Goal: Task Accomplishment & Management: Use online tool/utility

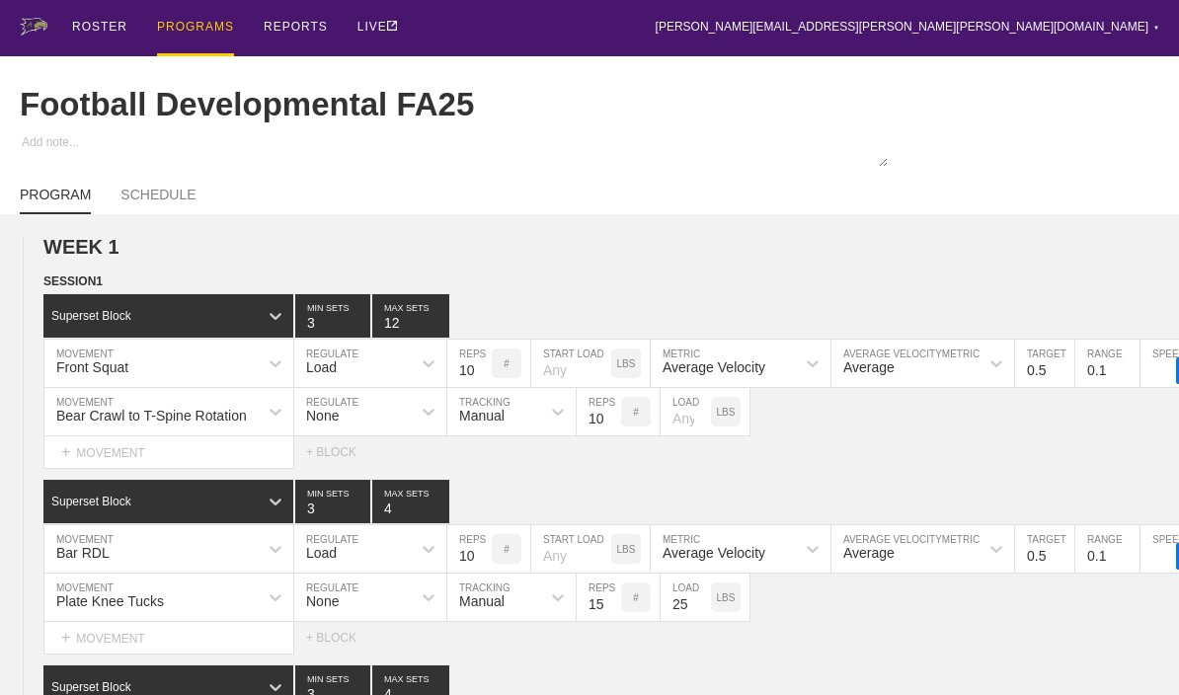
type input "Football Developmental FA25"
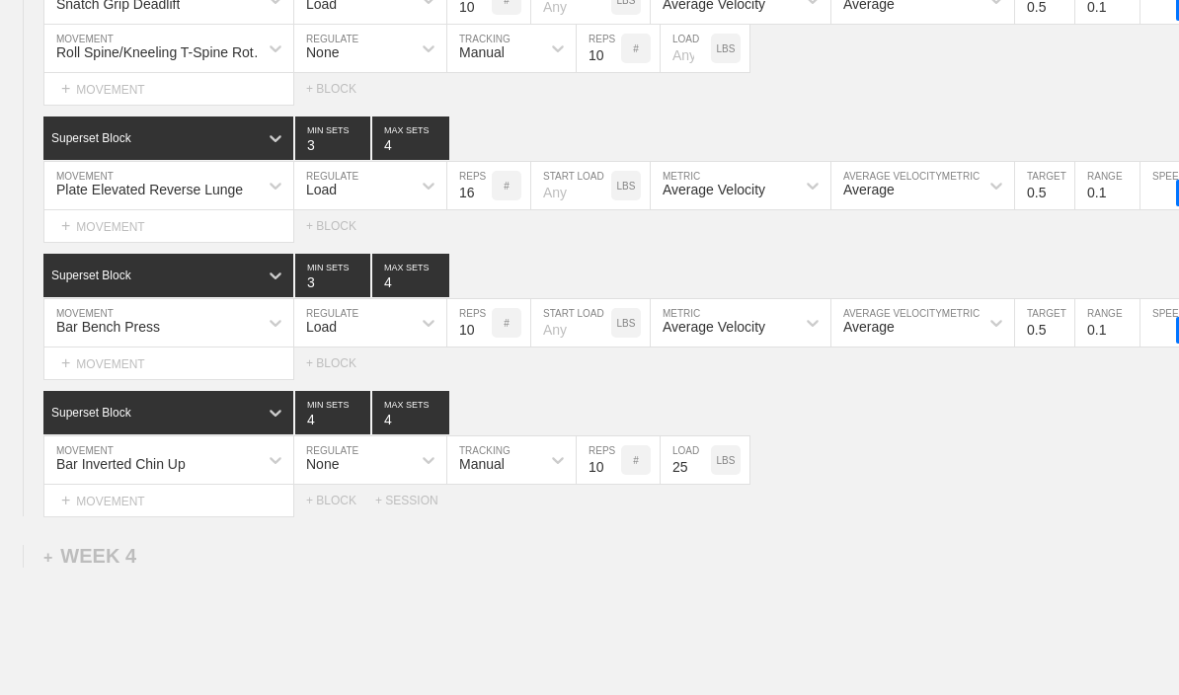
scroll to position [4657, 0]
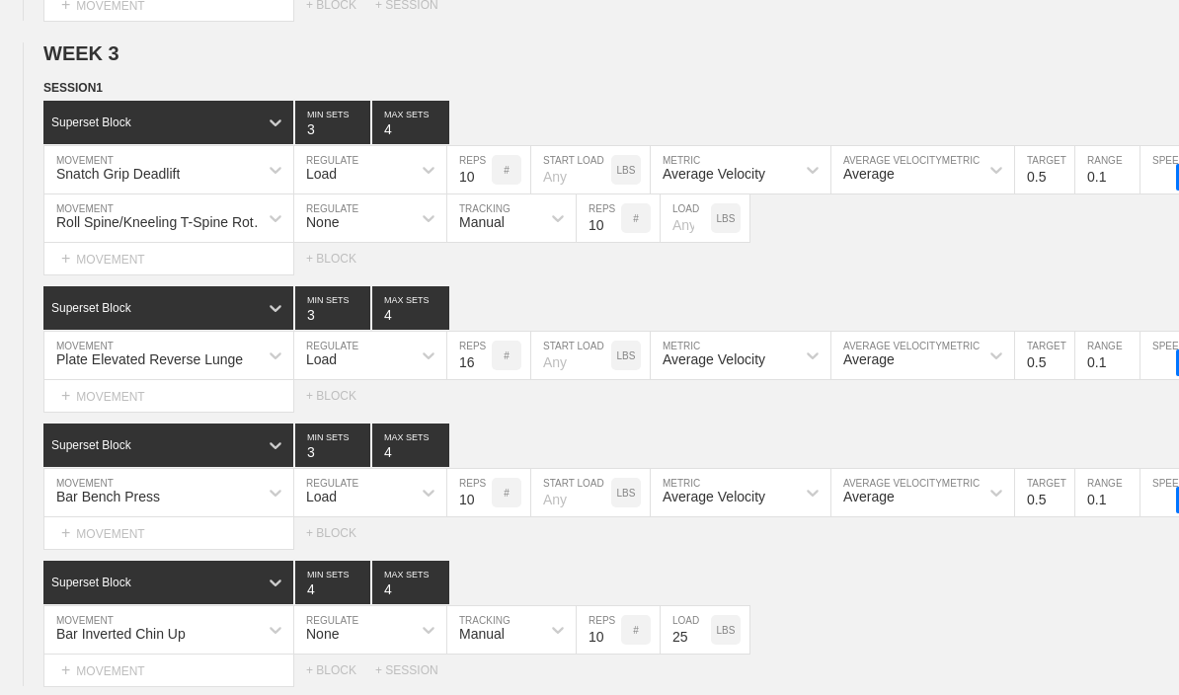
type textarea "x"
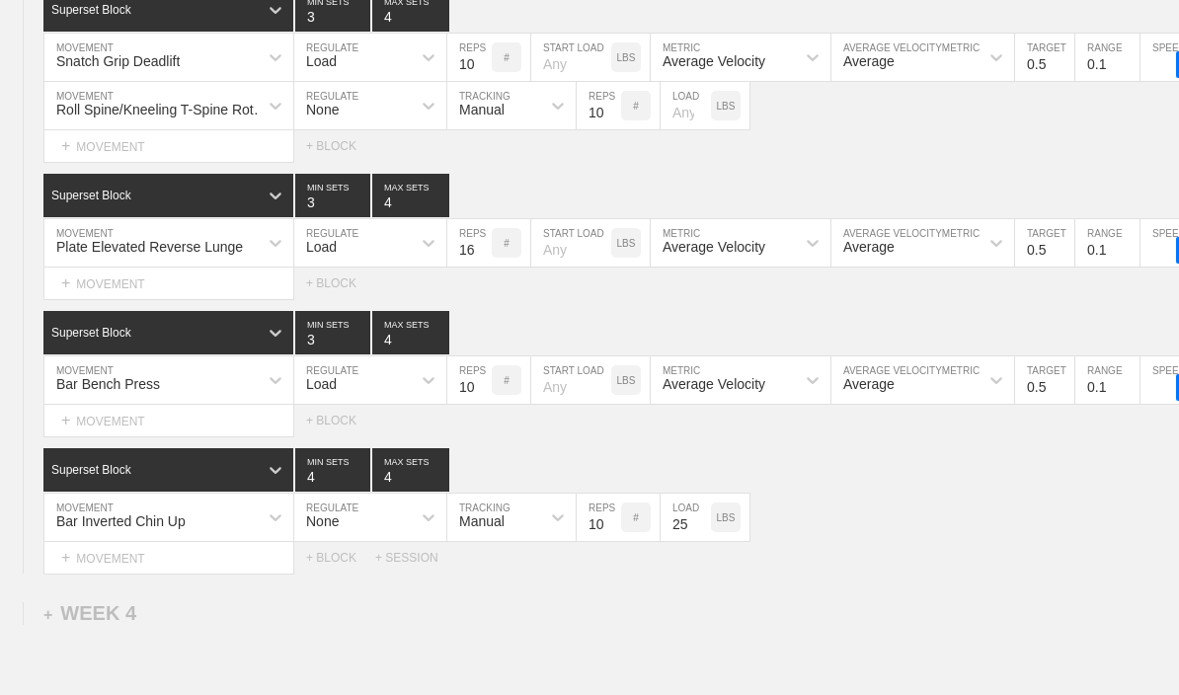
scroll to position [4543, 0]
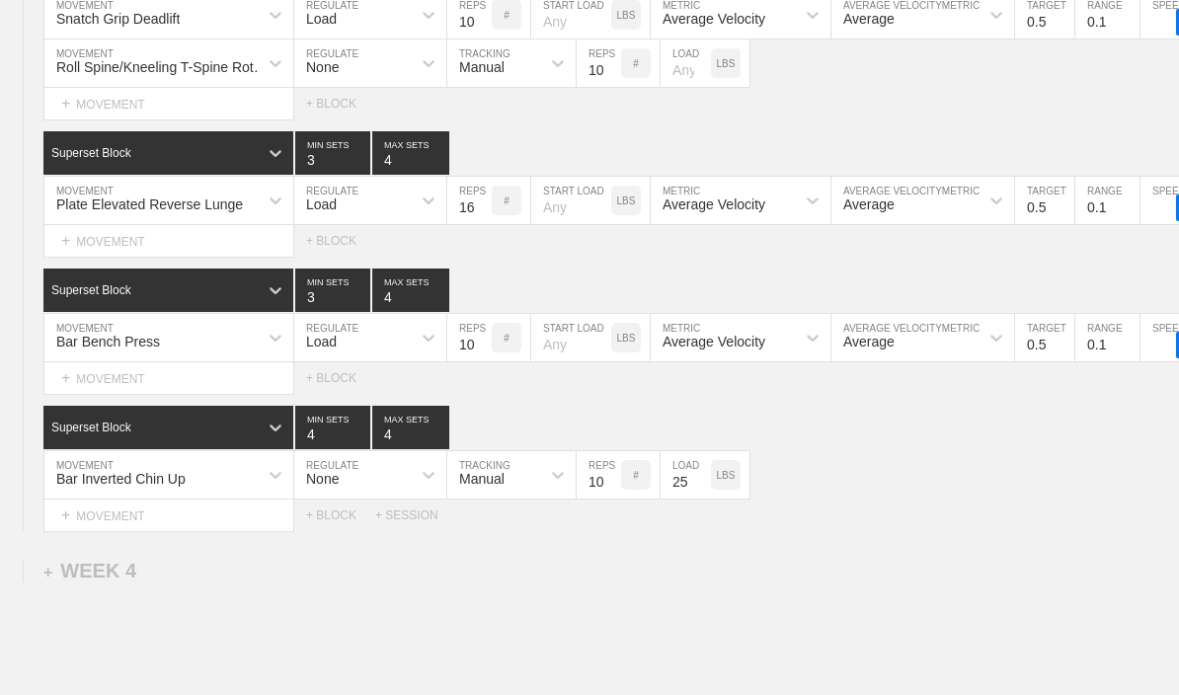
click at [74, 258] on div "+ MOVEMENT" at bounding box center [168, 241] width 251 height 33
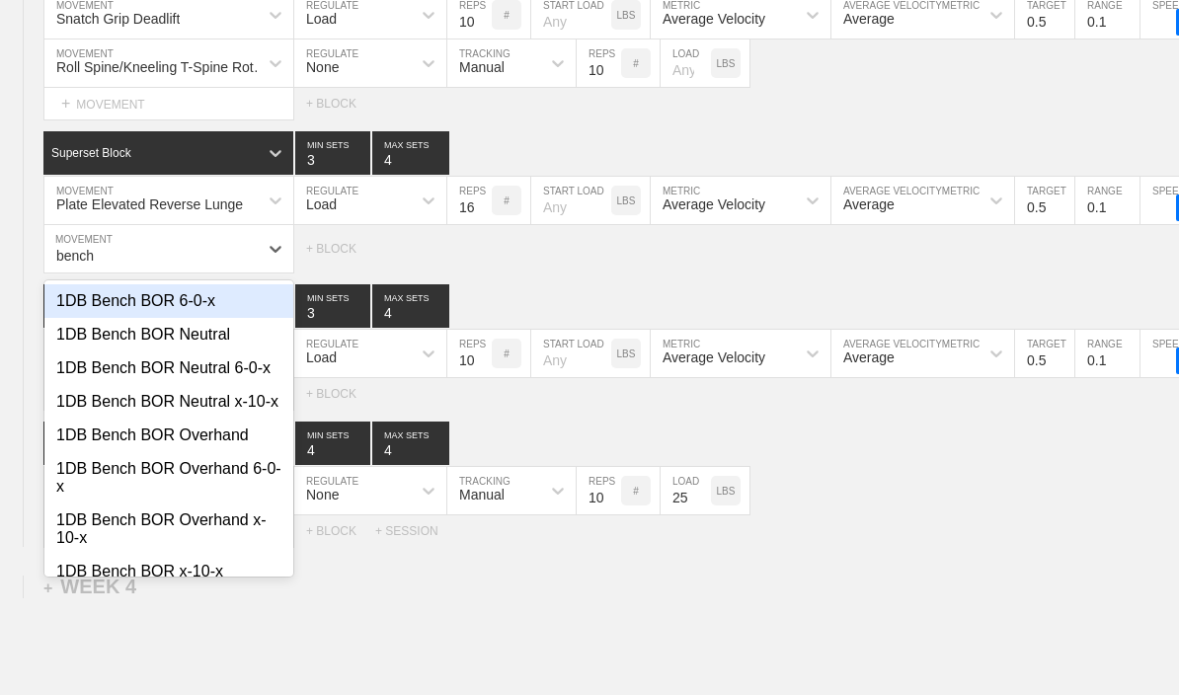
type input "bench"
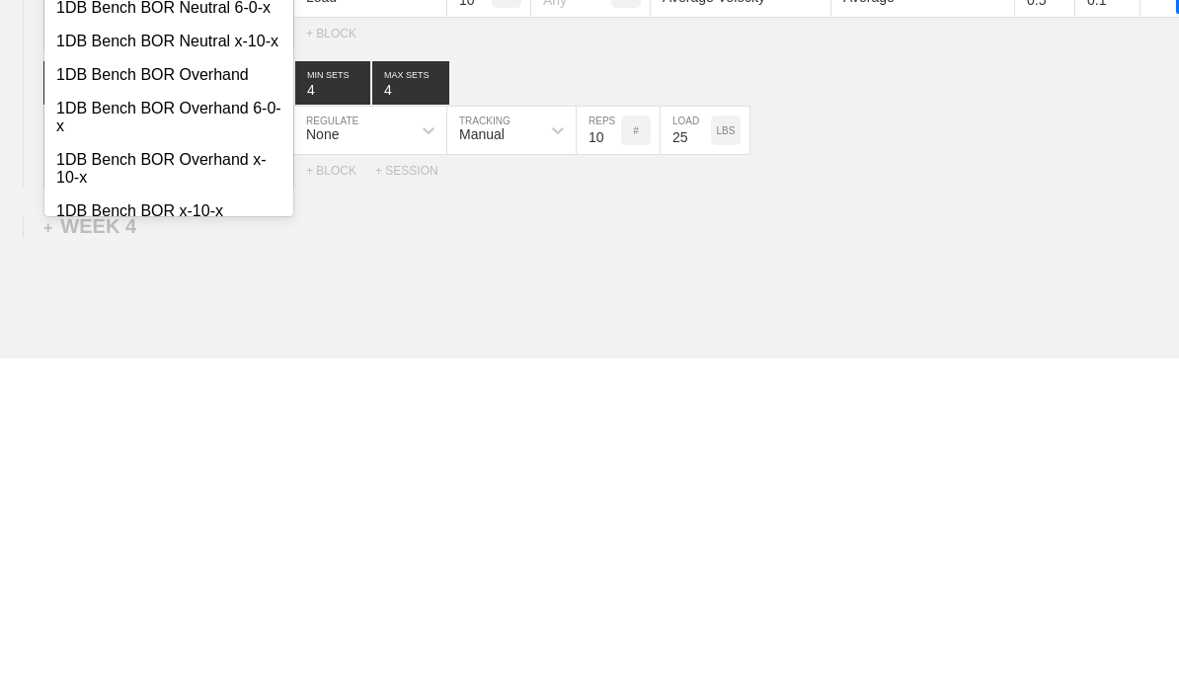
scroll to position [4596, 0]
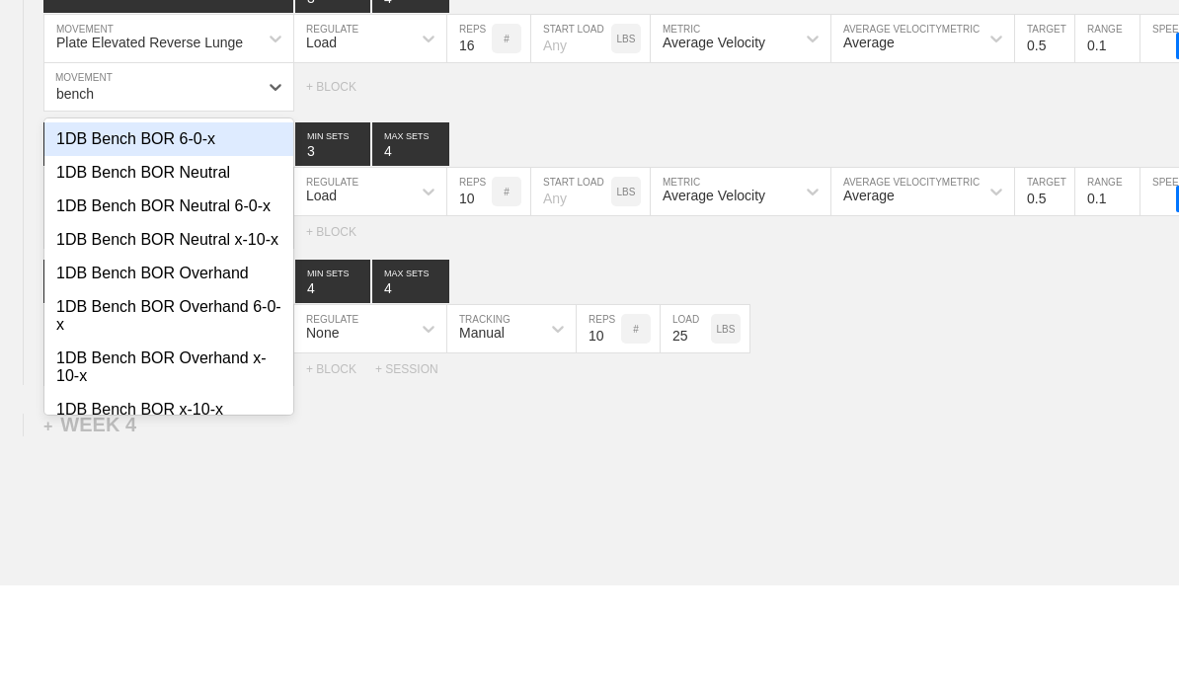
type textarea "x"
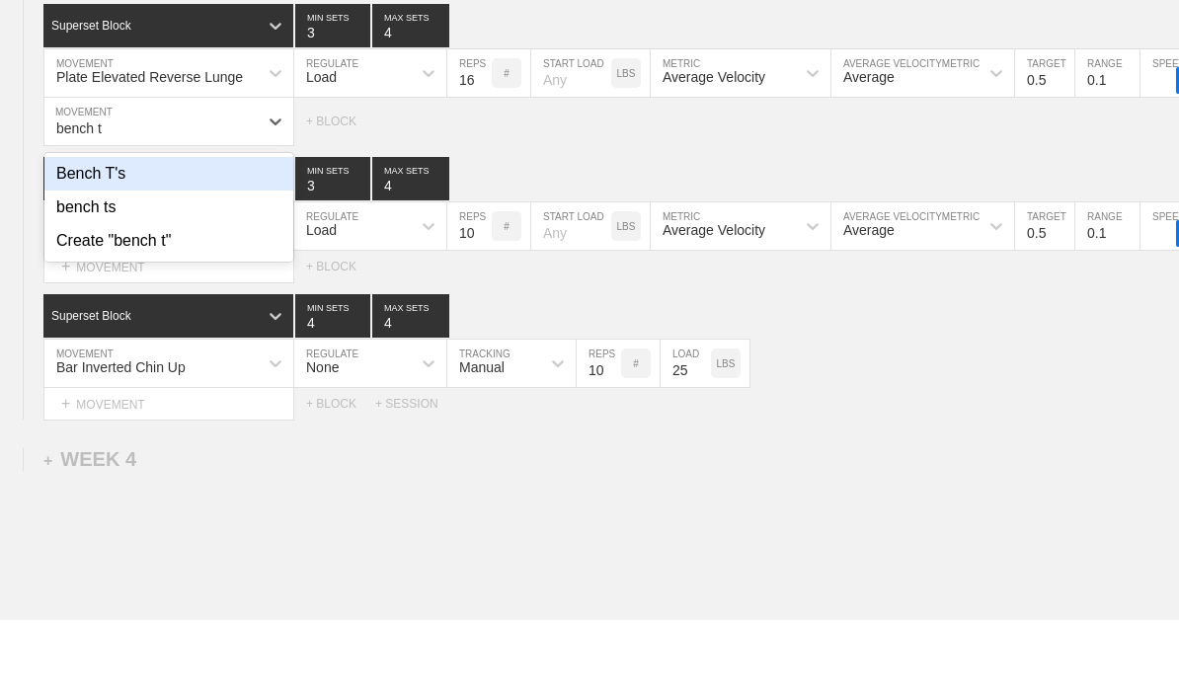
click at [80, 232] on div "Bench T's" at bounding box center [168, 249] width 249 height 34
type input "bench t"
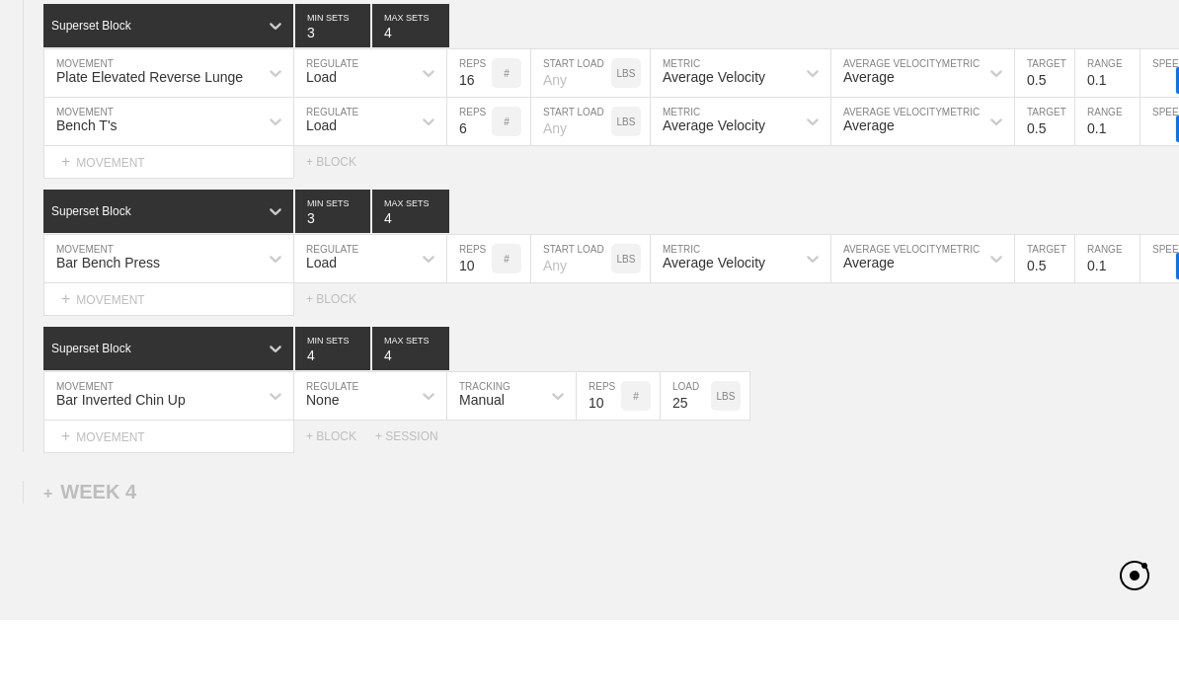
scroll to position [4671, 0]
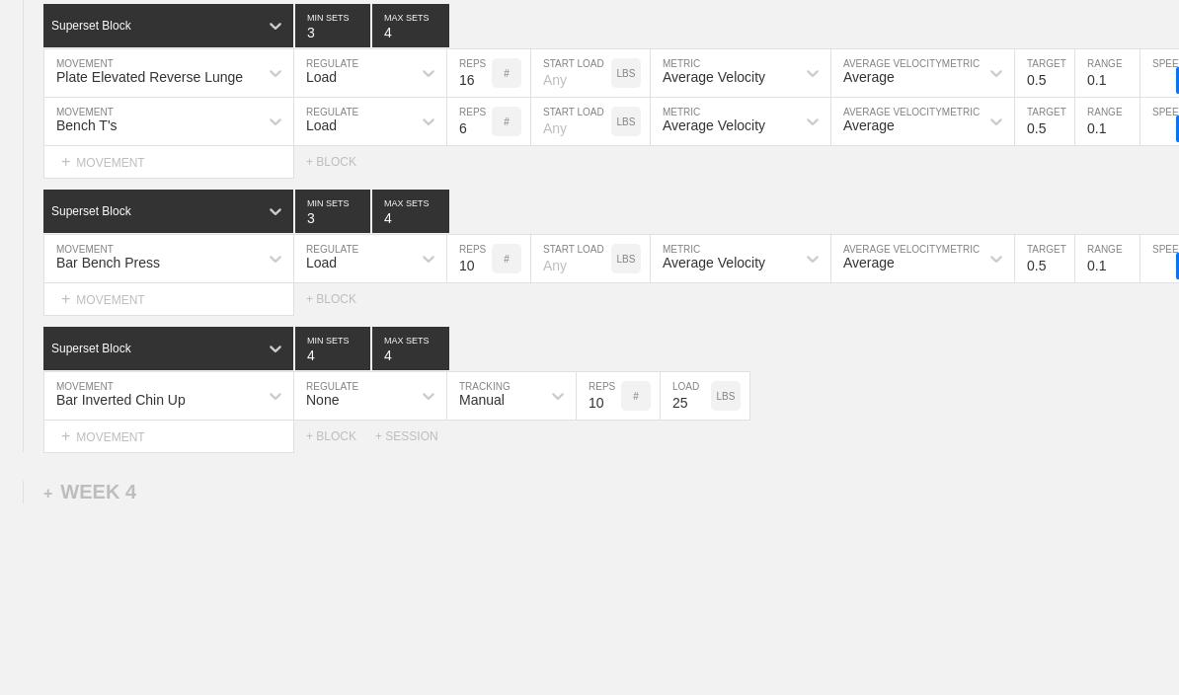
click at [452, 138] on input "6" at bounding box center [469, 121] width 44 height 47
type input "10"
click at [567, 143] on input "number" at bounding box center [571, 121] width 80 height 47
type input "5"
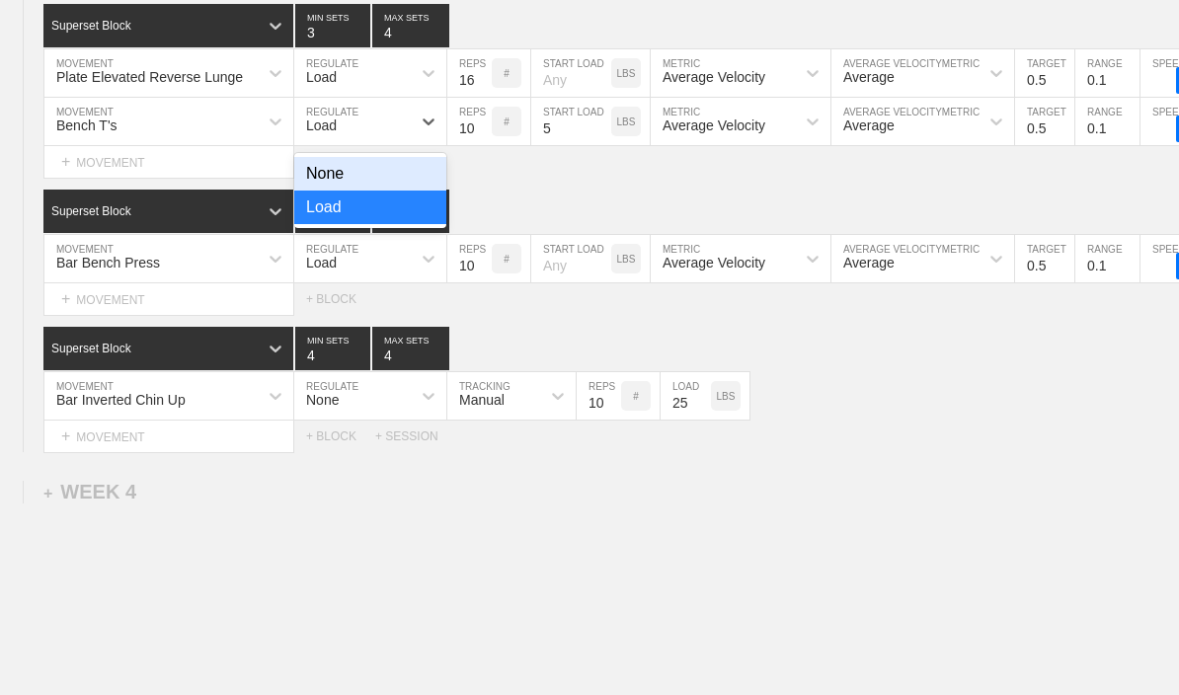
click at [410, 191] on div "None" at bounding box center [370, 174] width 152 height 34
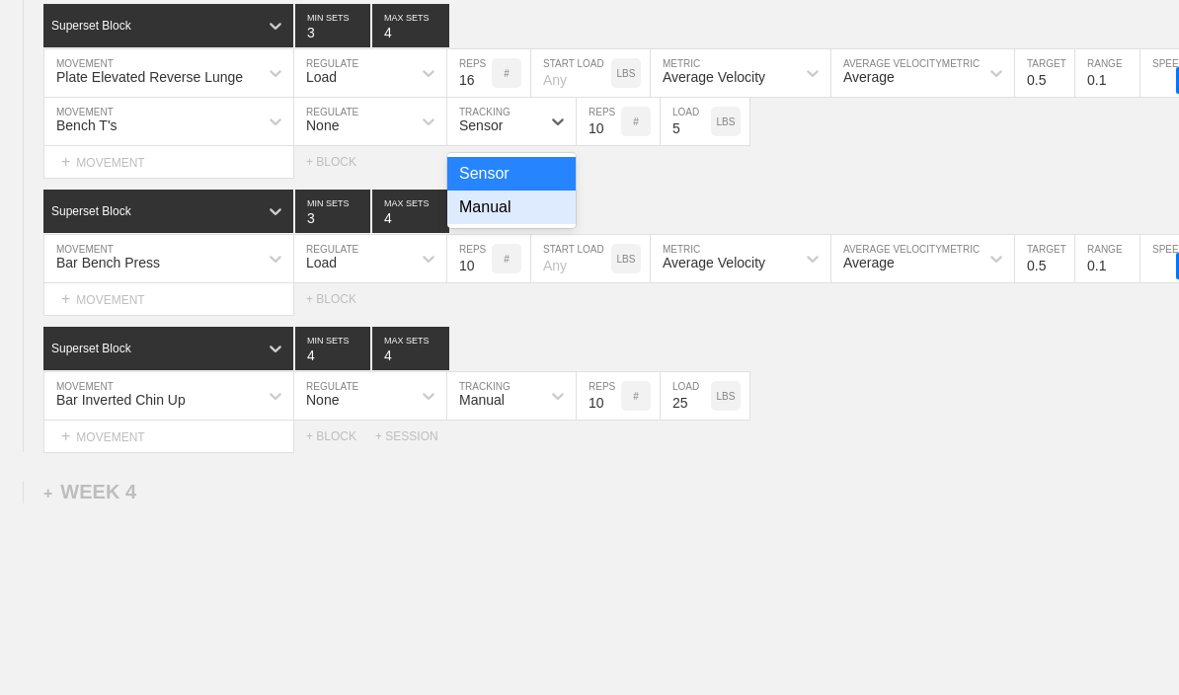
click at [537, 222] on div "Manual" at bounding box center [511, 208] width 128 height 34
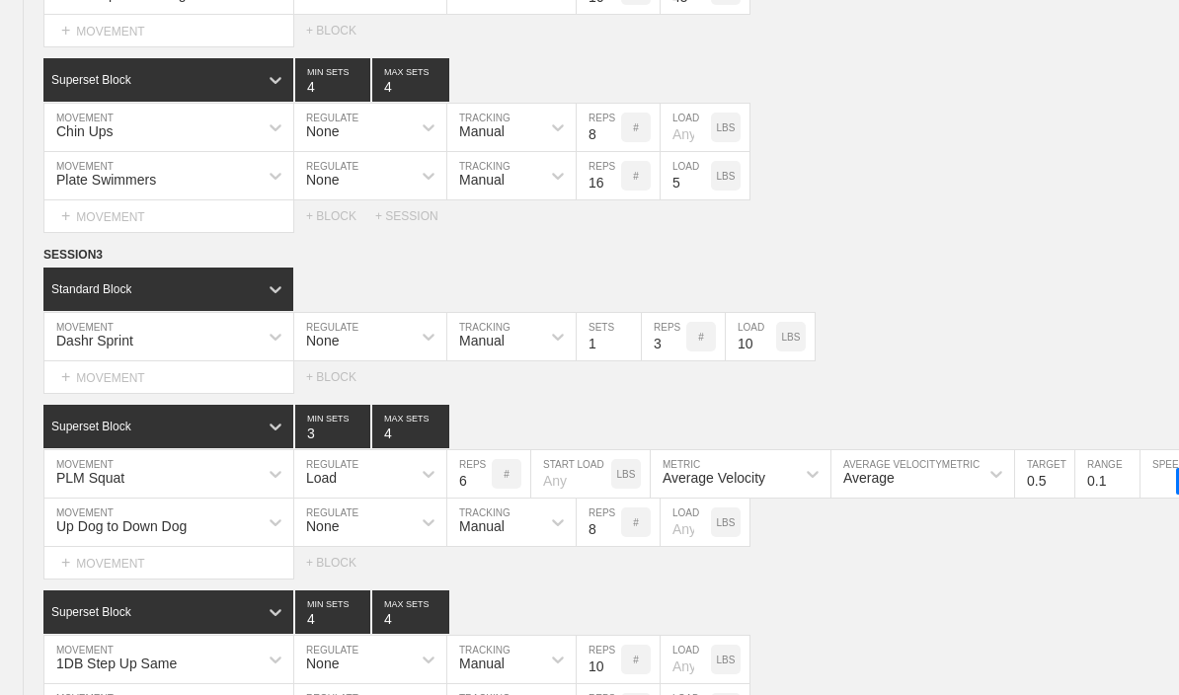
scroll to position [3271, 0]
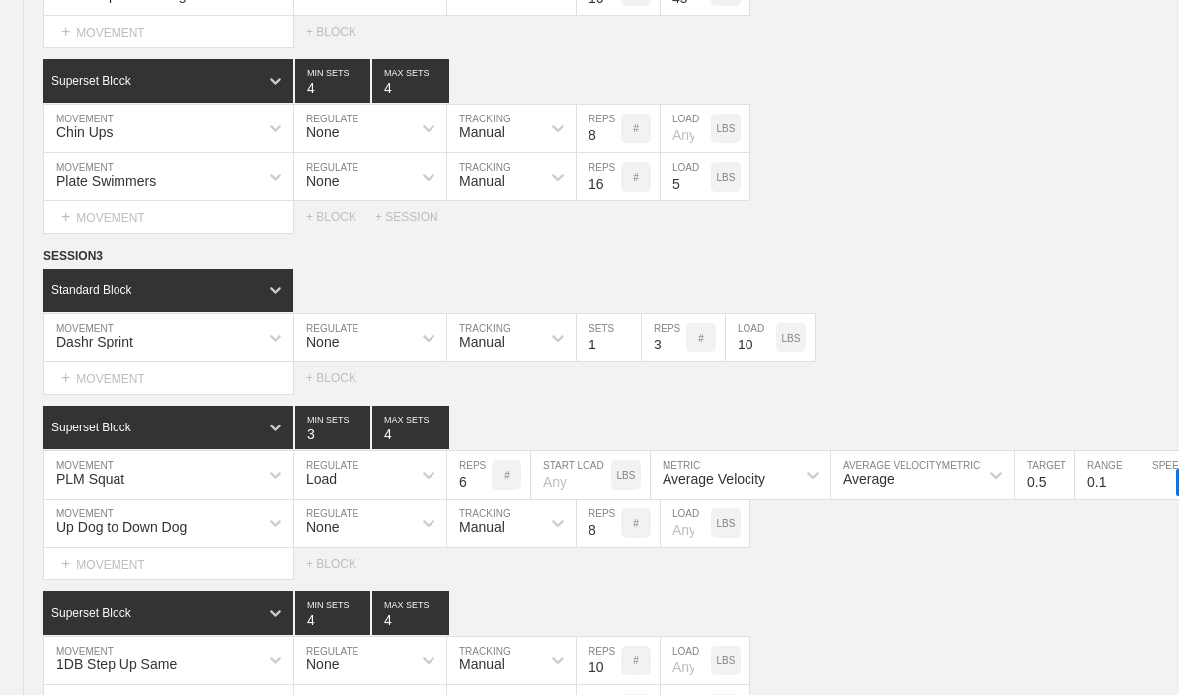
type textarea "x"
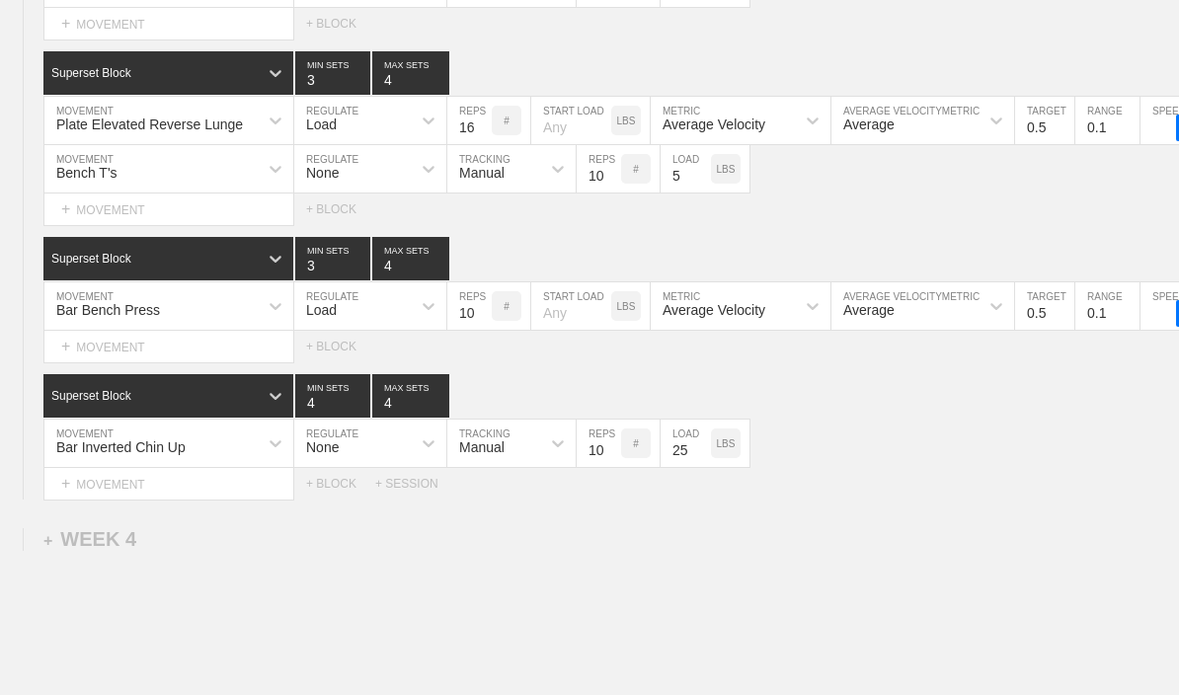
scroll to position [4705, 0]
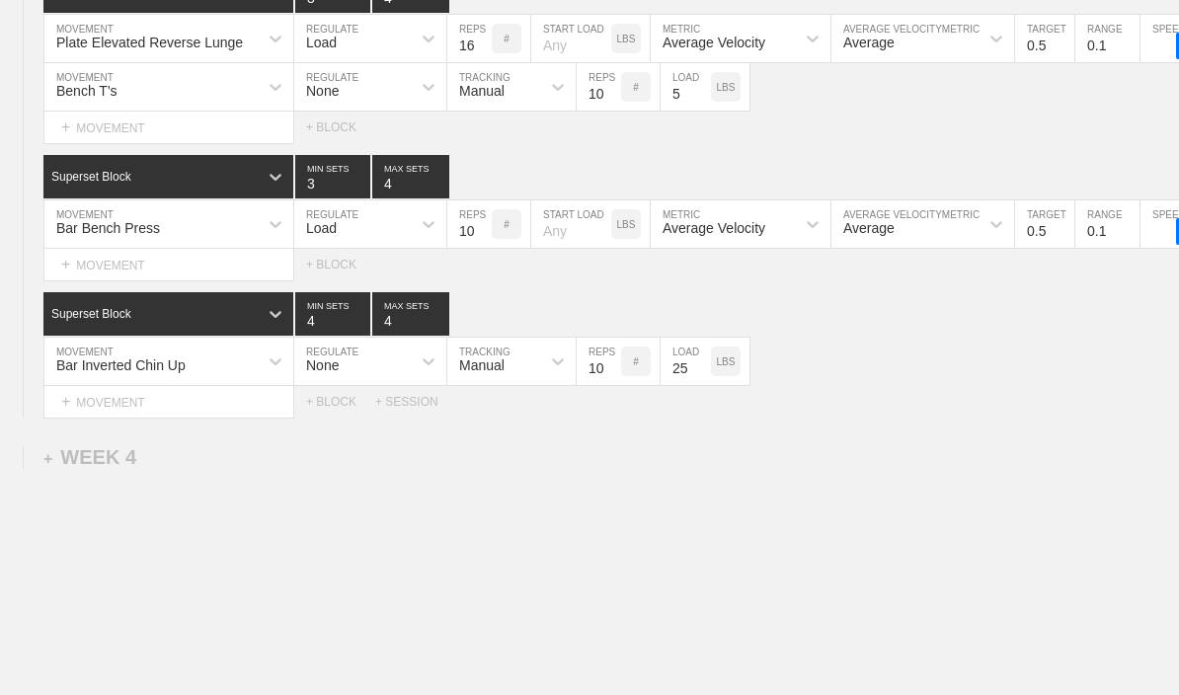
click at [90, 407] on div "+ MOVEMENT" at bounding box center [168, 402] width 251 height 33
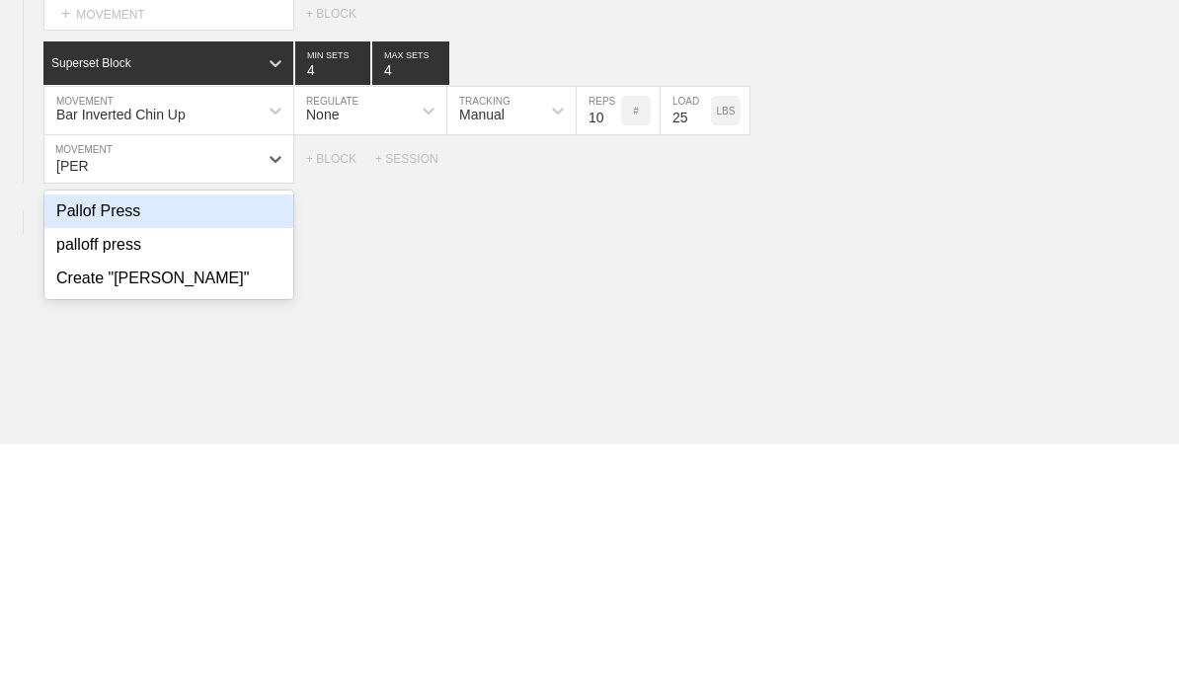
click at [71, 445] on div "Pallof Press" at bounding box center [168, 462] width 249 height 34
type input "[PERSON_NAME]"
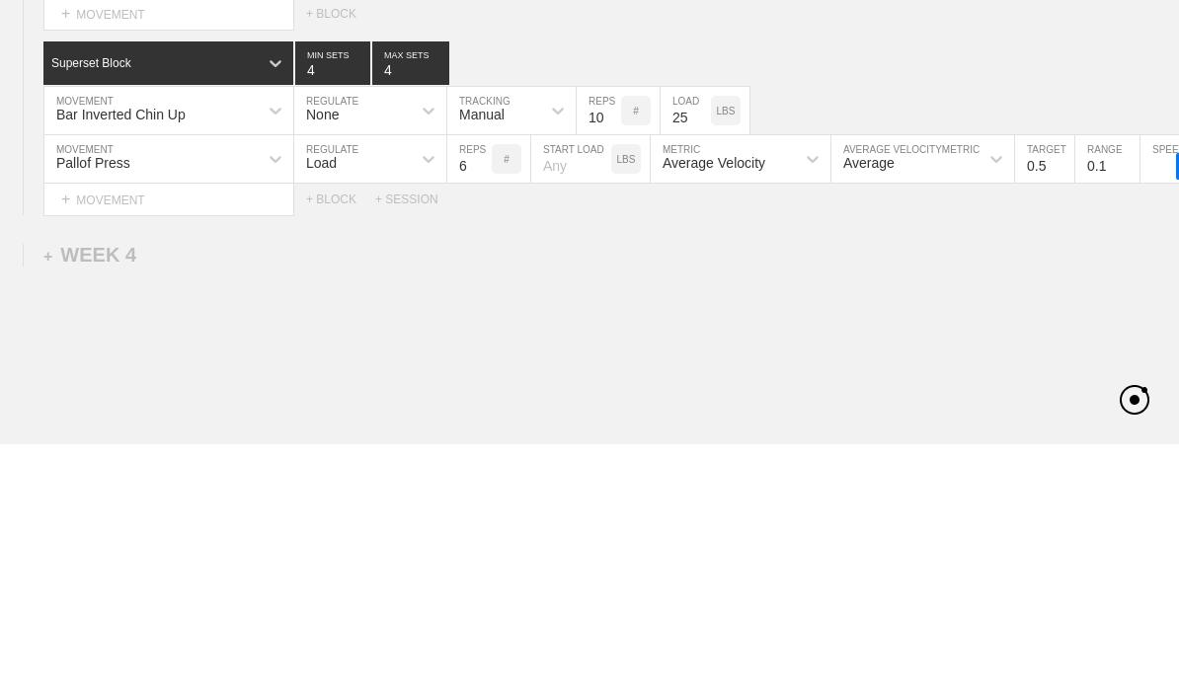
scroll to position [4721, 0]
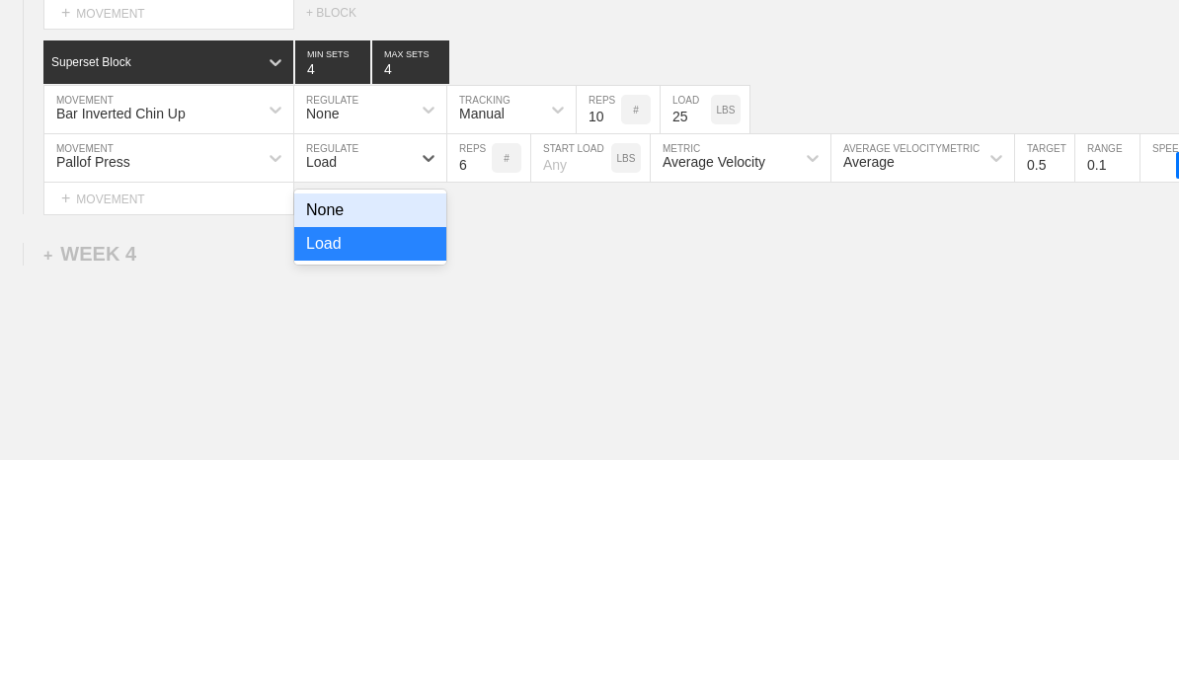
click at [432, 430] on div "None" at bounding box center [370, 447] width 152 height 34
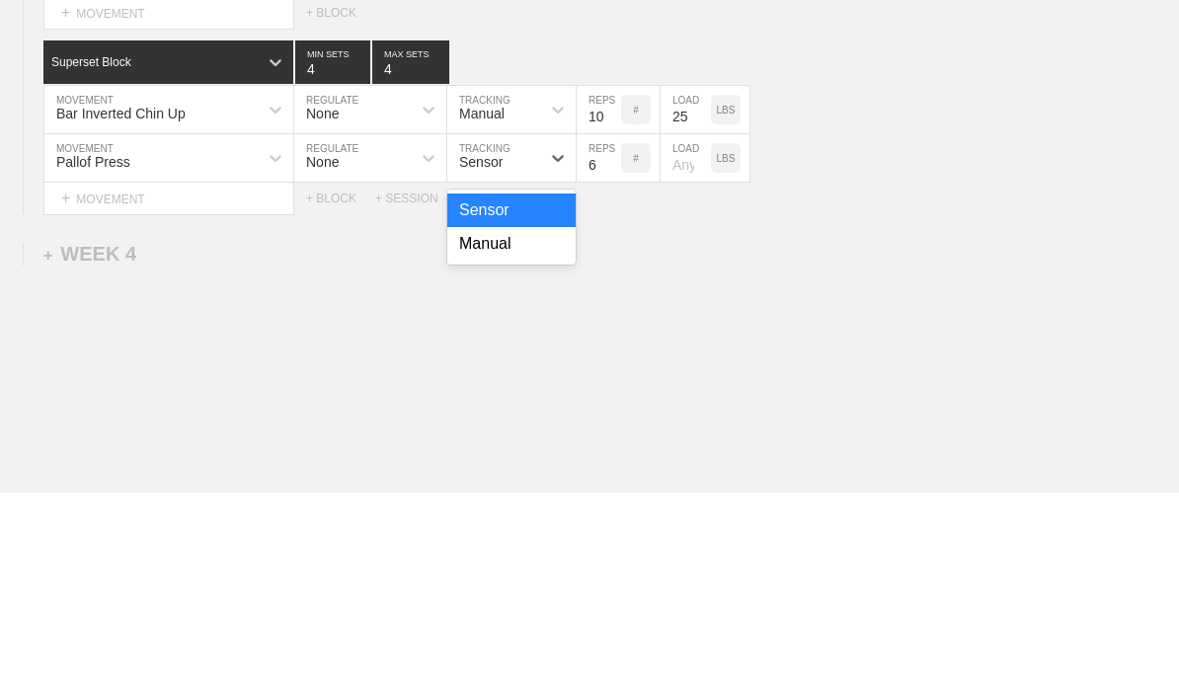
click at [531, 431] on div "Manual" at bounding box center [511, 448] width 128 height 34
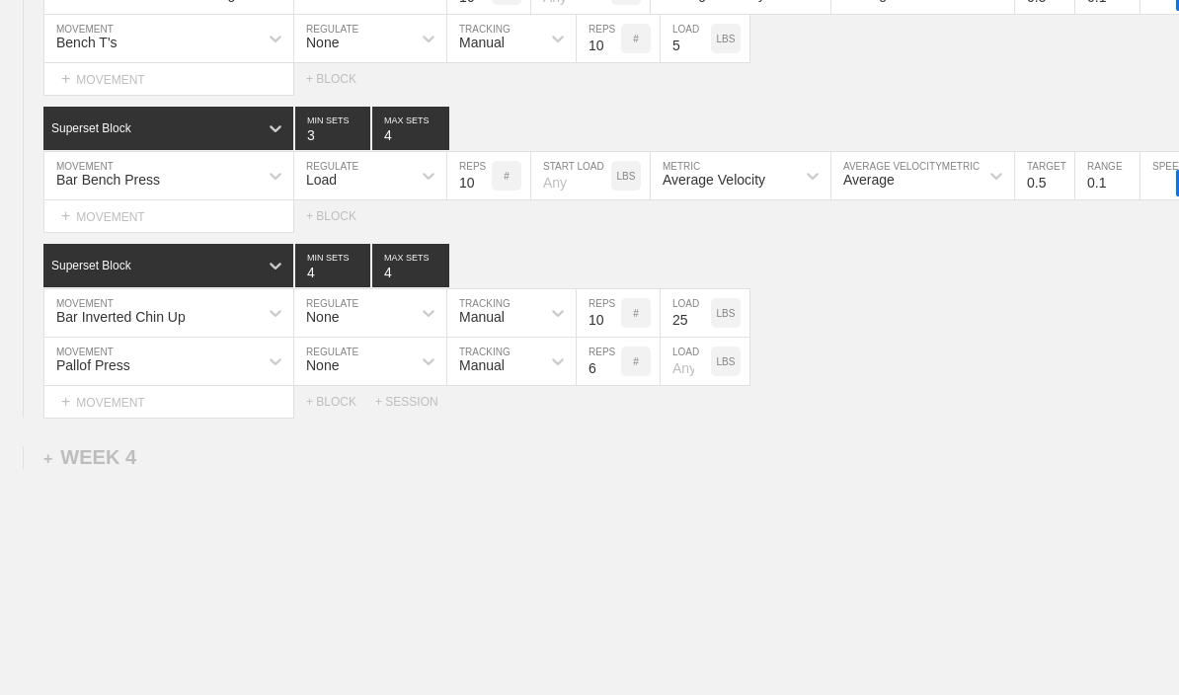
click at [601, 376] on input "6" at bounding box center [599, 361] width 44 height 47
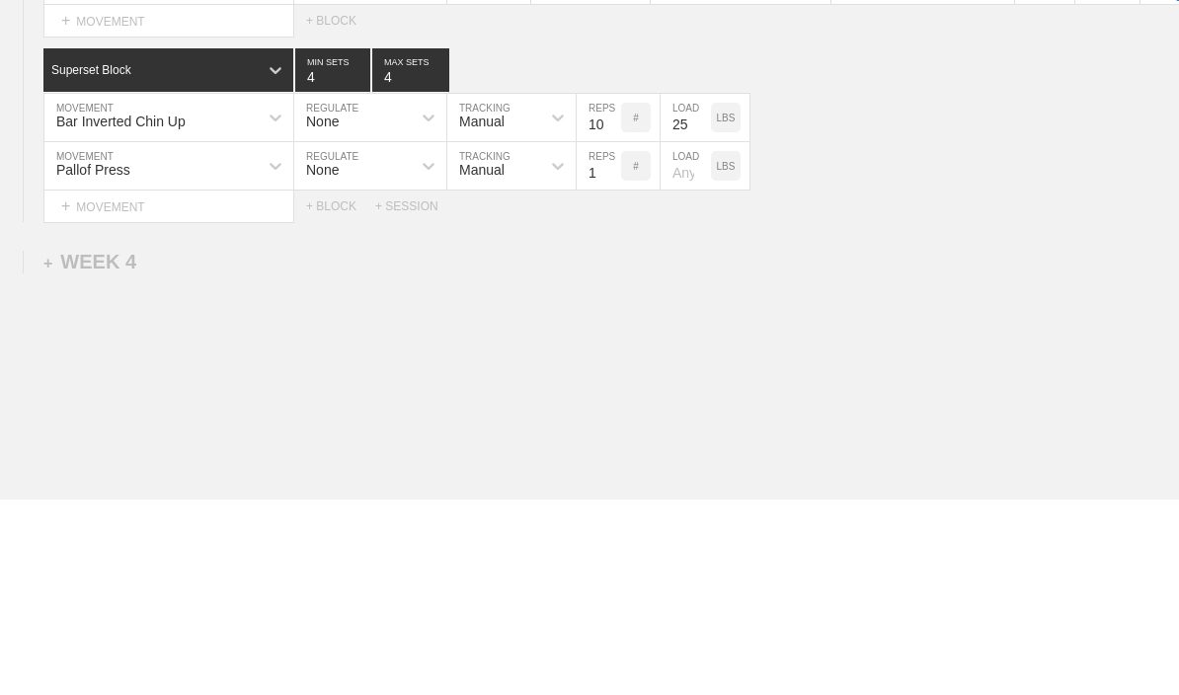
type input "16"
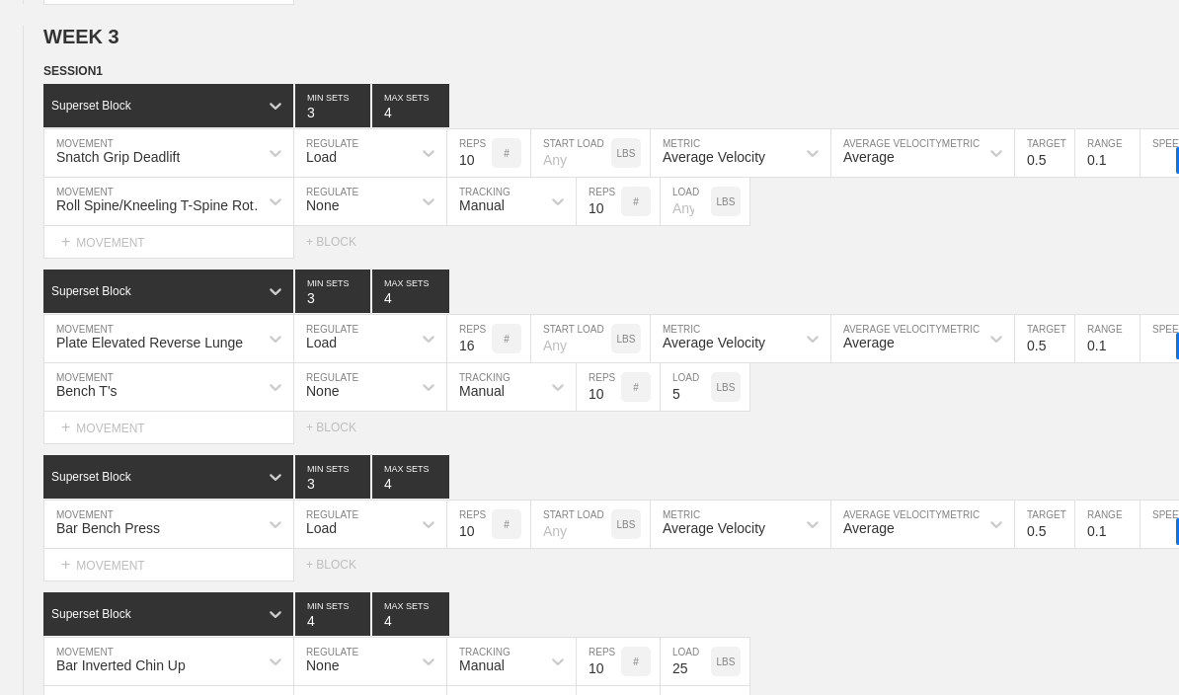
scroll to position [4368, 0]
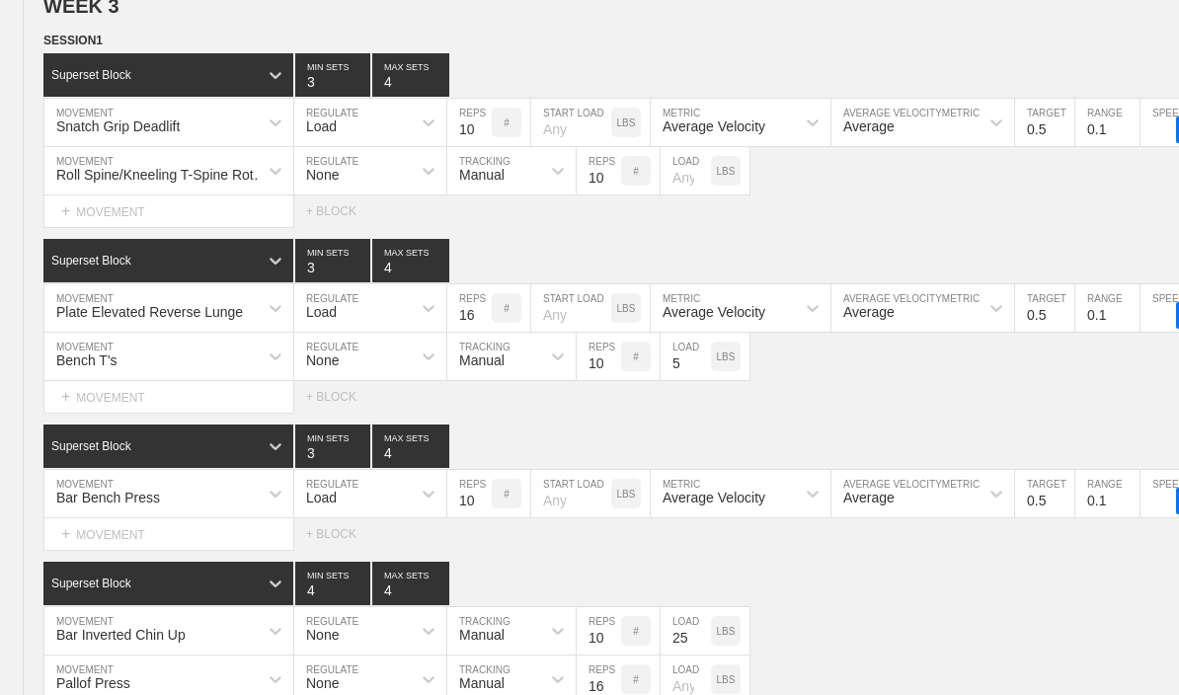
type textarea "x"
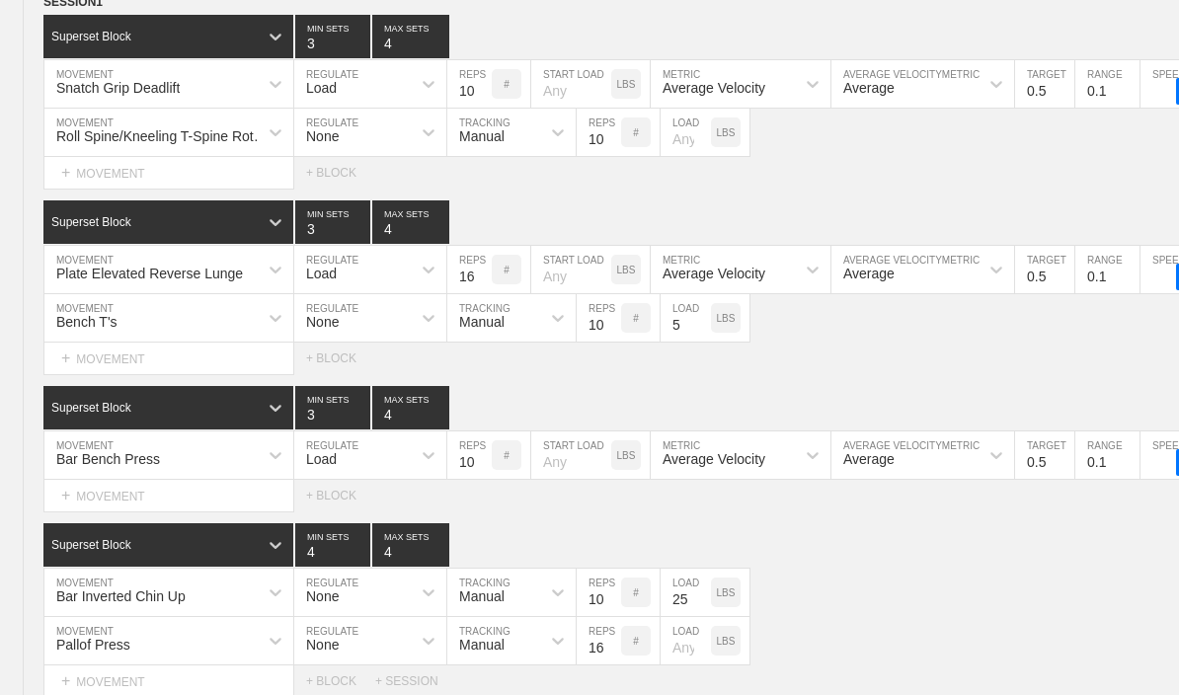
scroll to position [4683, 0]
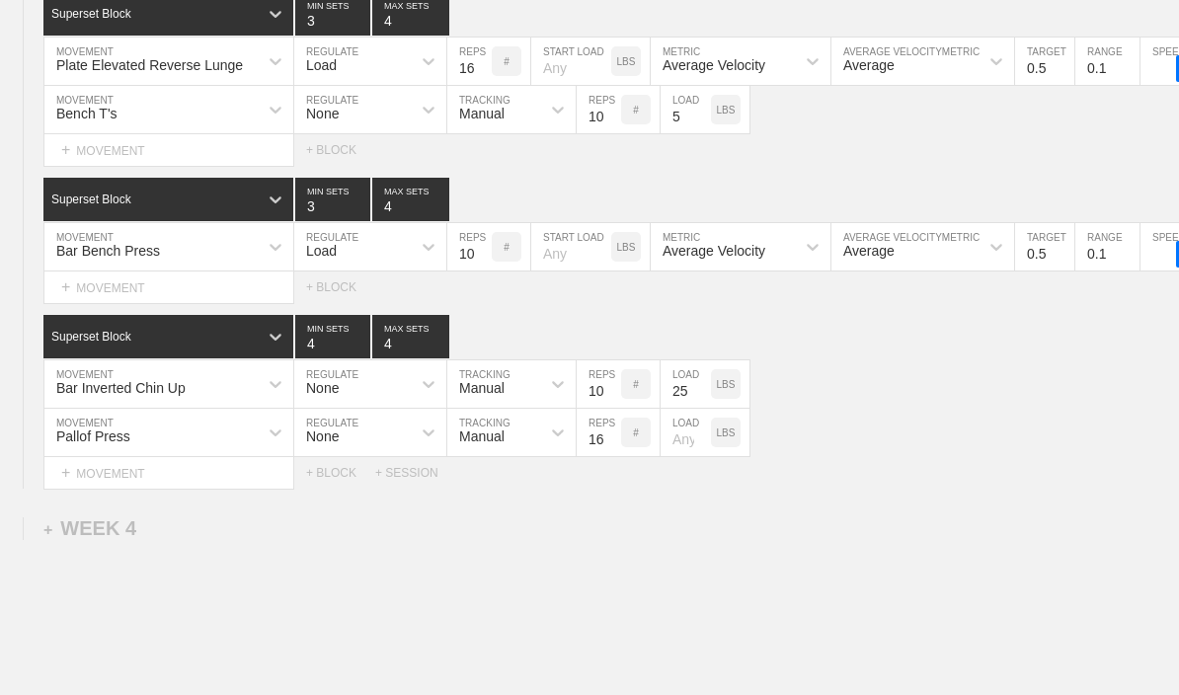
type input "16"
click at [76, 298] on div "+ MOVEMENT" at bounding box center [168, 288] width 251 height 33
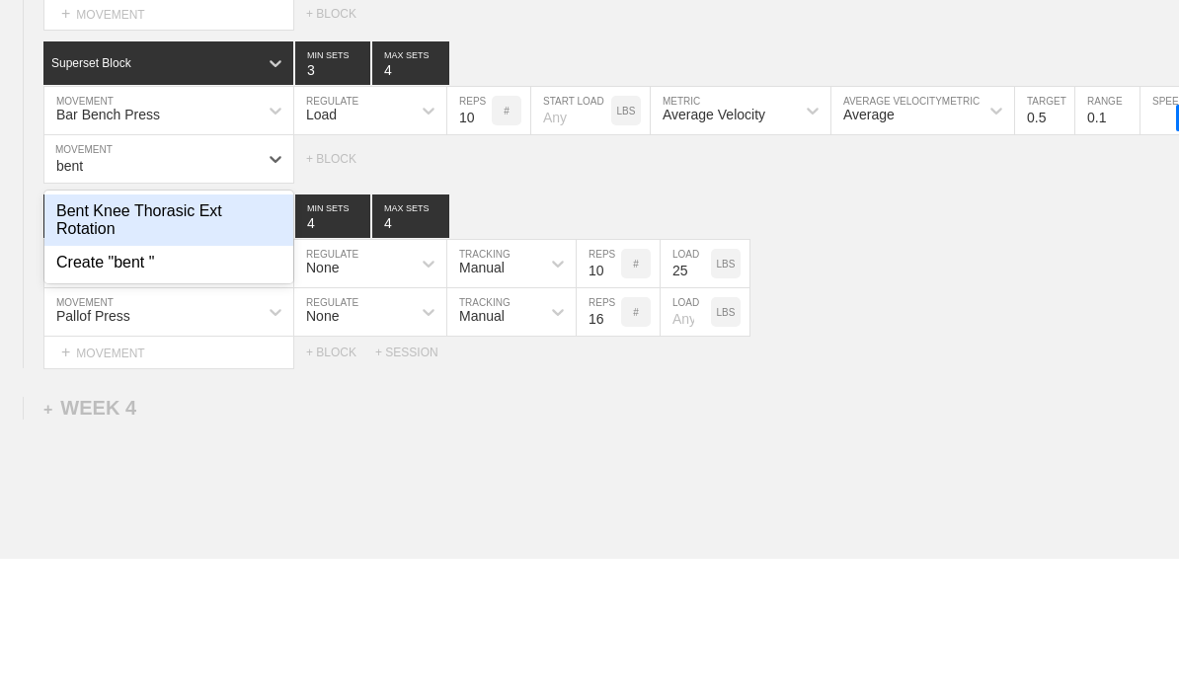
click at [82, 331] on div "Bent Knee Thorasic Ext Rotation" at bounding box center [168, 356] width 249 height 51
type input "bent"
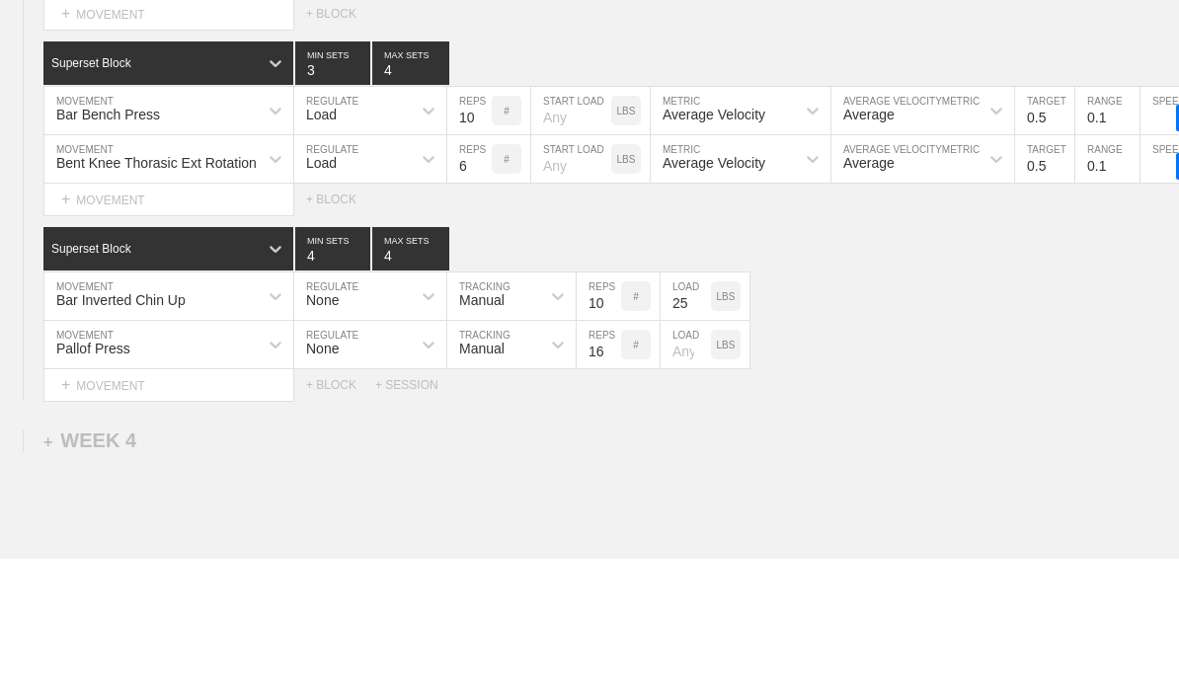
scroll to position [4769, 0]
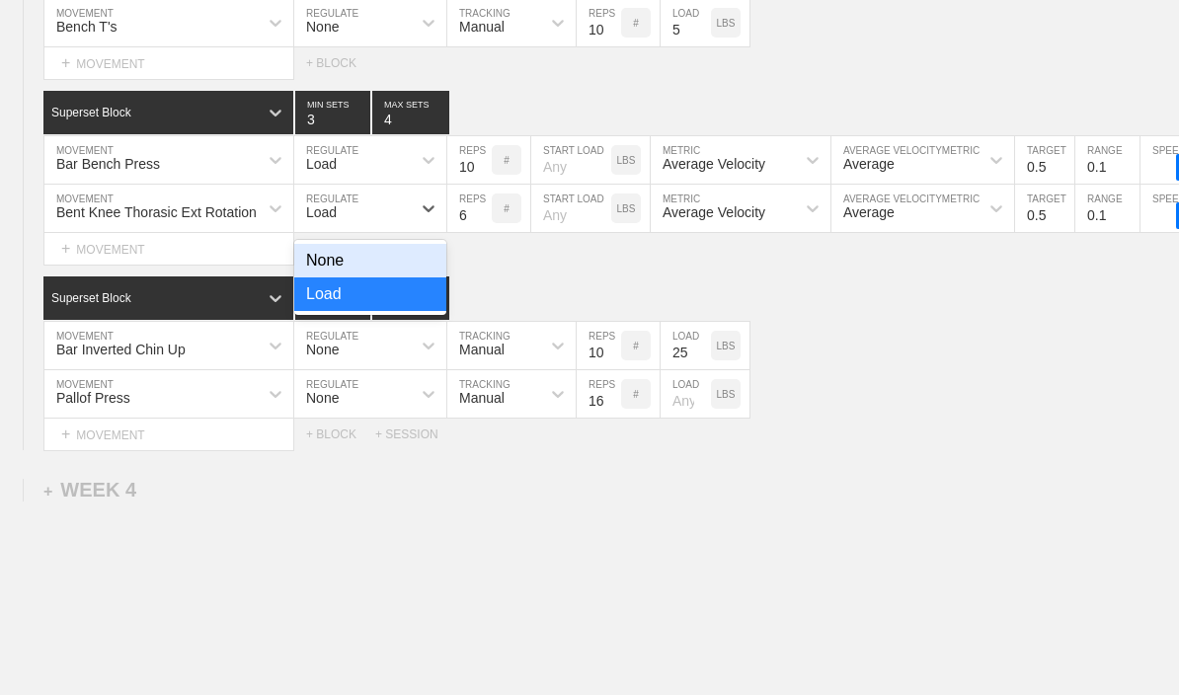
click at [406, 266] on div "None" at bounding box center [370, 261] width 152 height 34
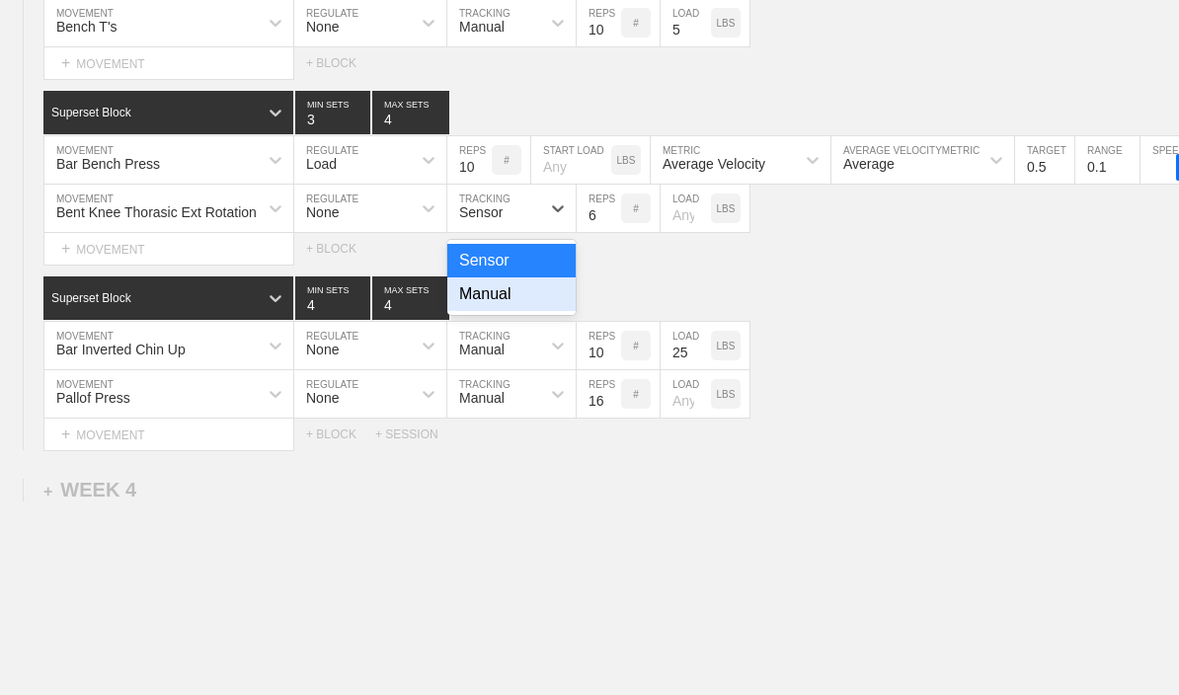
click at [526, 310] on div "Manual" at bounding box center [511, 294] width 128 height 34
click at [589, 228] on input "6" at bounding box center [599, 208] width 44 height 47
type input "10"
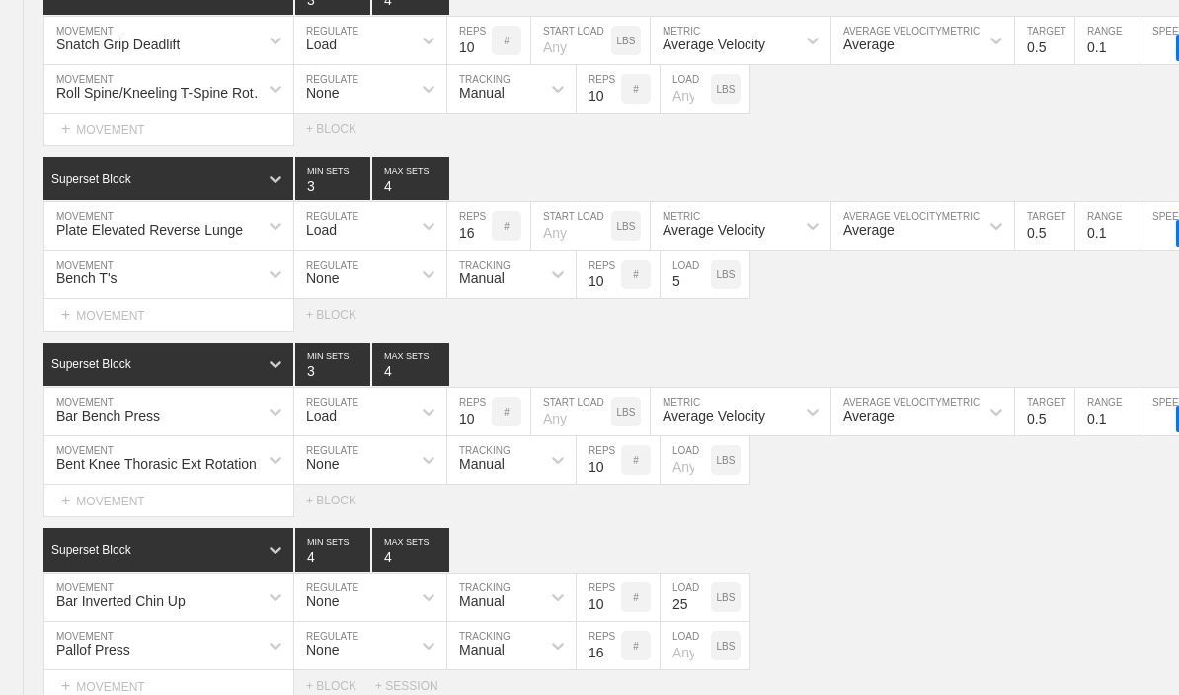
scroll to position [4517, 0]
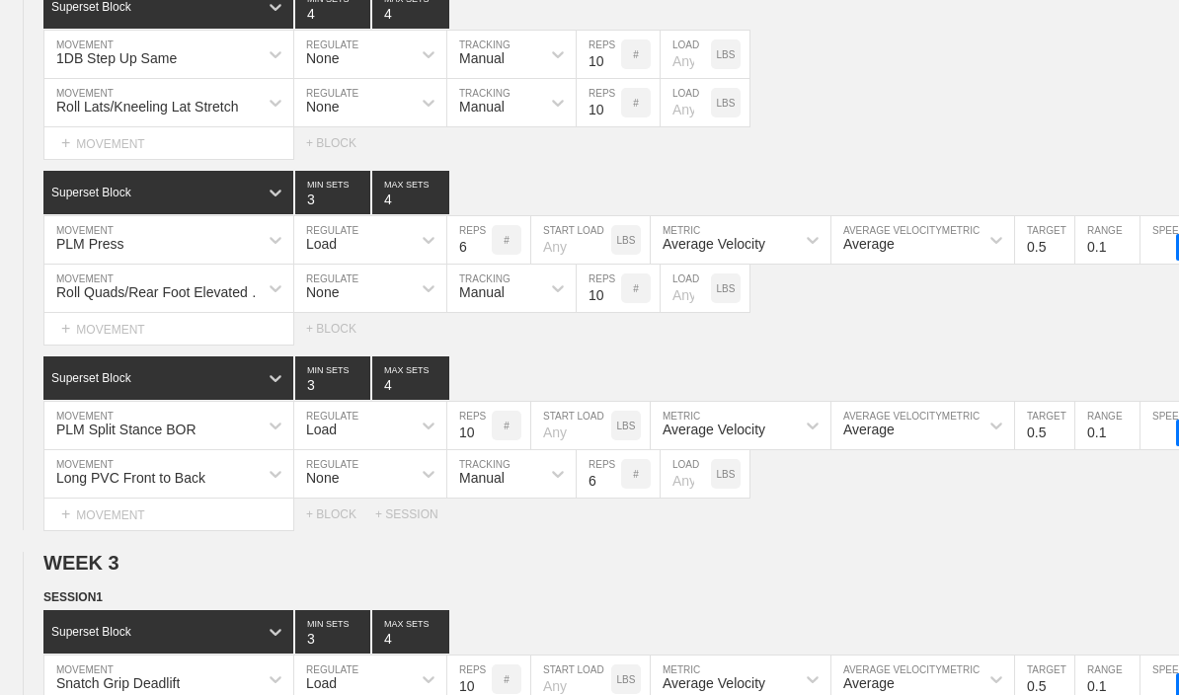
type textarea "x"
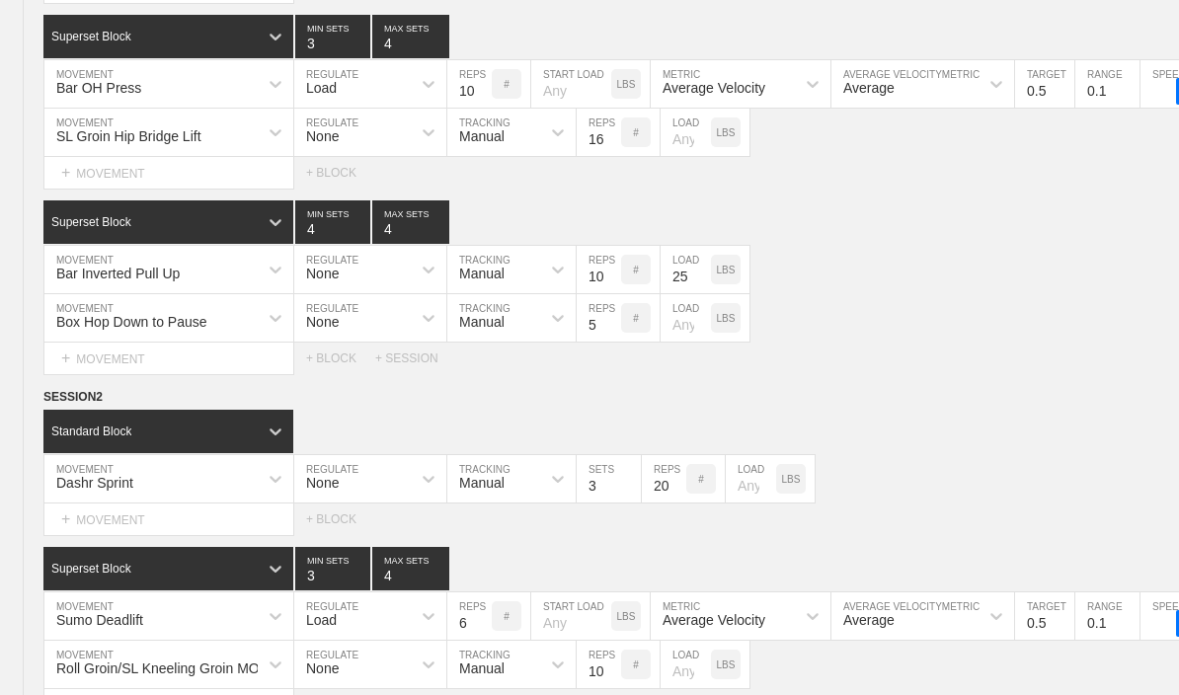
scroll to position [0, 0]
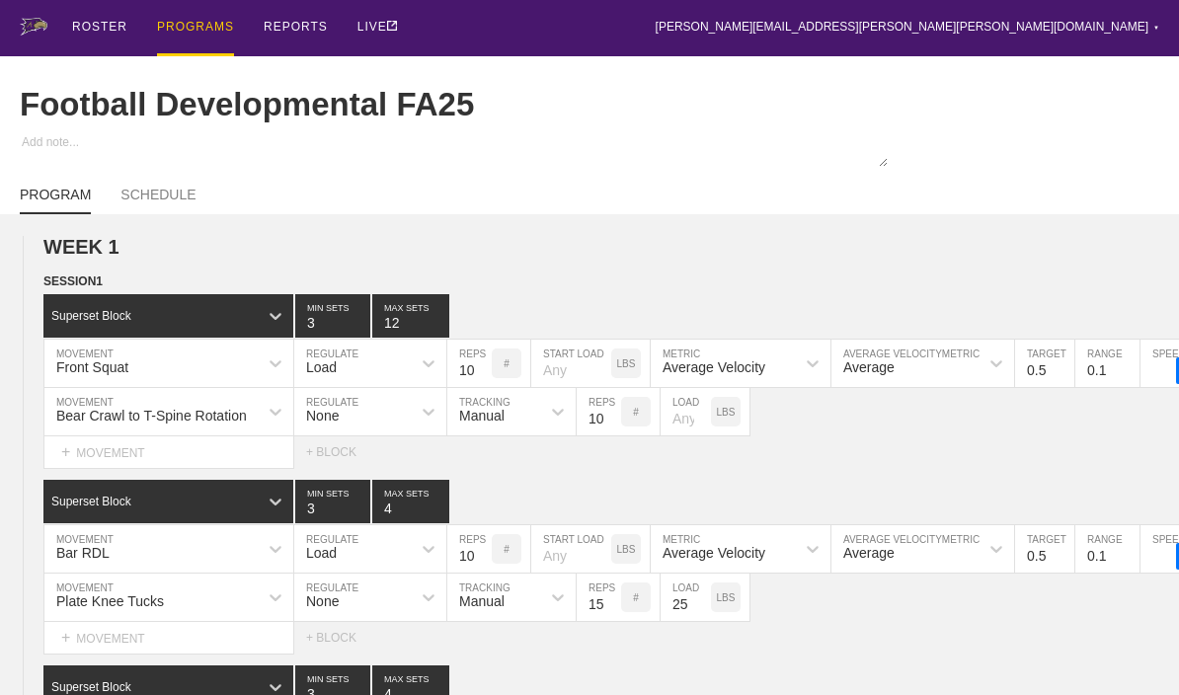
type input "10"
click at [180, 32] on div "PROGRAMS" at bounding box center [195, 28] width 77 height 56
click at [175, 26] on div "PROGRAMS" at bounding box center [195, 28] width 77 height 56
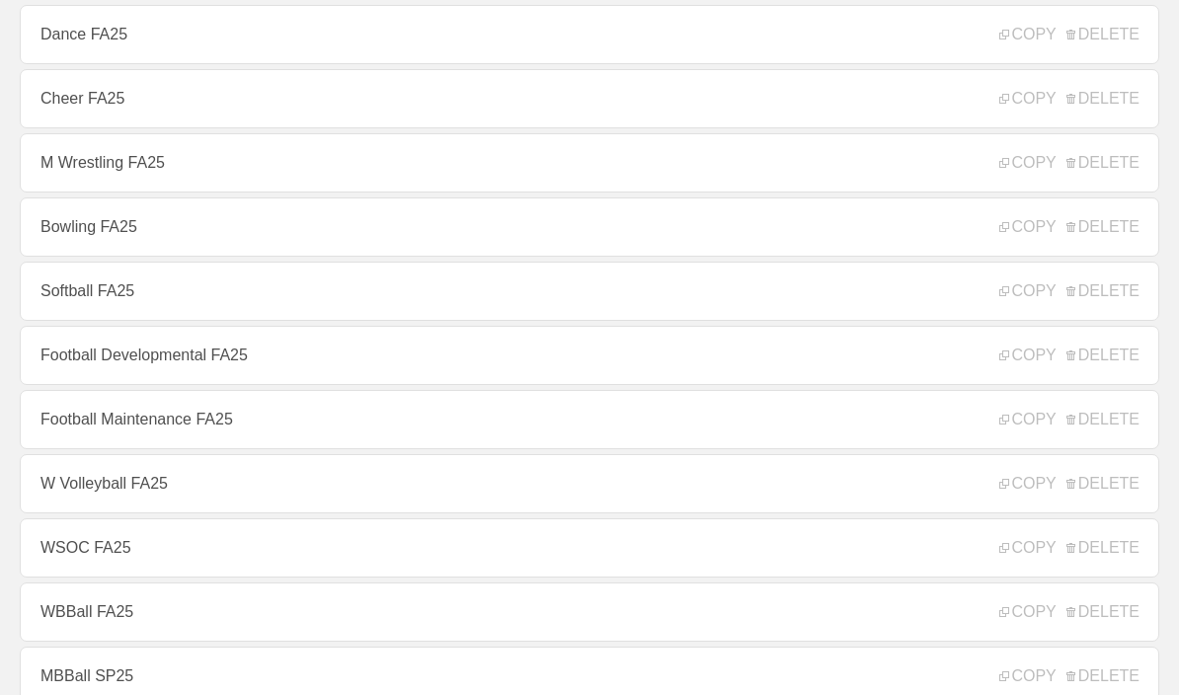
scroll to position [484, 0]
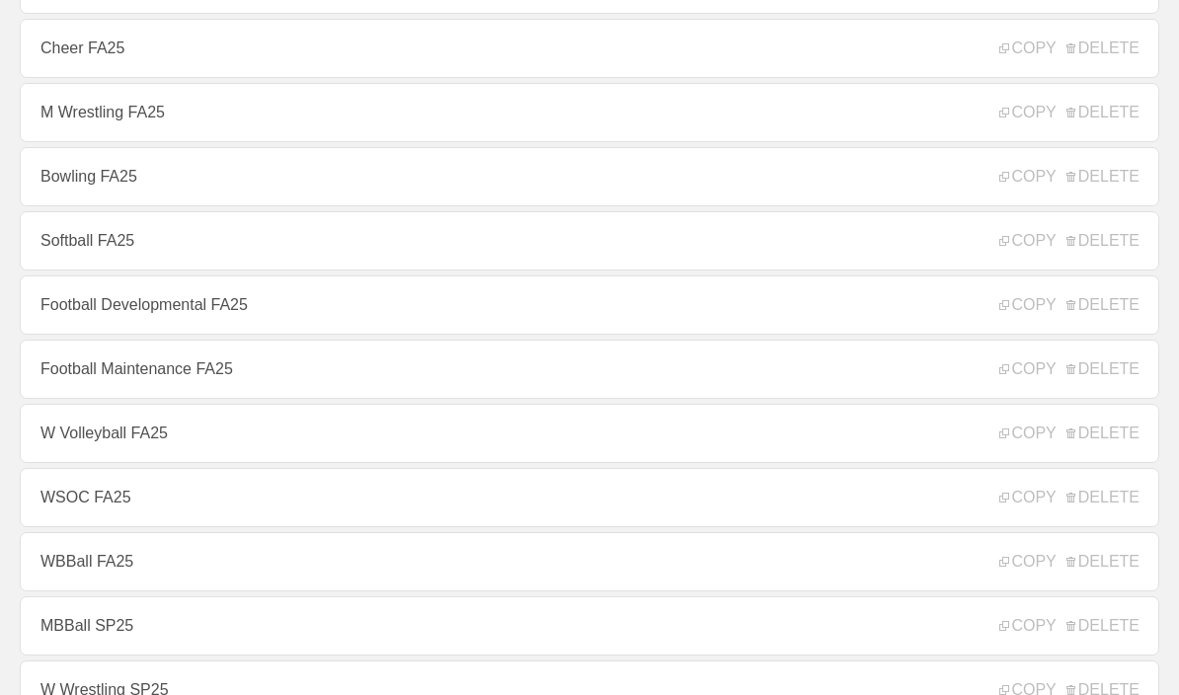
click at [94, 400] on link "Football Maintenance FA25" at bounding box center [590, 370] width 1140 height 59
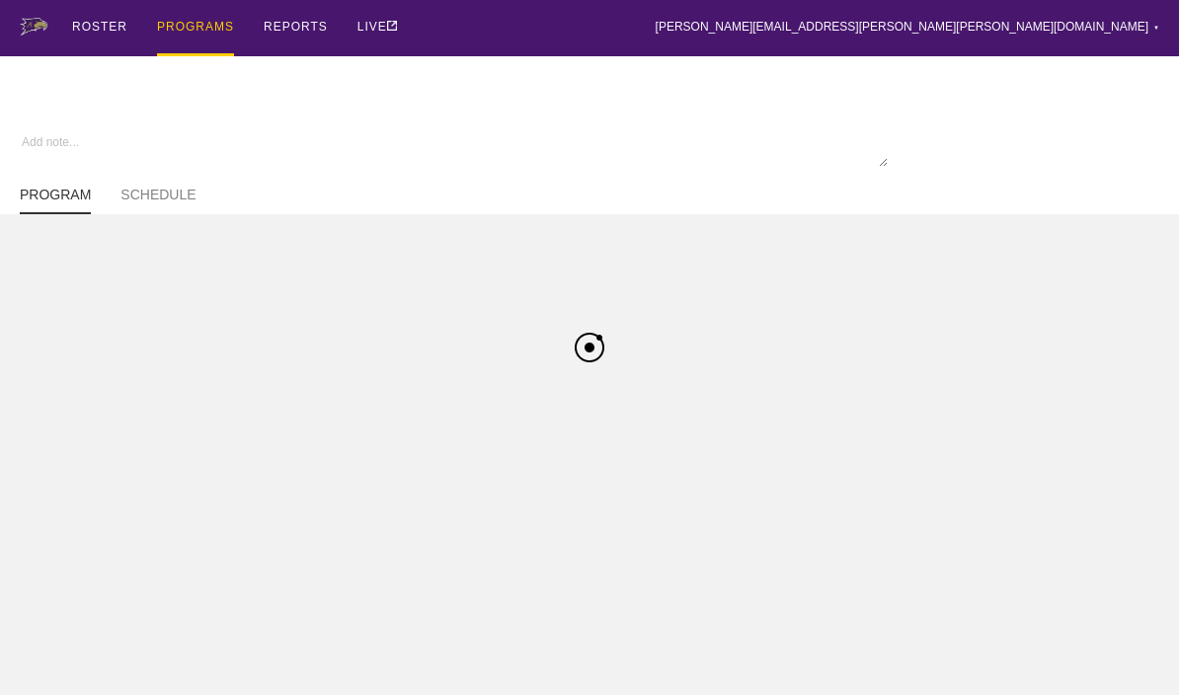
type textarea "x"
type input "Football Maintenance FA25"
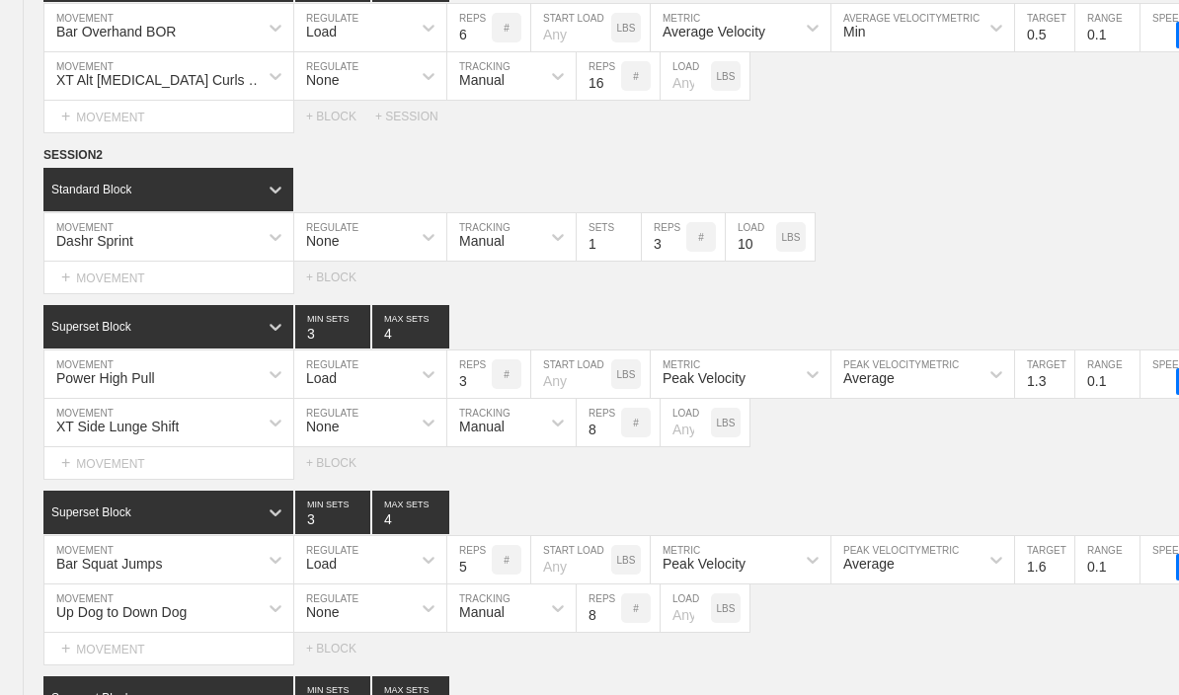
scroll to position [7560, 0]
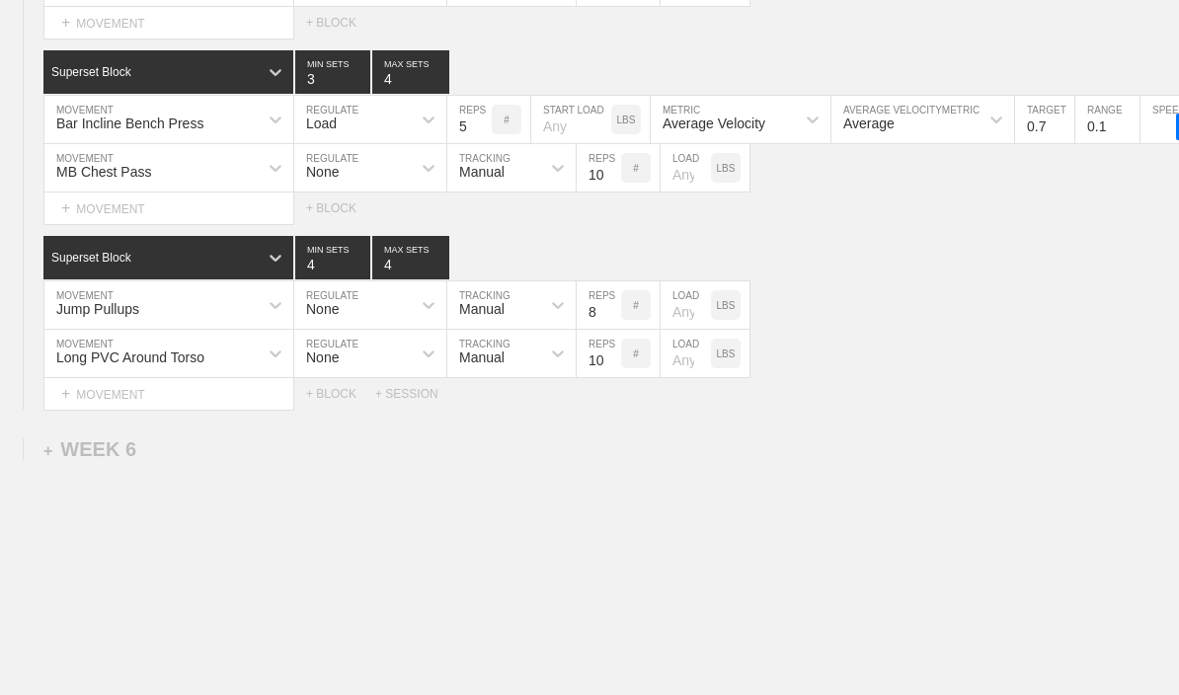
click at [77, 461] on div "+ WEEK 6" at bounding box center [89, 449] width 93 height 23
click at [63, 479] on div "+ SESSION 1" at bounding box center [81, 470] width 76 height 18
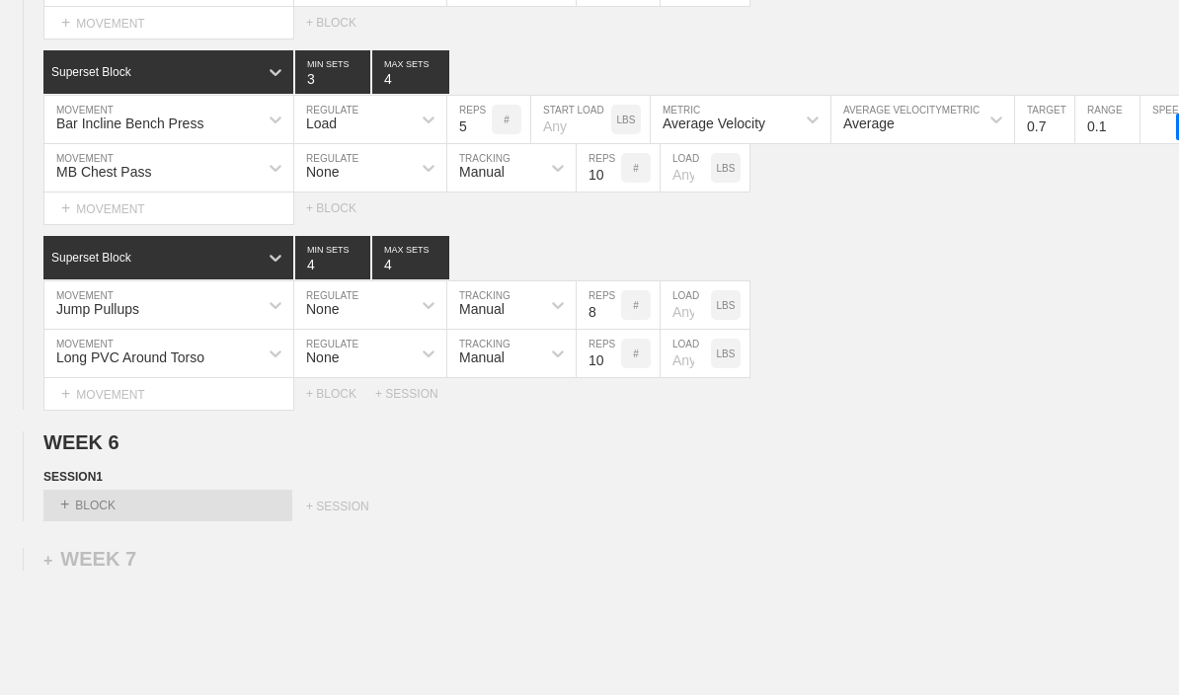
click at [66, 518] on div "+ BLOCK" at bounding box center [167, 506] width 249 height 32
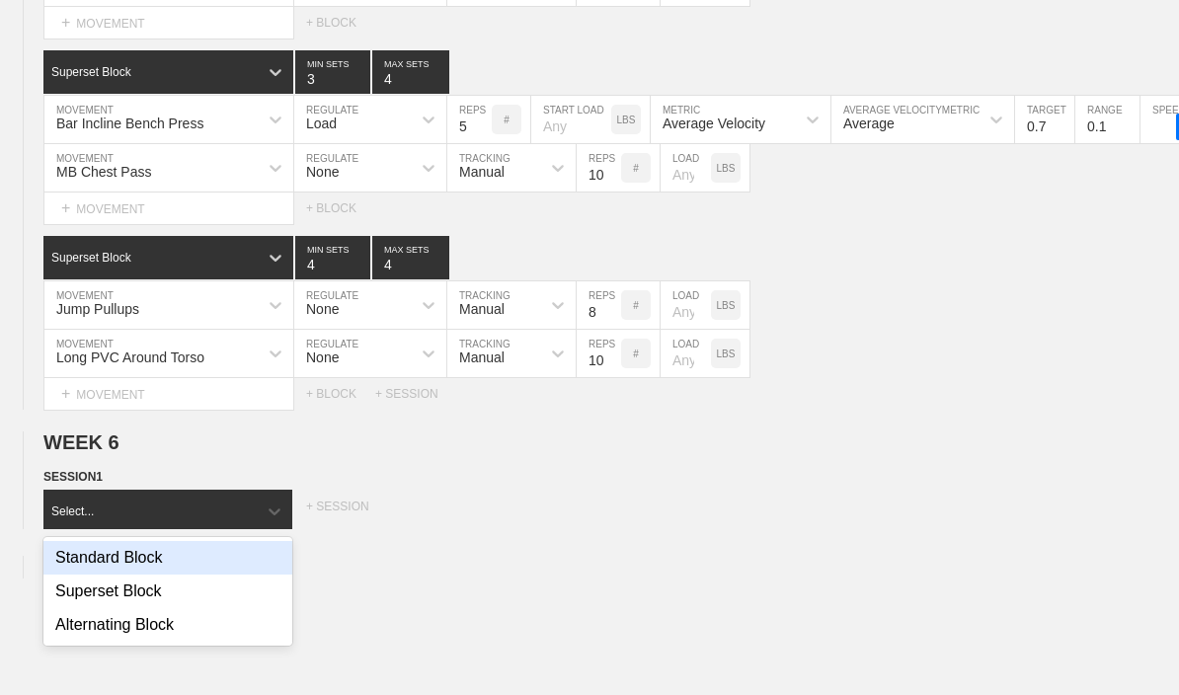
scroll to position [7580, 0]
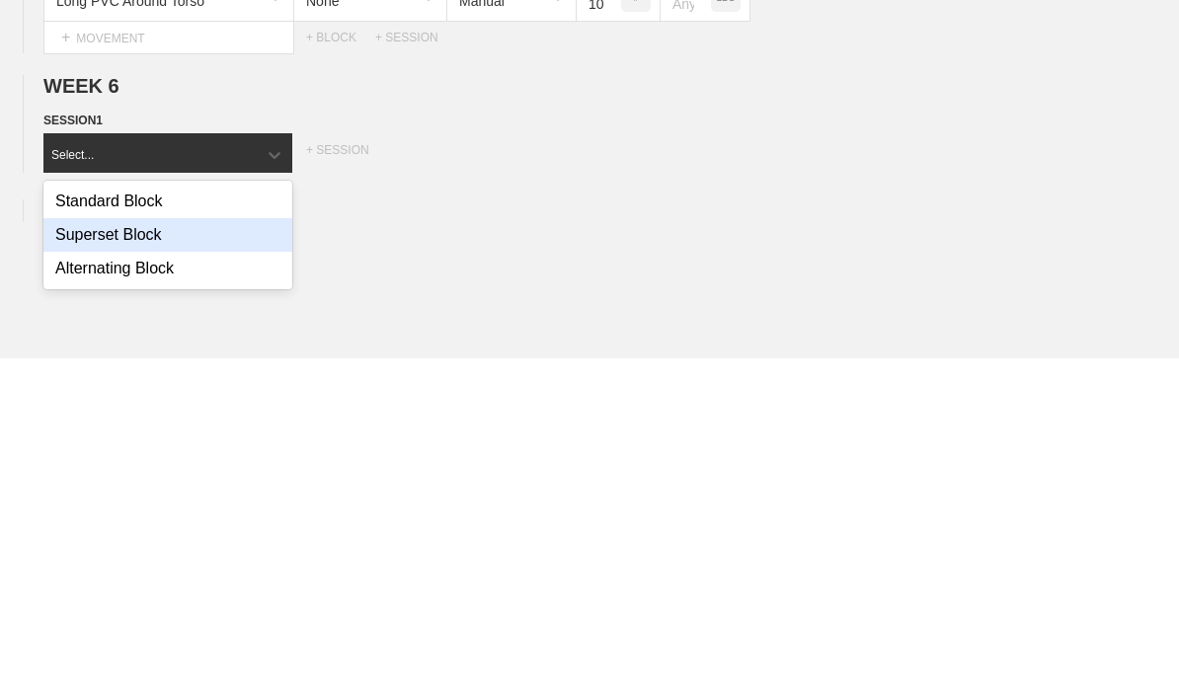
click at [74, 555] on div "Superset Block" at bounding box center [167, 572] width 249 height 34
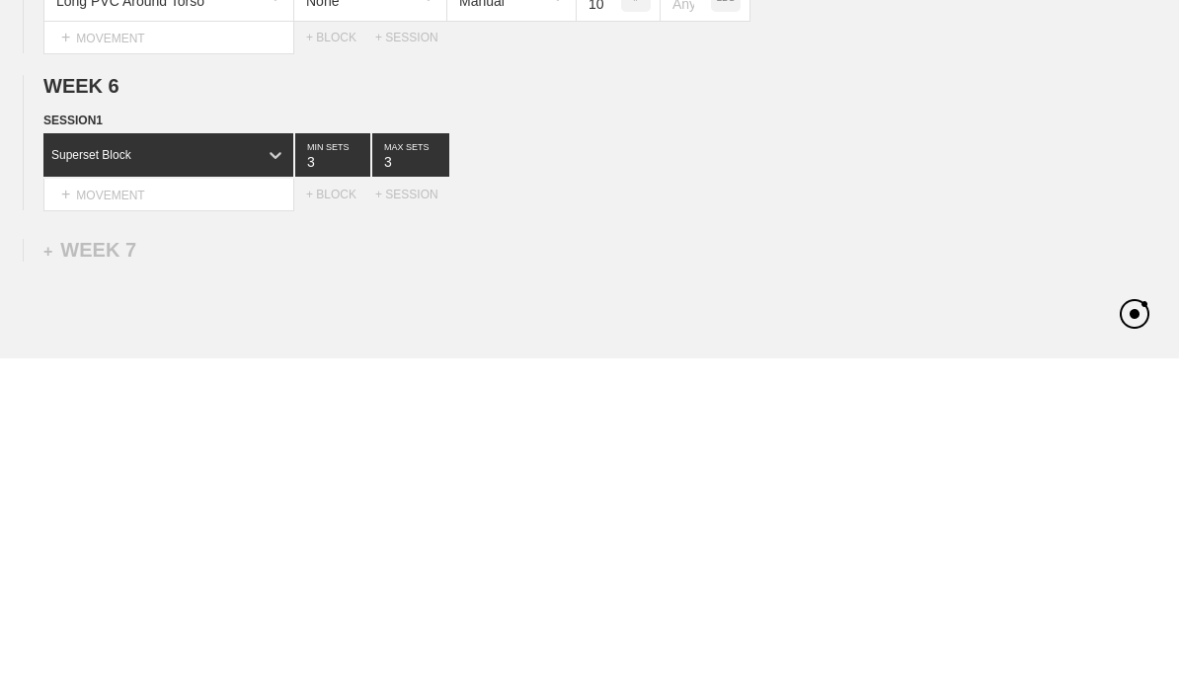
scroll to position [7681, 0]
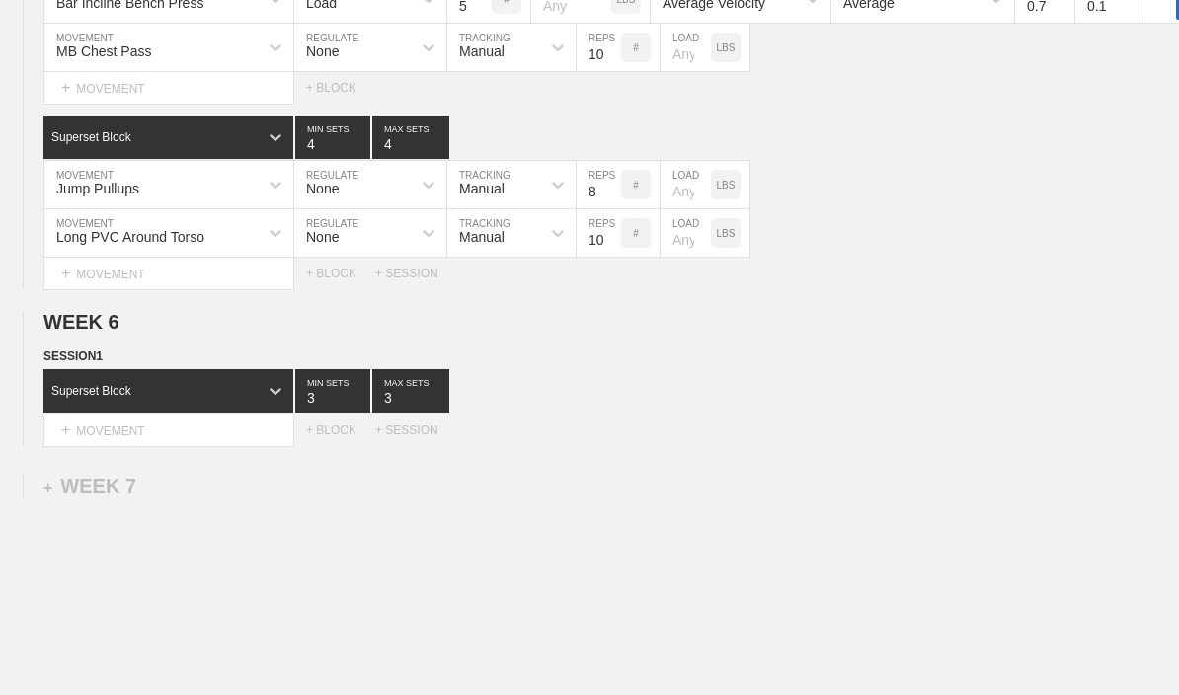
click at [320, 437] on div "+ BLOCK" at bounding box center [340, 431] width 69 height 14
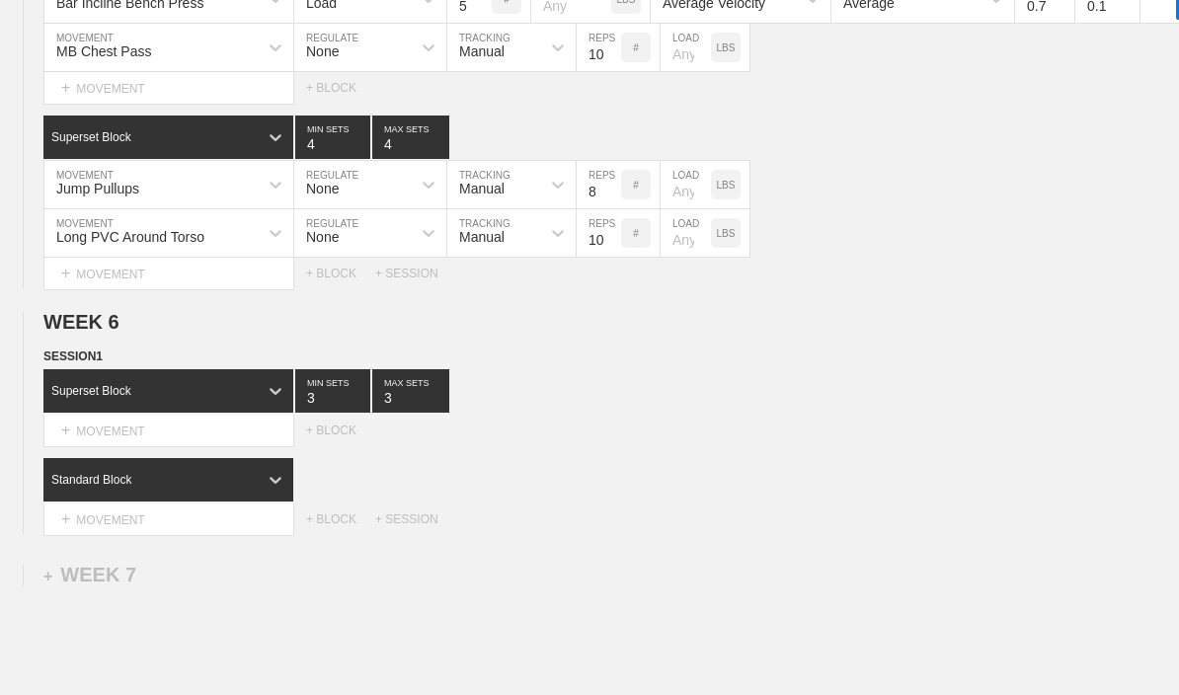
click at [326, 437] on div "+ BLOCK" at bounding box center [340, 431] width 69 height 14
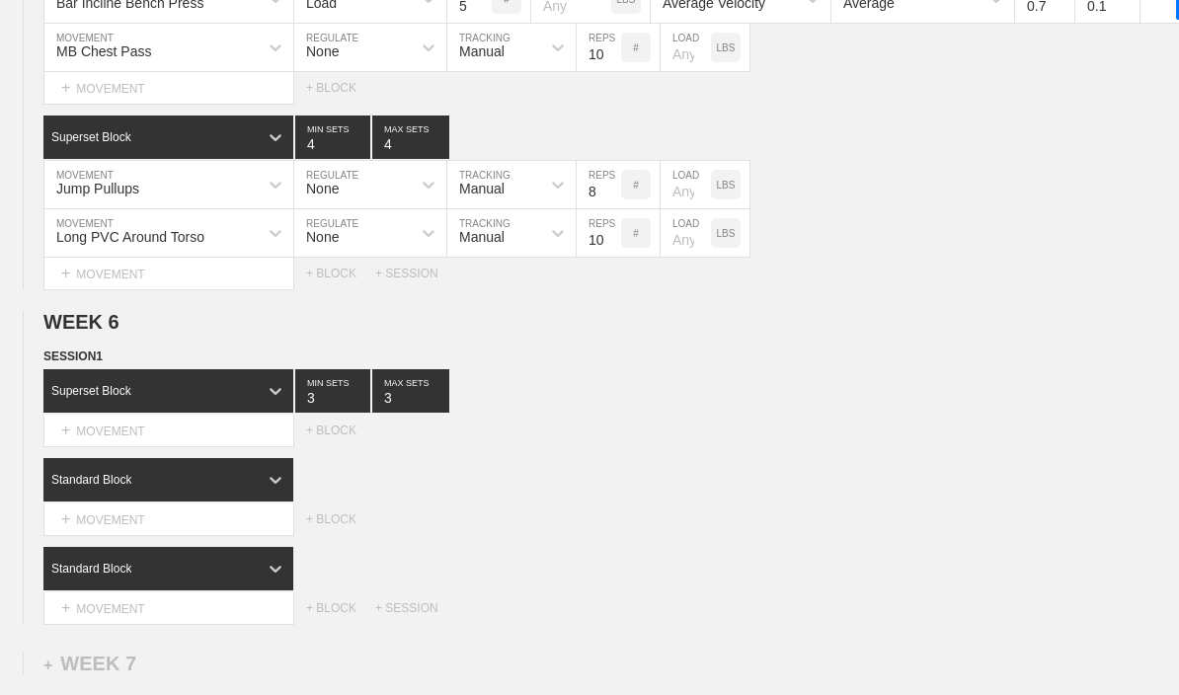
click at [312, 437] on div "+ BLOCK" at bounding box center [340, 431] width 69 height 14
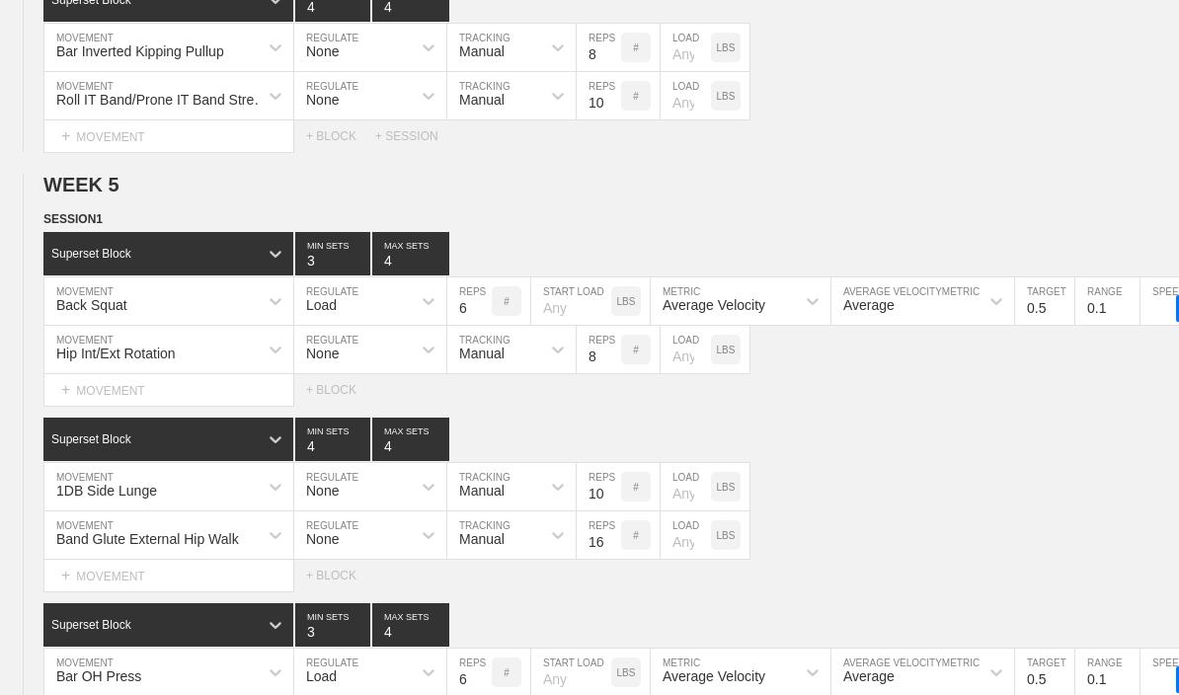
type textarea "x"
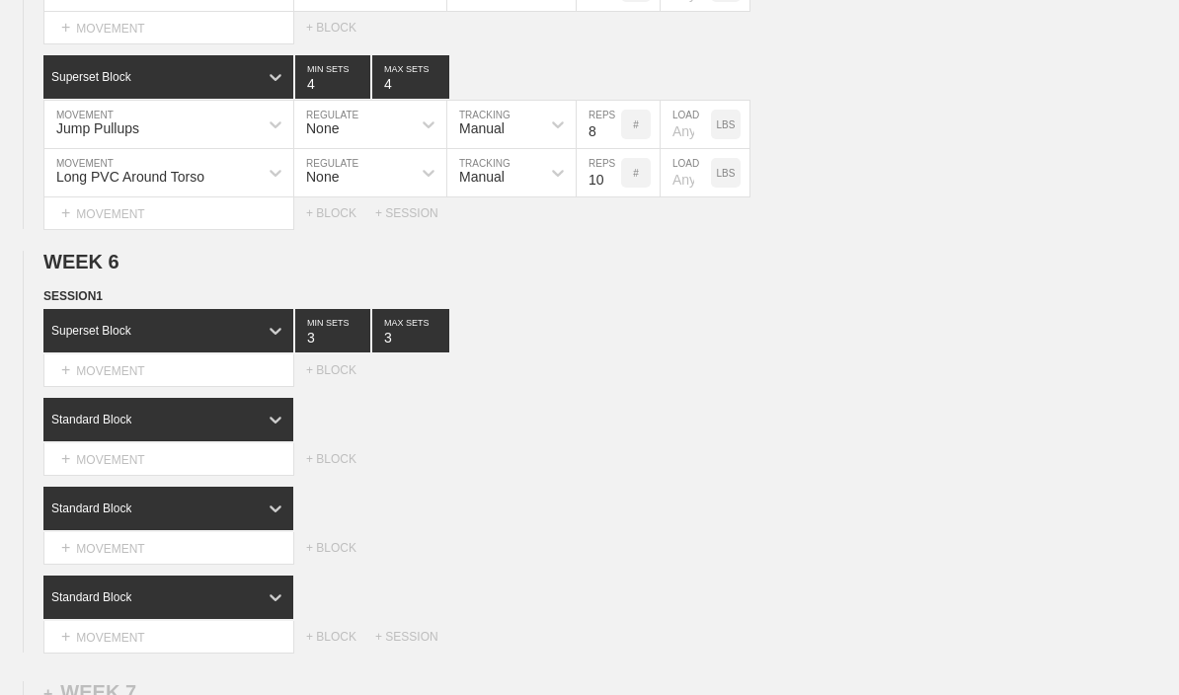
scroll to position [7987, 0]
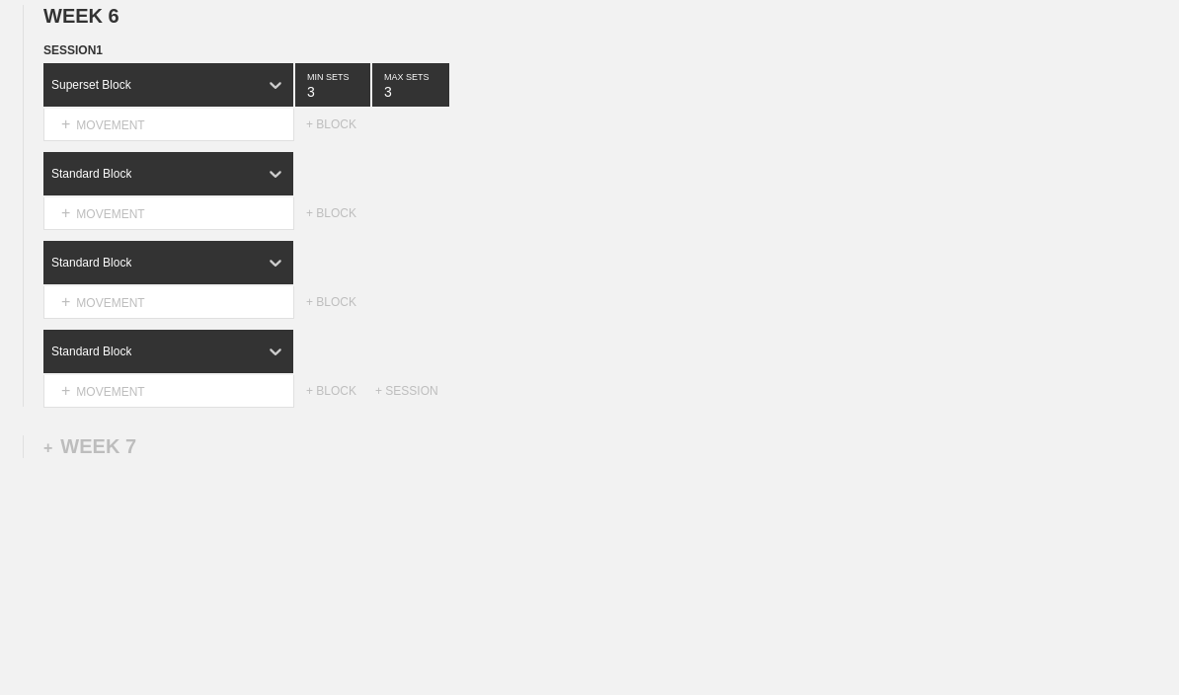
click at [88, 141] on div "+ MOVEMENT" at bounding box center [168, 125] width 251 height 33
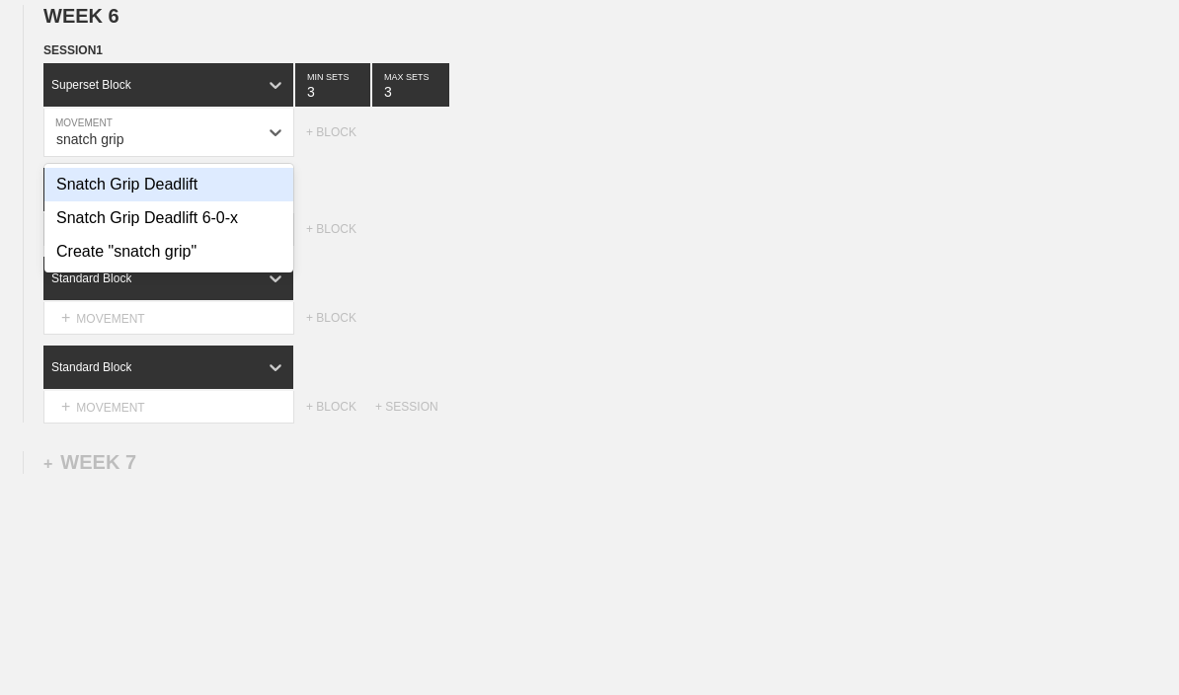
click at [83, 201] on div "Snatch Grip Deadlift" at bounding box center [168, 185] width 249 height 34
type input "snatch grip"
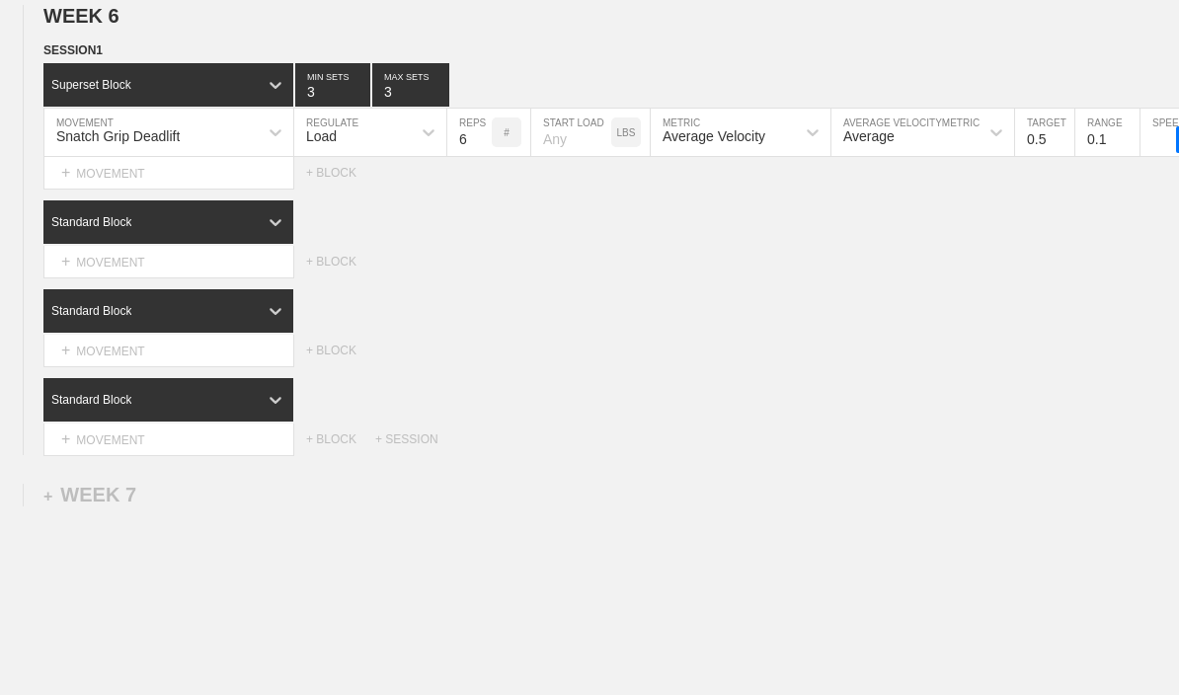
click at [98, 278] on div "+ MOVEMENT" at bounding box center [168, 262] width 251 height 33
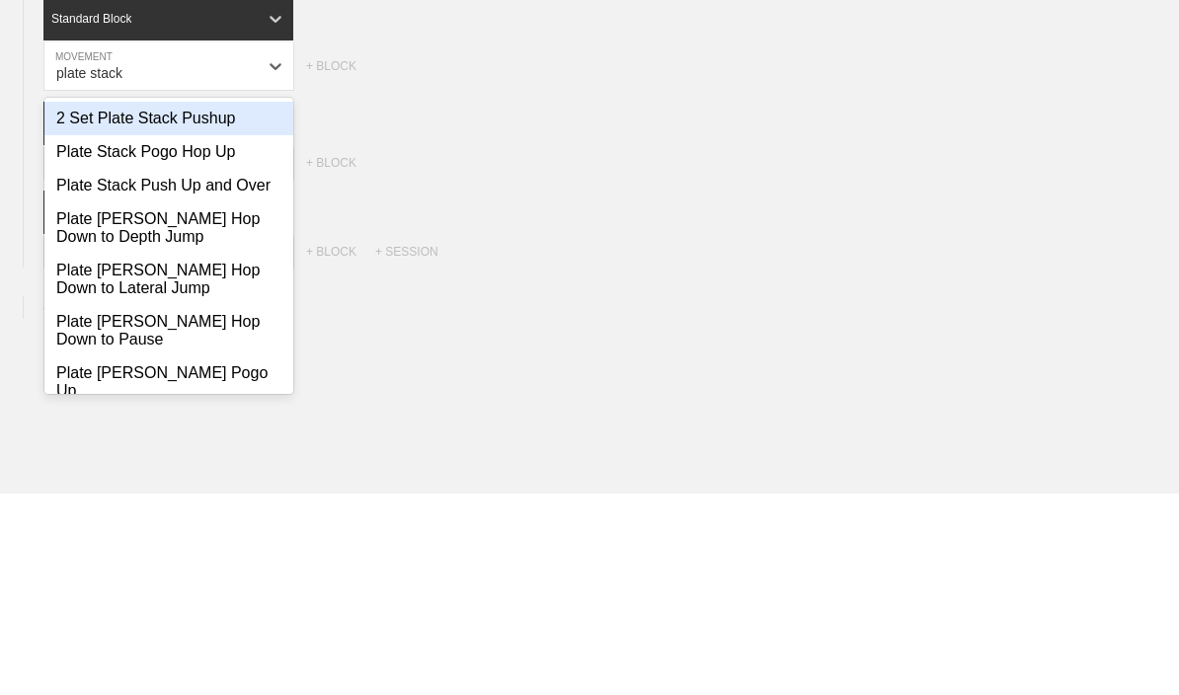
scroll to position [0, 0]
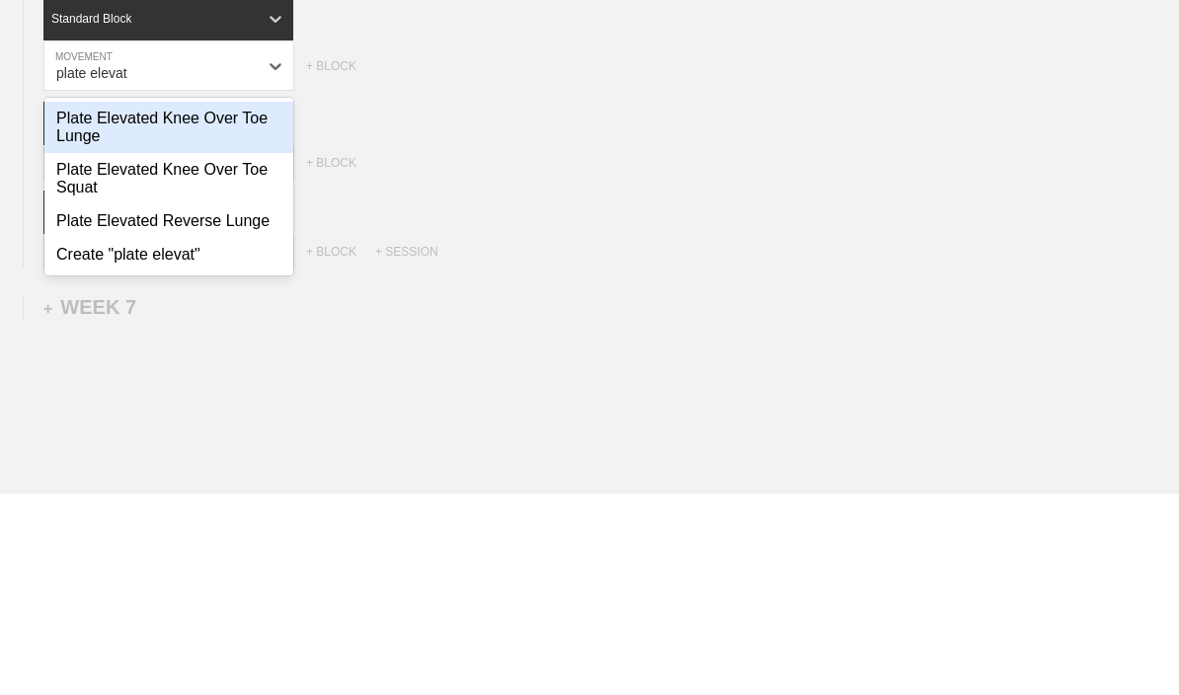
click at [108, 406] on div "Plate Elevated Reverse Lunge" at bounding box center [168, 423] width 249 height 34
type input "plate elevat"
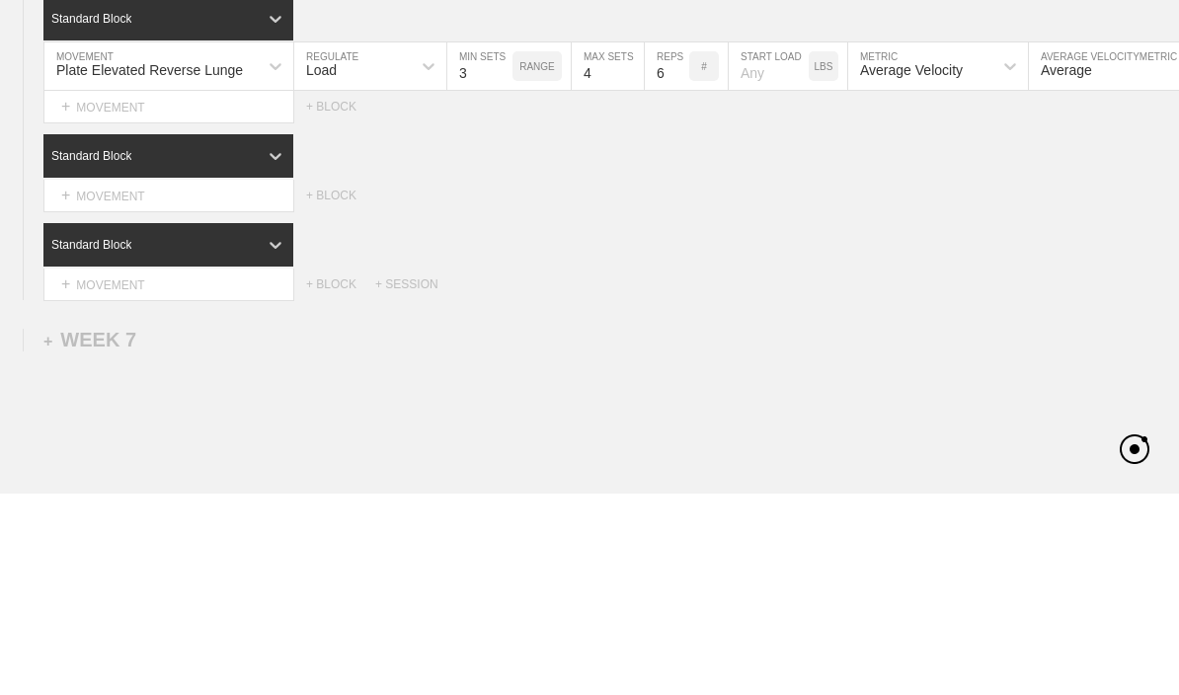
scroll to position [8051, 0]
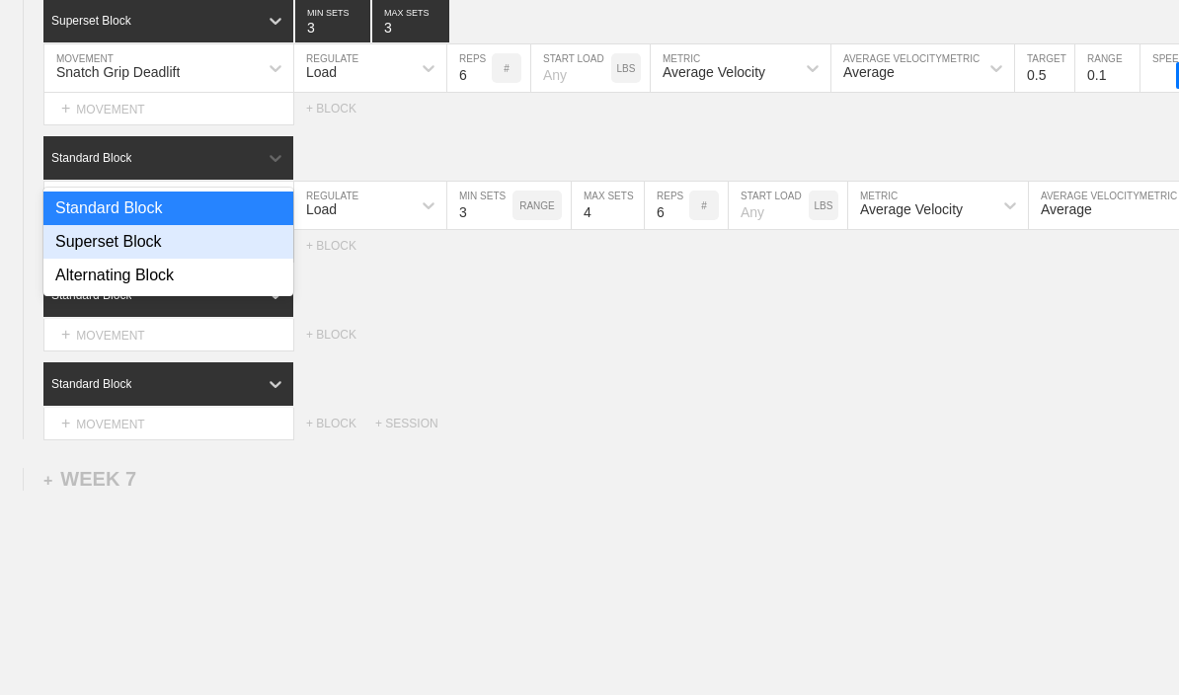
click at [228, 259] on div "Superset Block" at bounding box center [168, 242] width 250 height 34
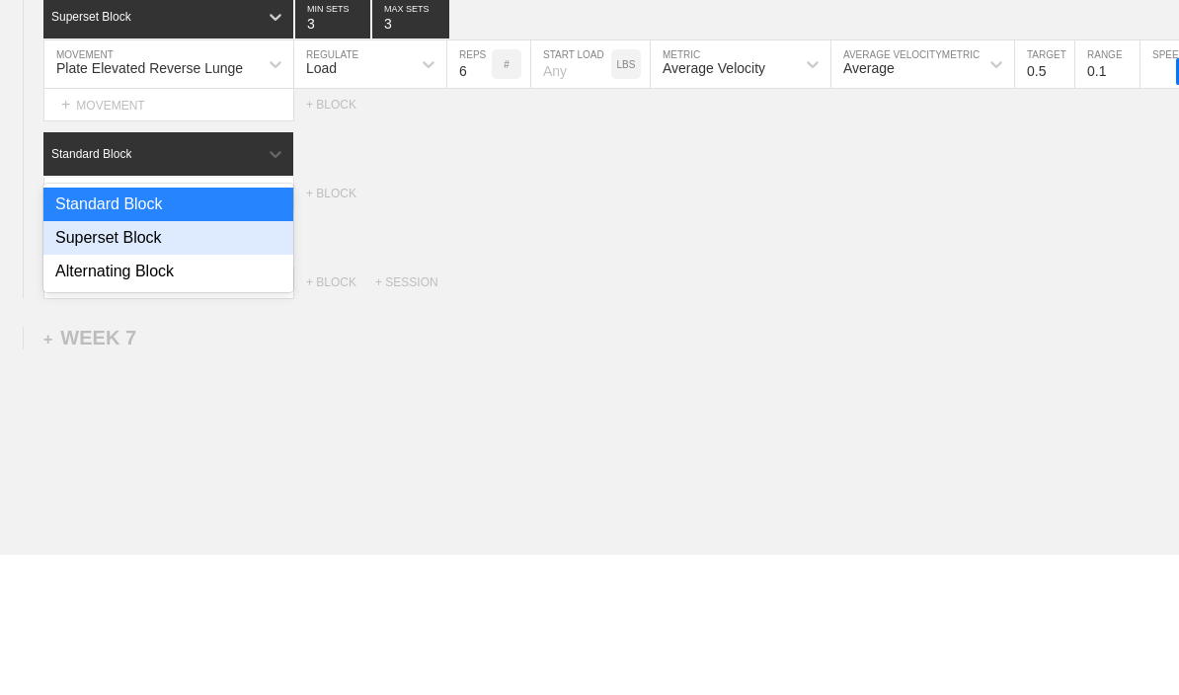
click at [261, 362] on div "Superset Block" at bounding box center [168, 379] width 250 height 34
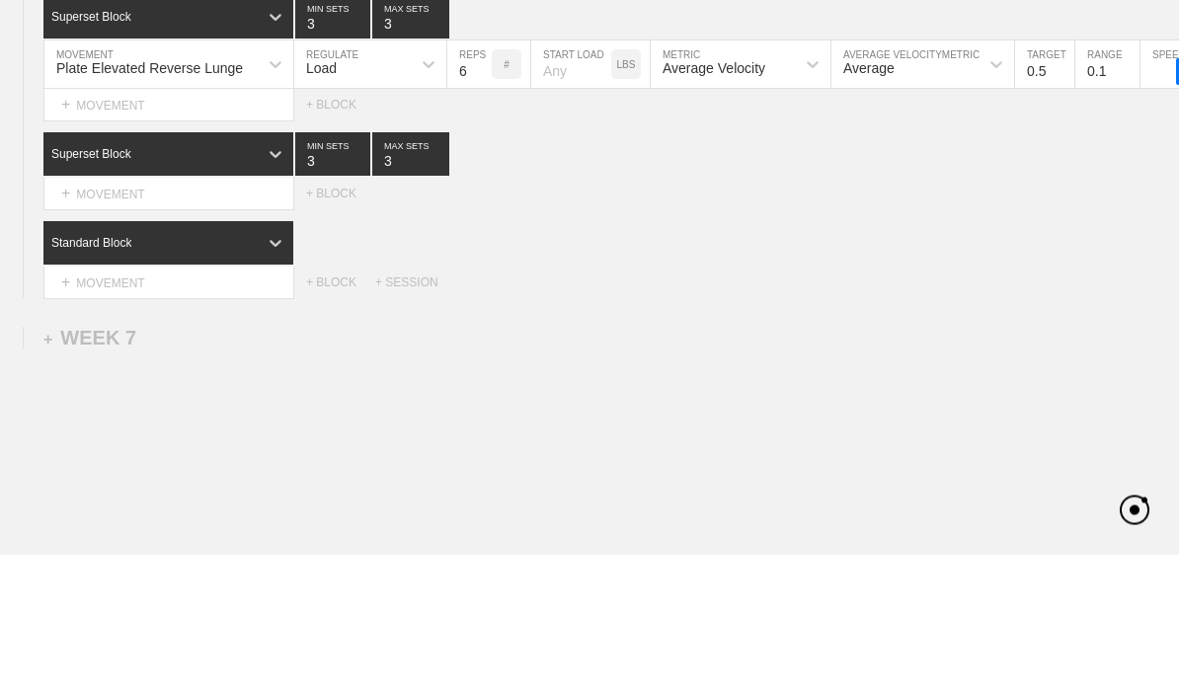
scroll to position [8083, 0]
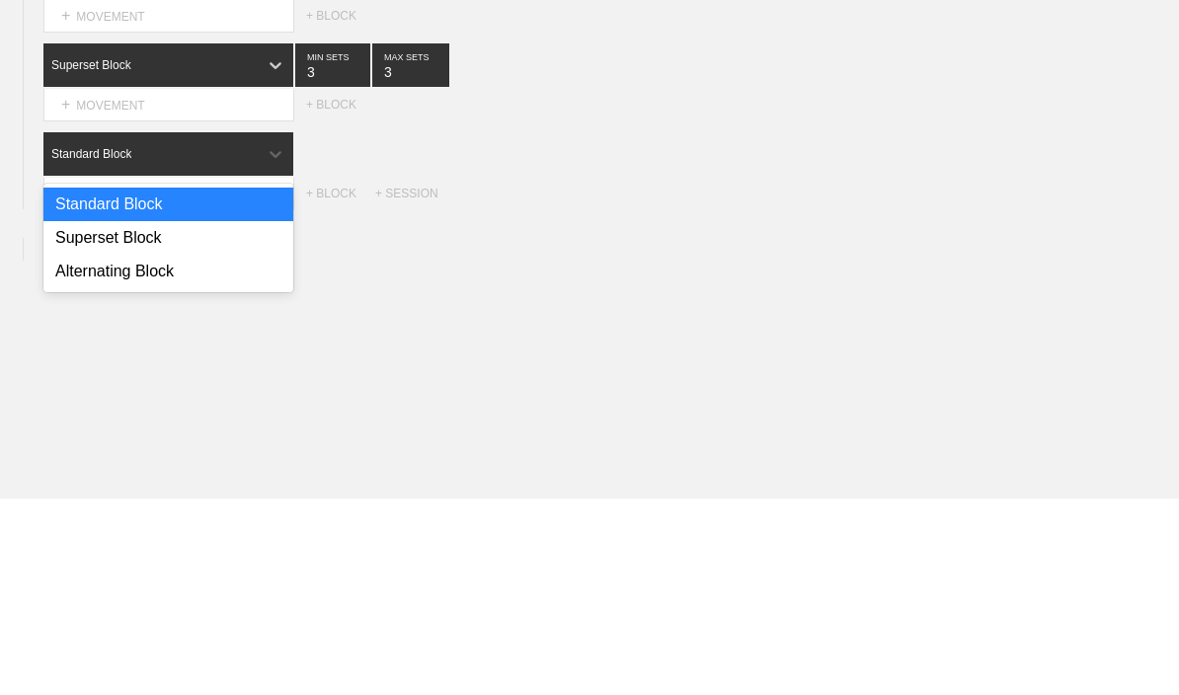
click at [261, 419] on div "Superset Block" at bounding box center [168, 436] width 250 height 34
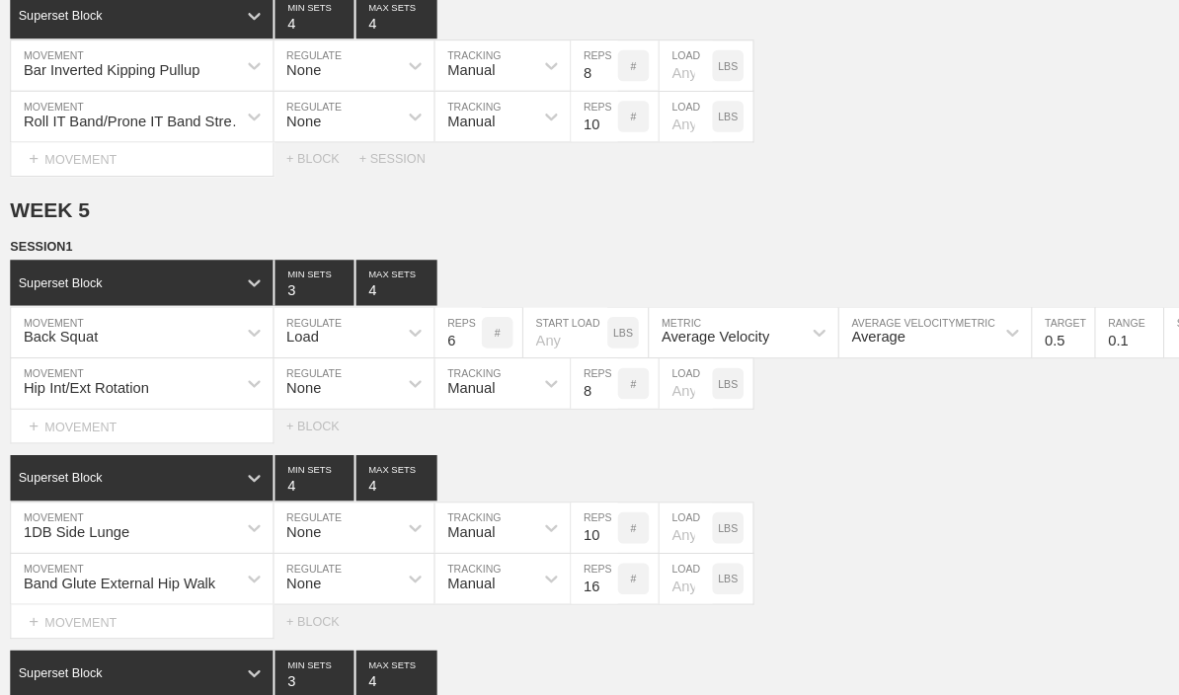
type textarea "x"
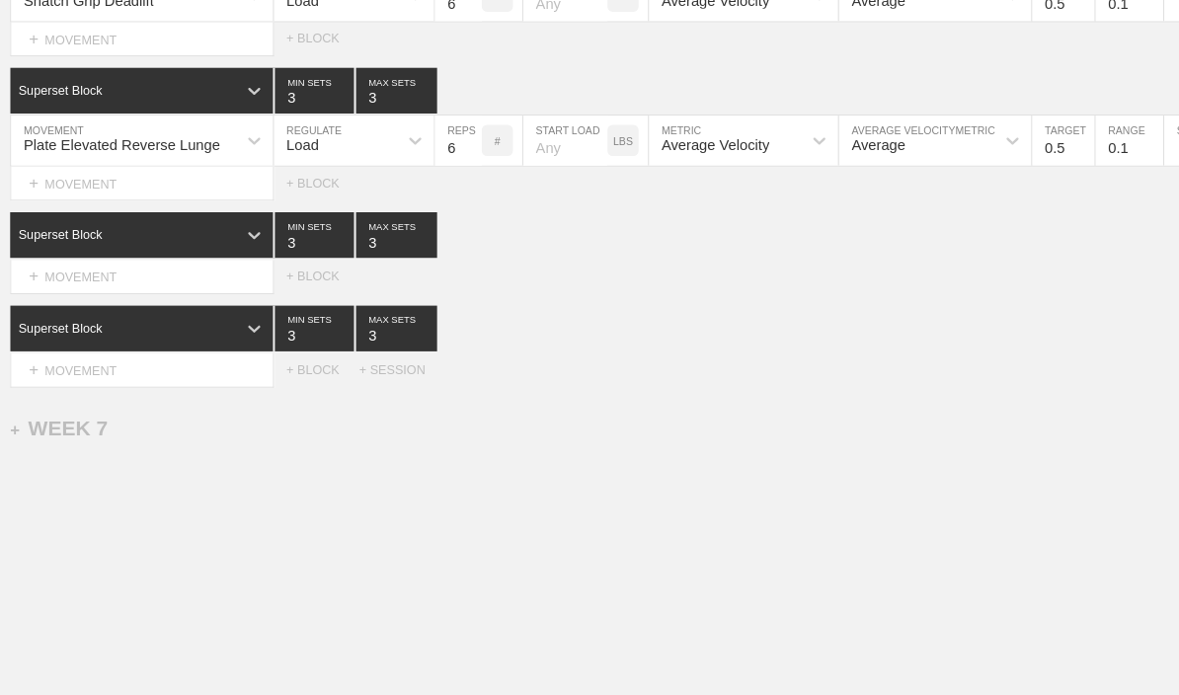
click at [95, 369] on div "+ MOVEMENT" at bounding box center [168, 353] width 251 height 33
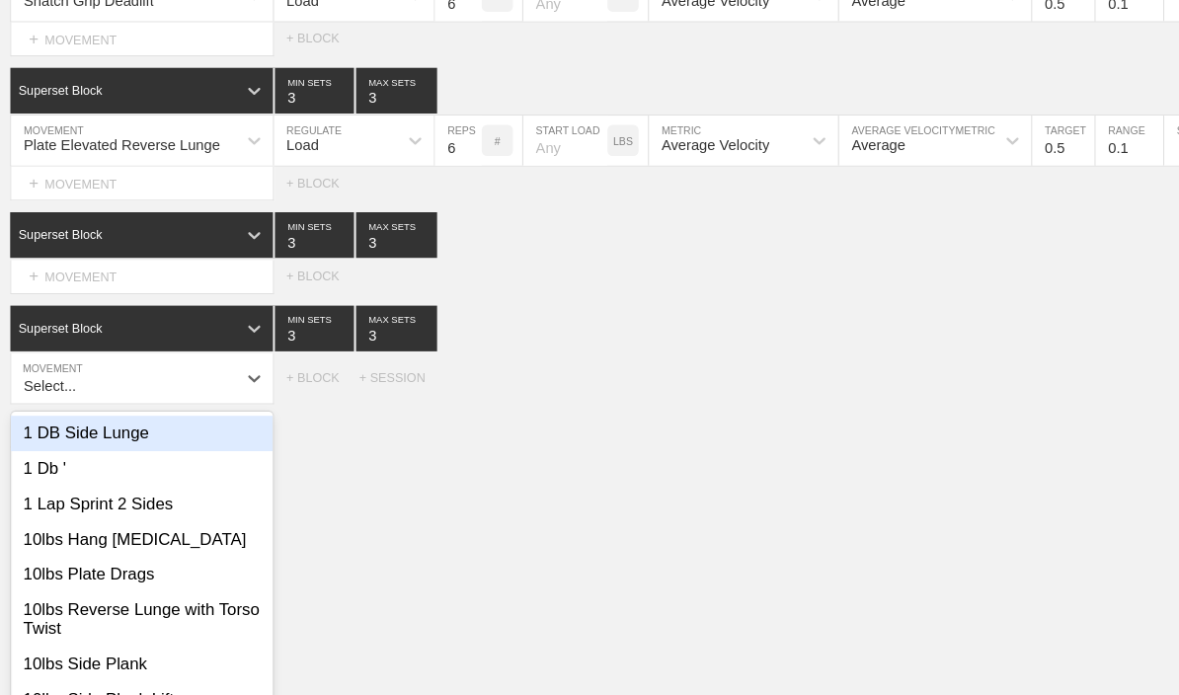
scroll to position [8122, 0]
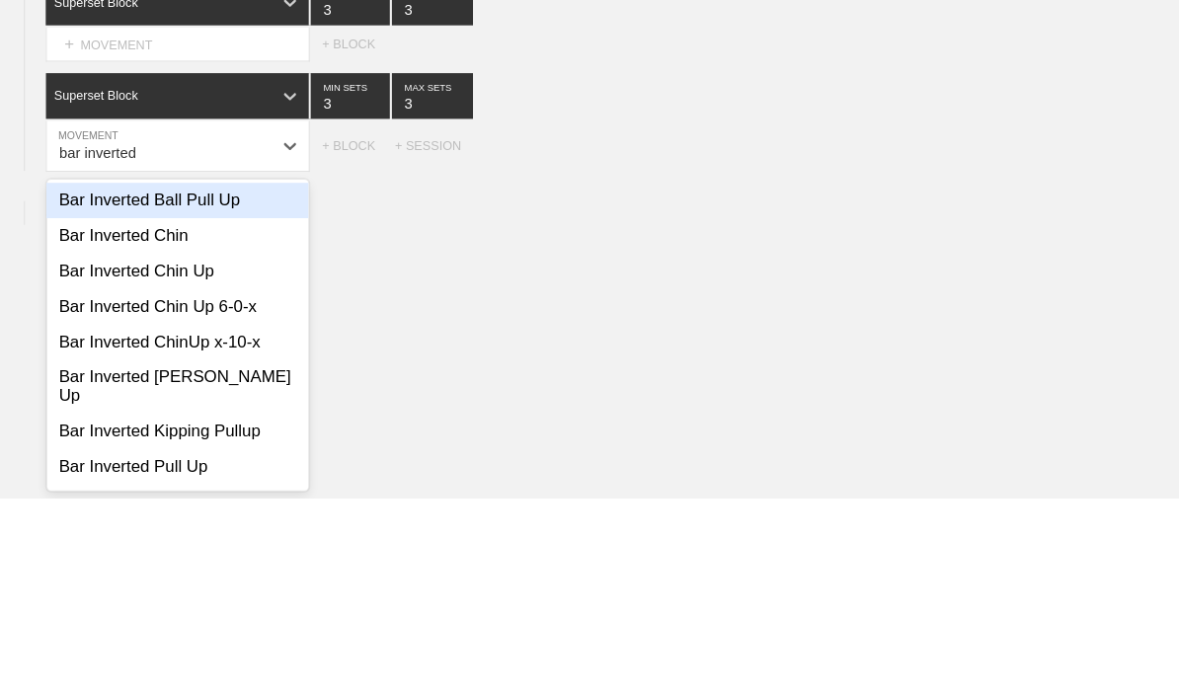
click at [87, 463] on div "Bar Inverted Chin Up" at bounding box center [168, 480] width 249 height 34
type input "bar inverted"
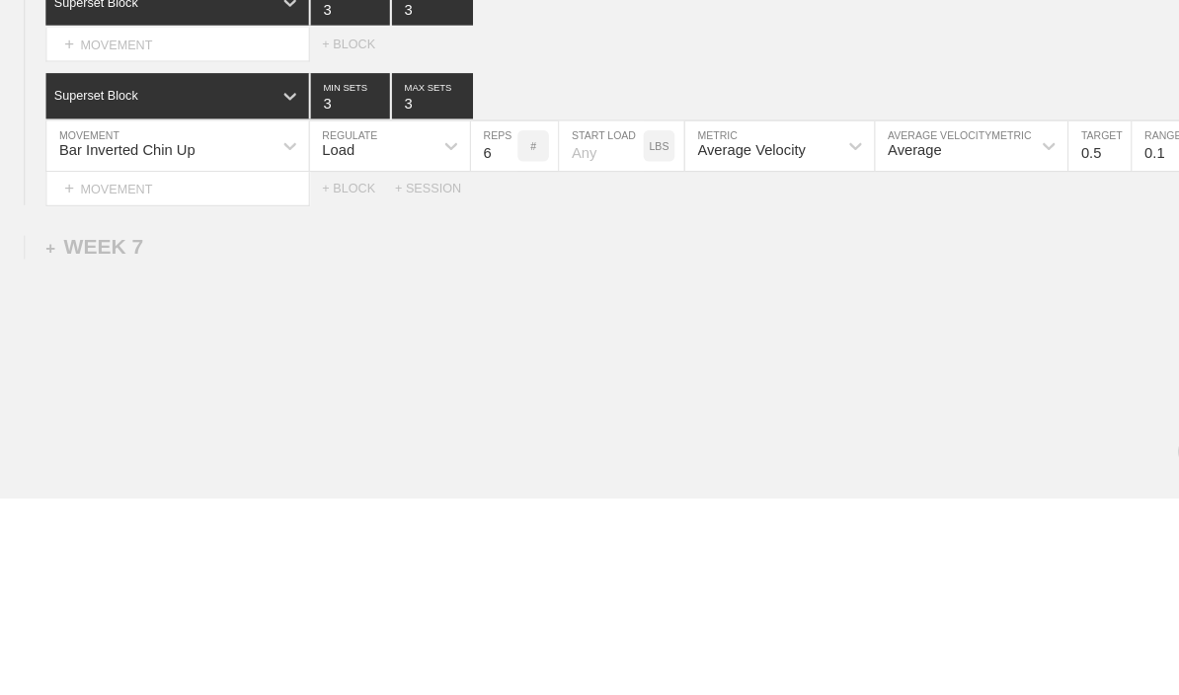
scroll to position [8138, 0]
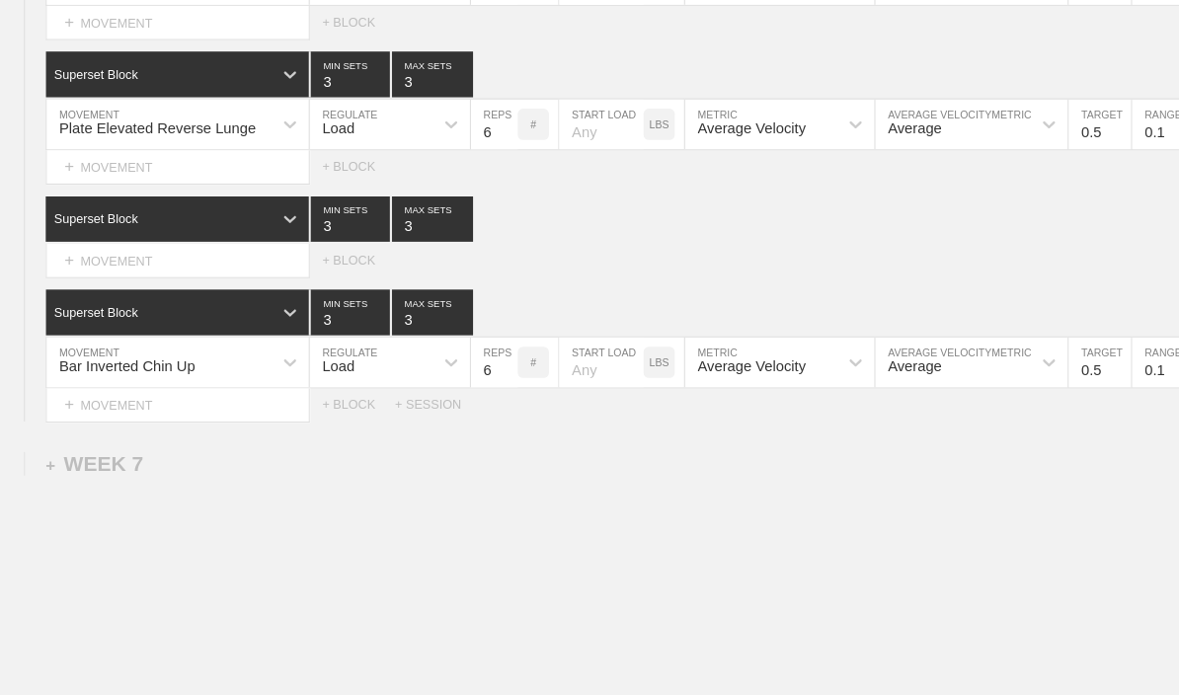
click at [569, 368] on input "number" at bounding box center [571, 344] width 80 height 47
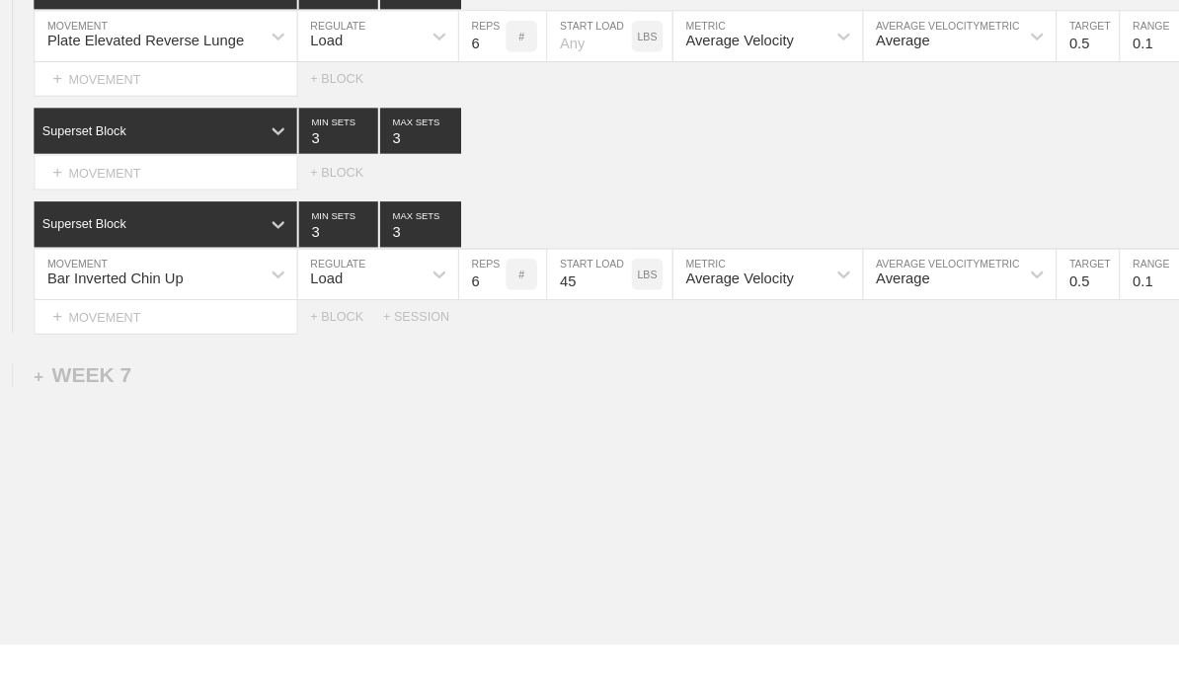
type input "45"
click at [372, 187] on input "3" at bounding box center [410, 208] width 77 height 43
type input "4"
click at [376, 276] on input "3" at bounding box center [410, 297] width 77 height 43
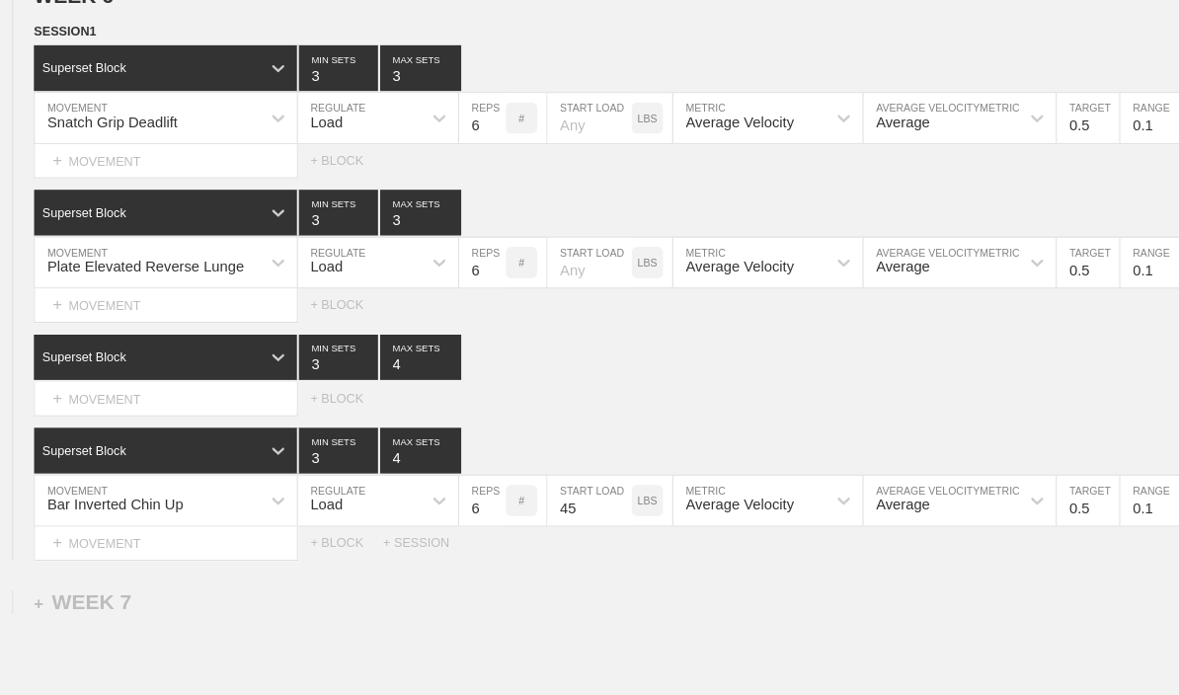
scroll to position [7999, 0]
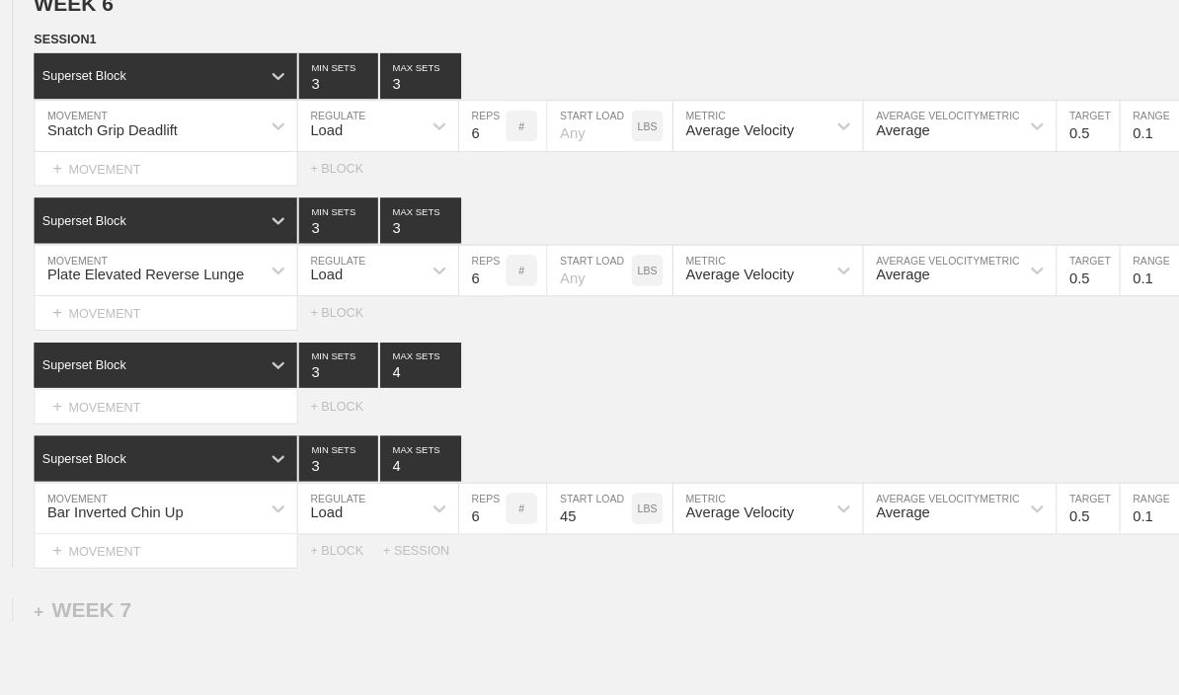
type input "4"
click at [381, 232] on input "3" at bounding box center [410, 210] width 77 height 43
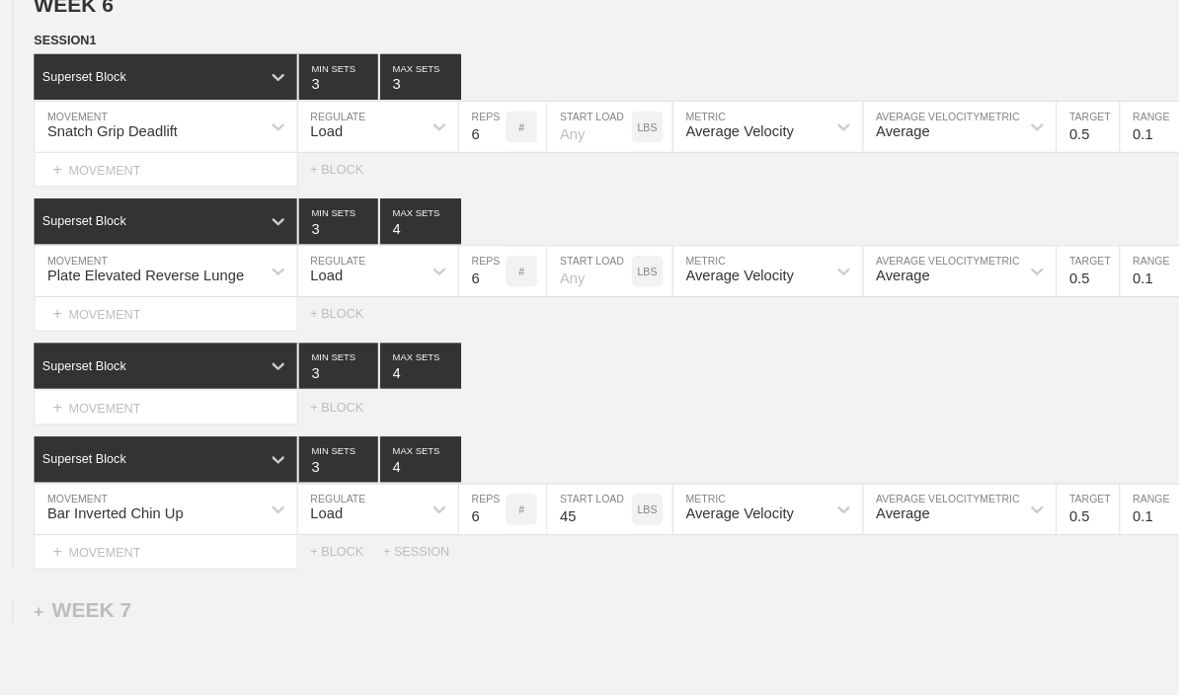
type input "4"
click at [384, 95] on input "3" at bounding box center [410, 72] width 77 height 43
type input "4"
click at [86, 178] on div "+ MOVEMENT" at bounding box center [168, 161] width 251 height 33
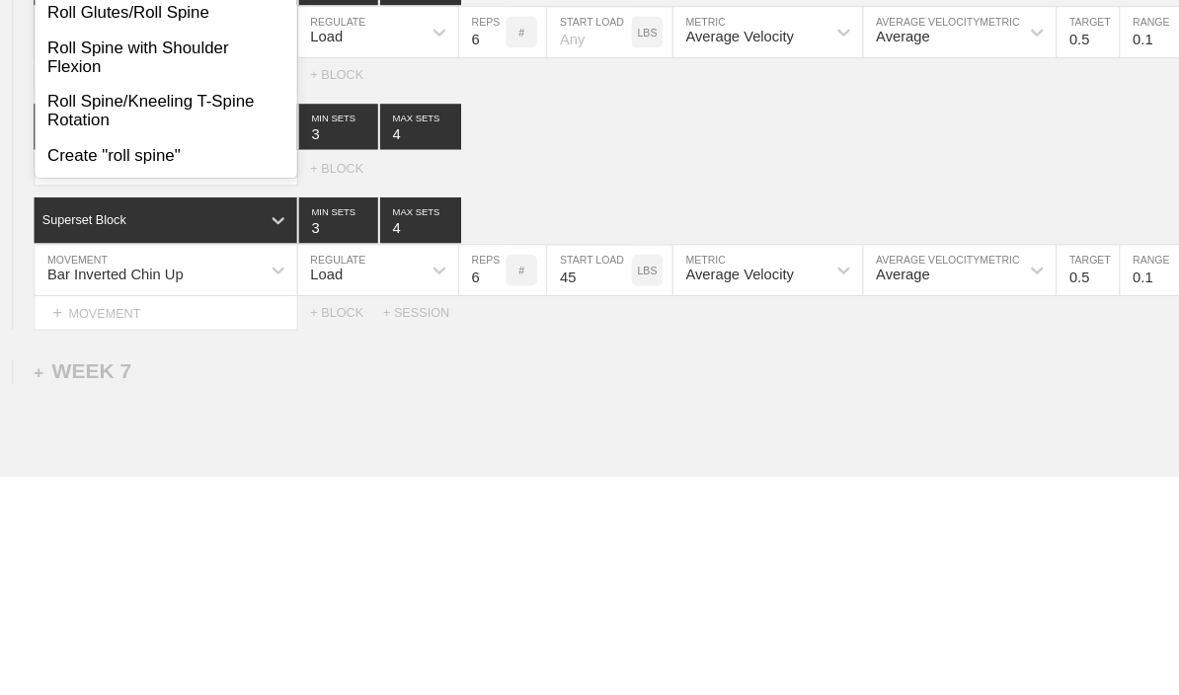
click at [71, 323] on div "Roll Spine/Kneeling T-Spine Rotation" at bounding box center [168, 348] width 249 height 51
type input "roll spine"
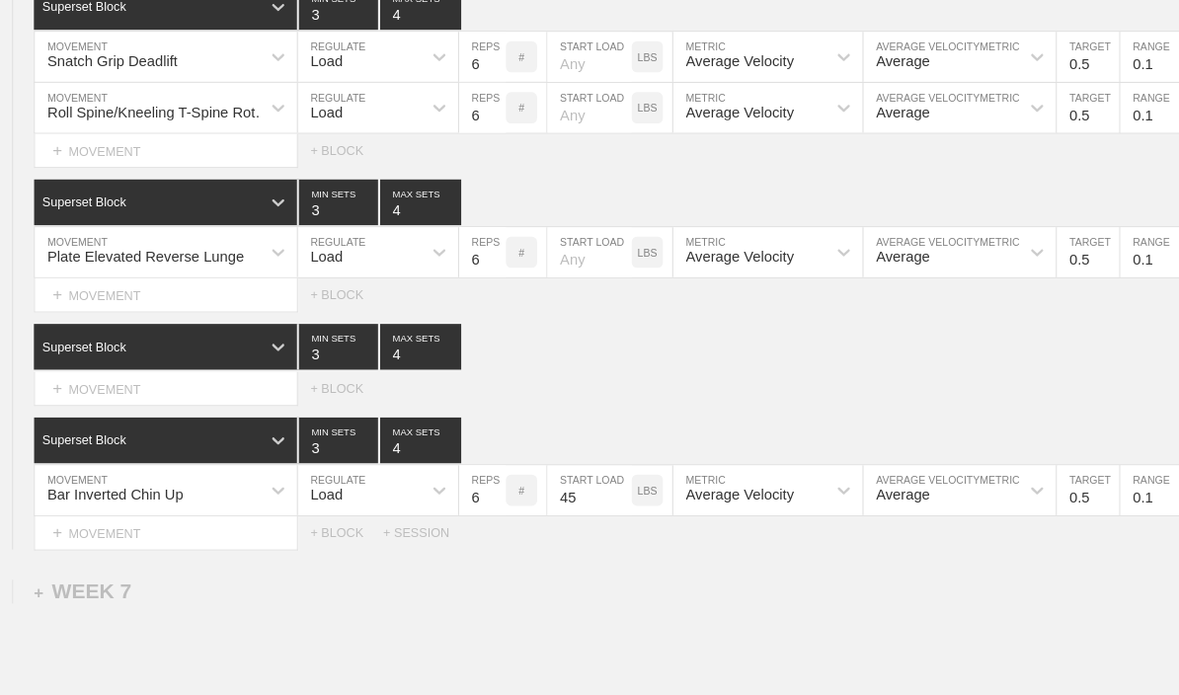
scroll to position [8065, 0]
click at [391, 119] on div "Load" at bounding box center [352, 103] width 117 height 34
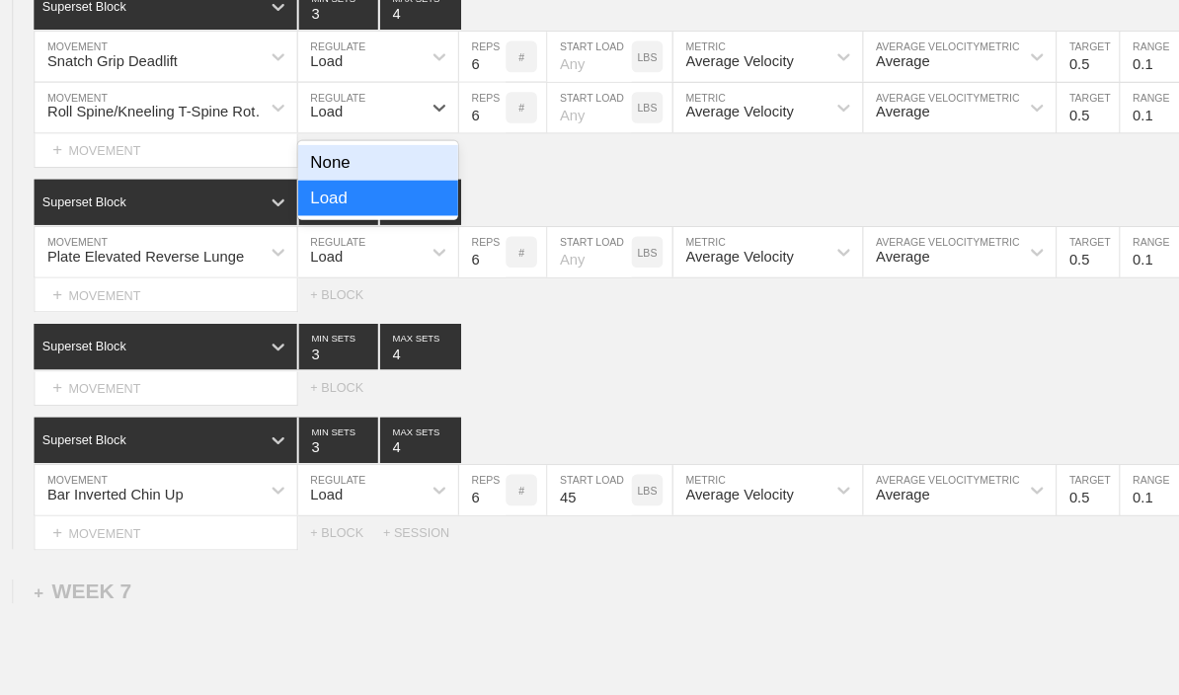
click at [400, 172] on div "None" at bounding box center [370, 155] width 152 height 34
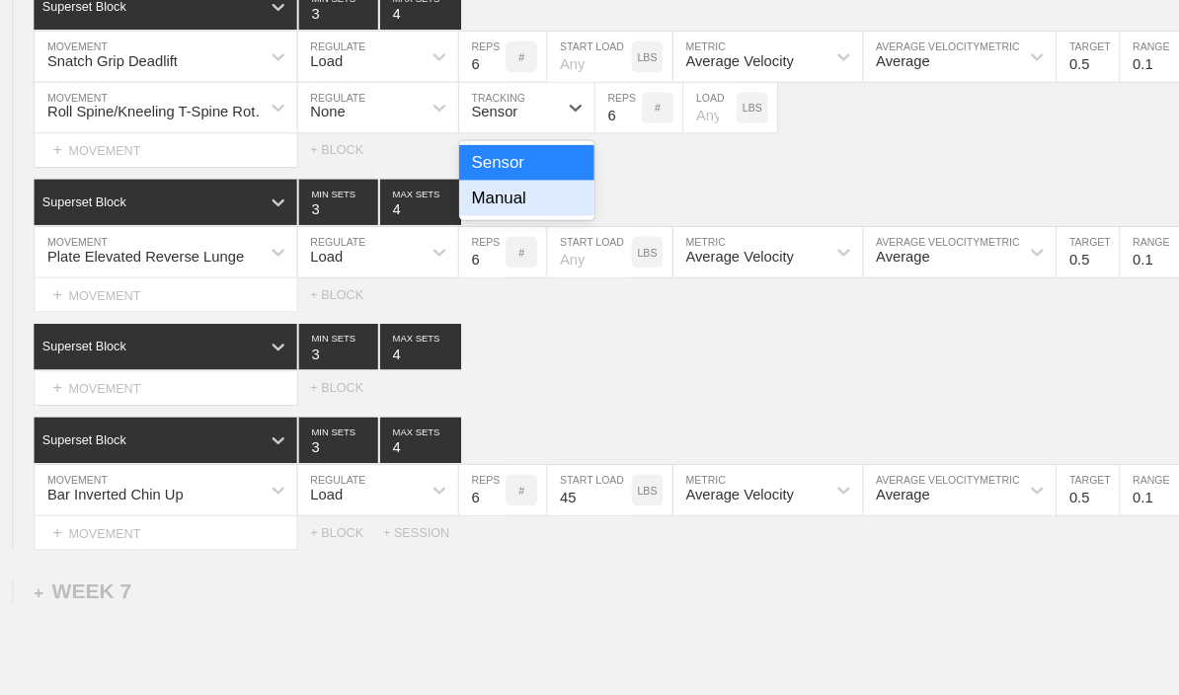
click at [499, 205] on div "Manual" at bounding box center [511, 189] width 128 height 34
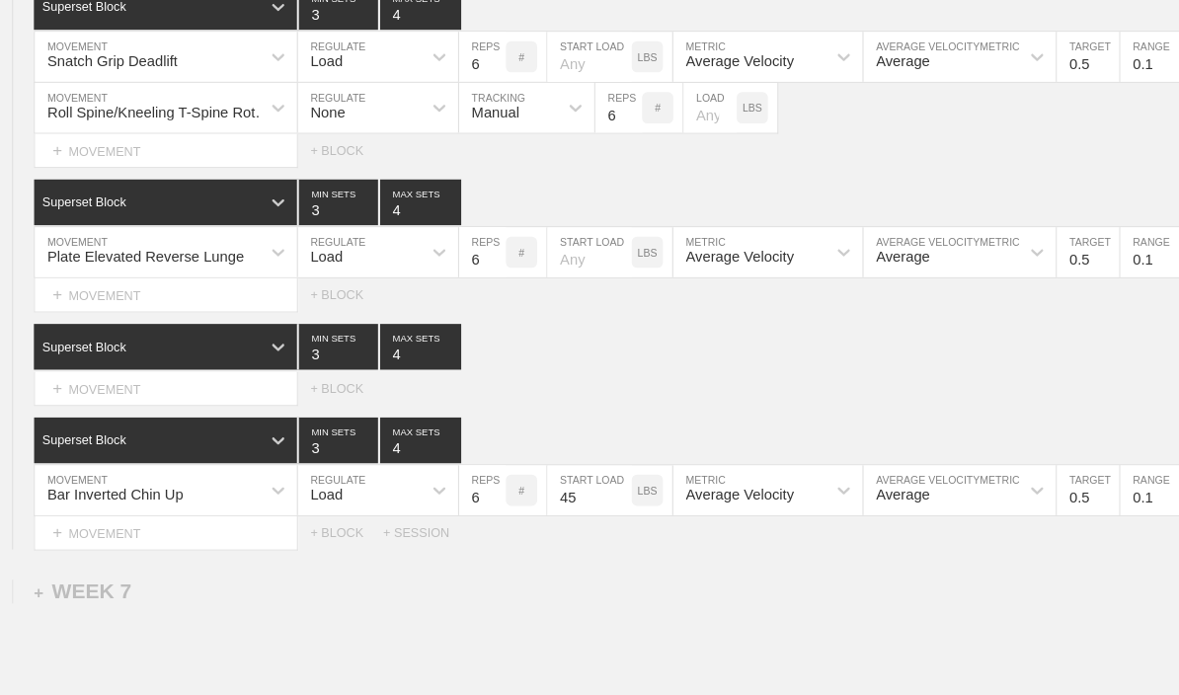
click at [579, 126] on input "6" at bounding box center [599, 102] width 44 height 47
type input "10"
click at [90, 386] on div "+ MOVEMENT" at bounding box center [168, 370] width 251 height 33
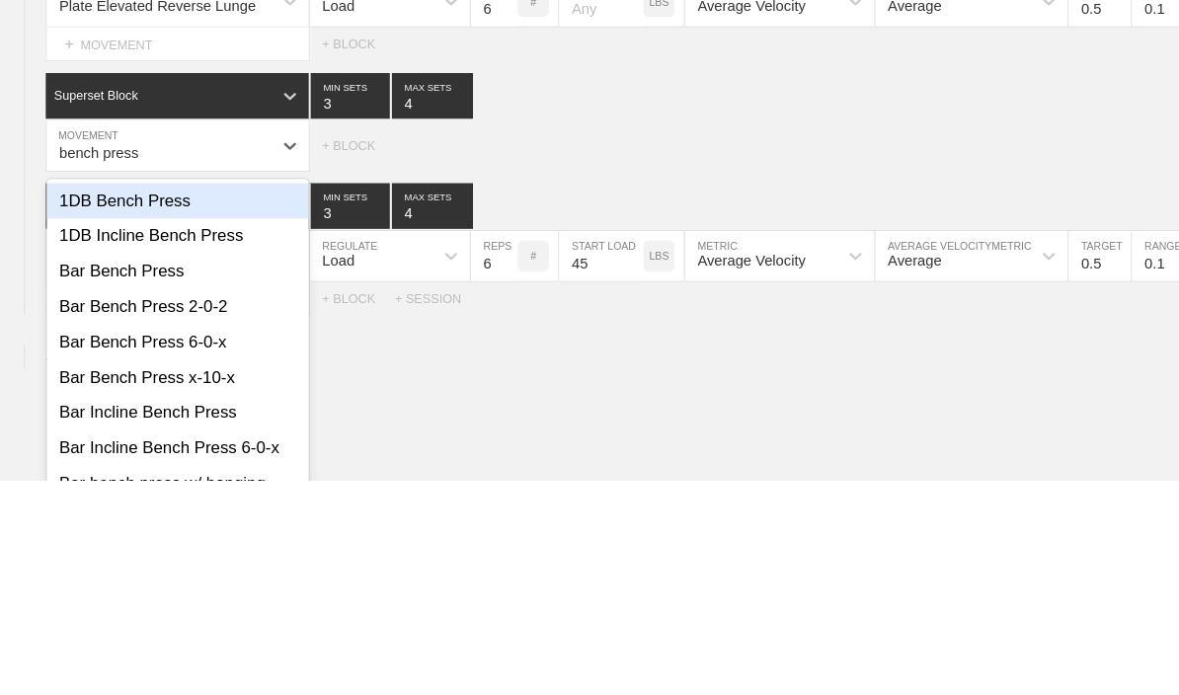
click at [73, 480] on div "Bar Bench Press" at bounding box center [168, 497] width 249 height 34
type input "bench press"
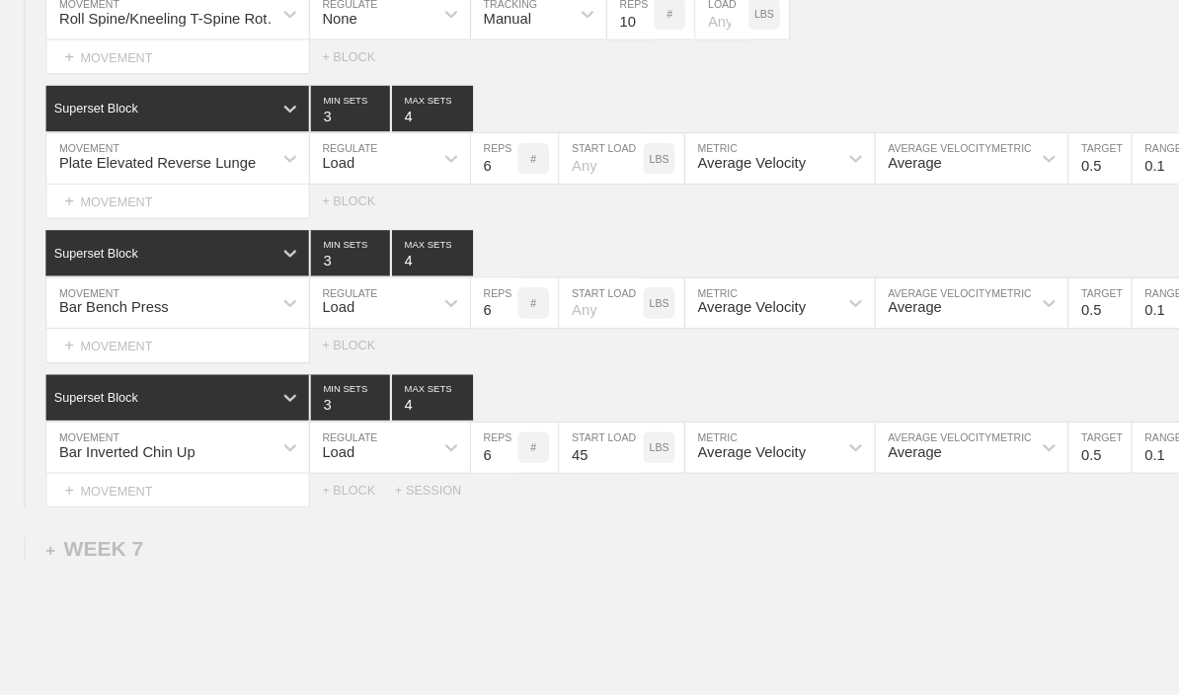
scroll to position [8153, 0]
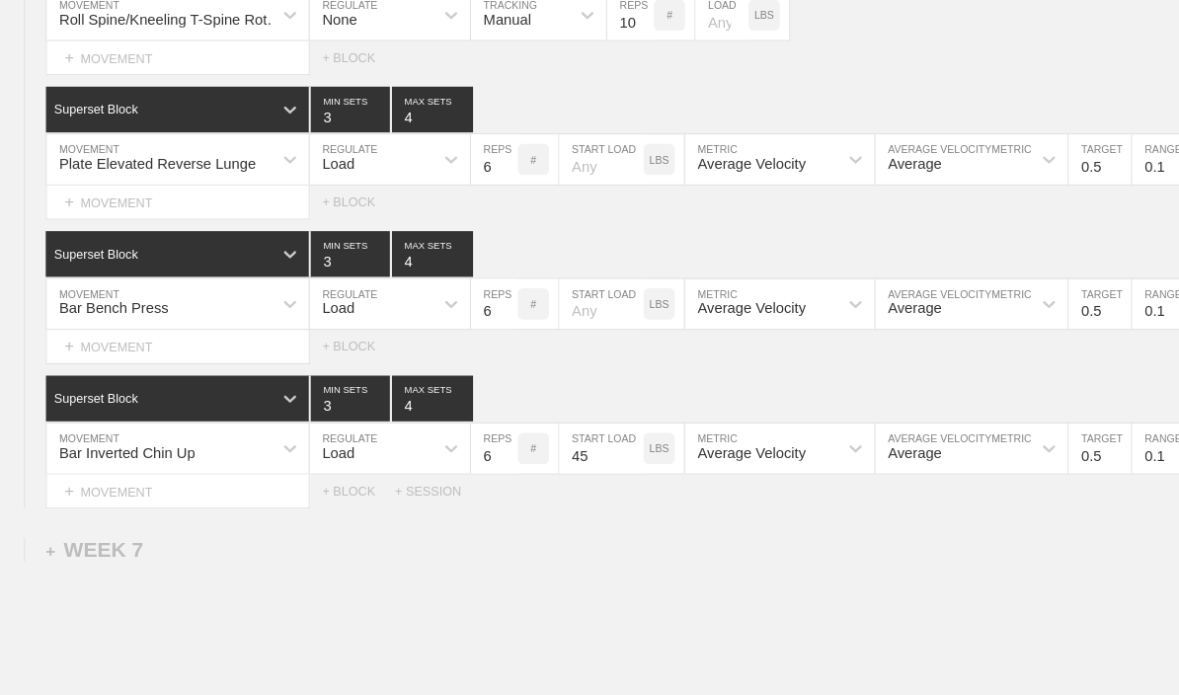
click at [91, 209] on div "+ MOVEMENT" at bounding box center [168, 193] width 251 height 33
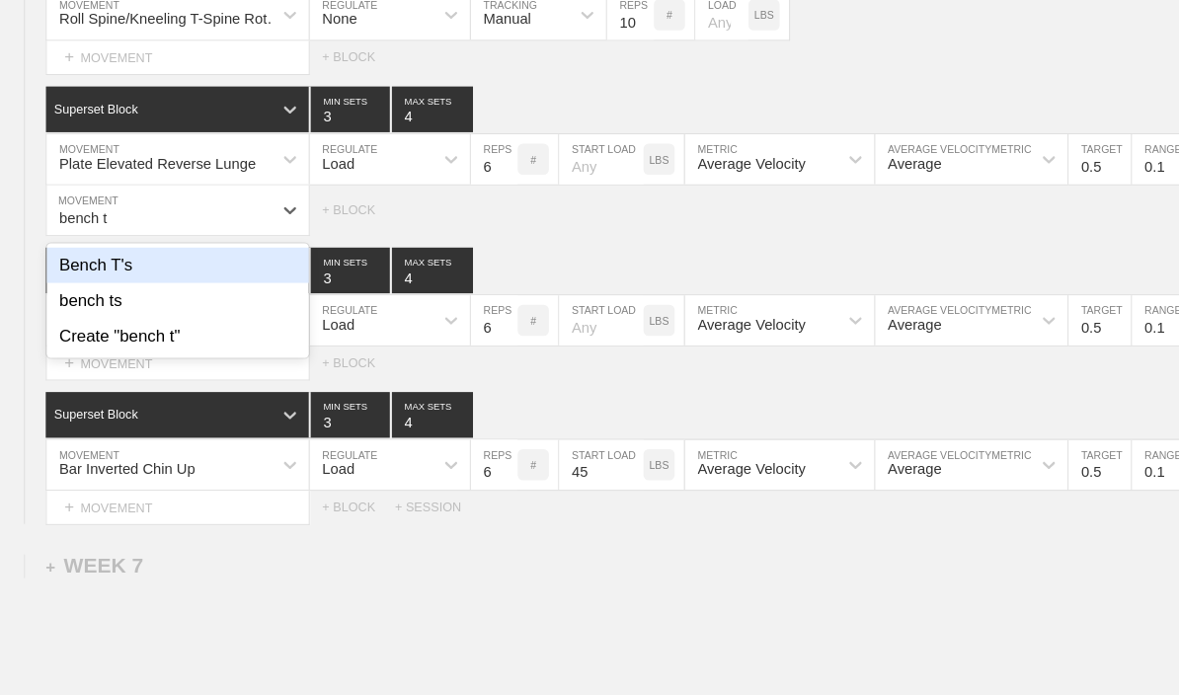
click at [69, 270] on div "Bench T's" at bounding box center [168, 253] width 249 height 34
type input "bench t"
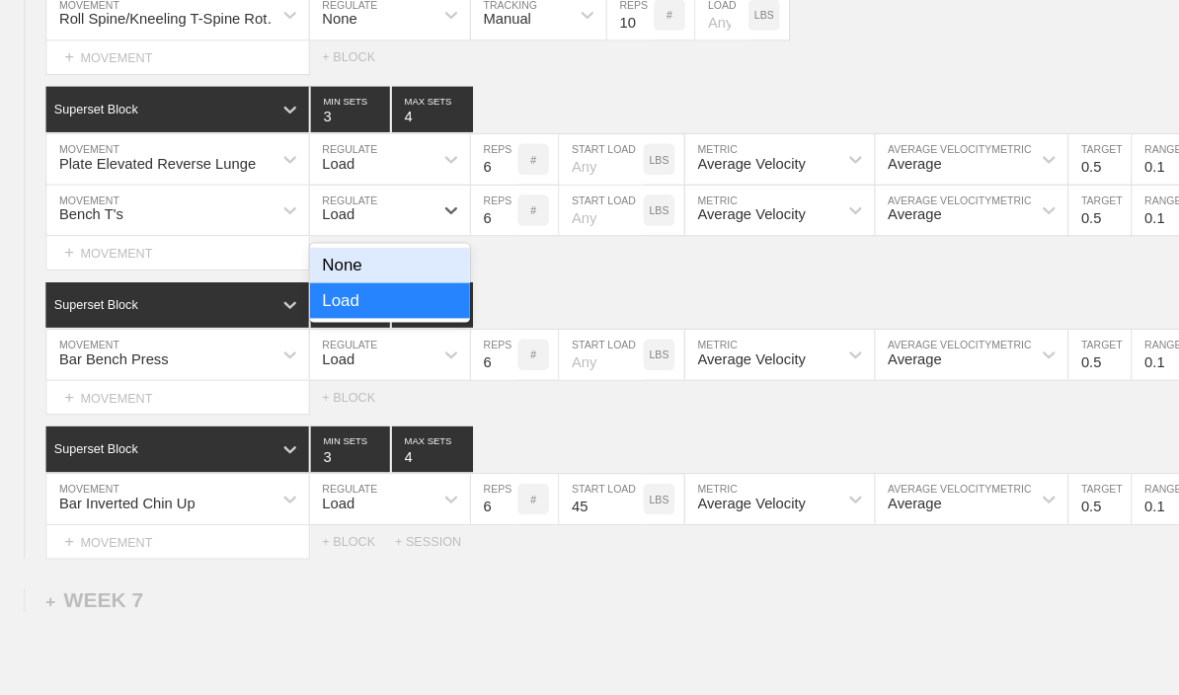
click at [400, 270] on div "None" at bounding box center [370, 253] width 152 height 34
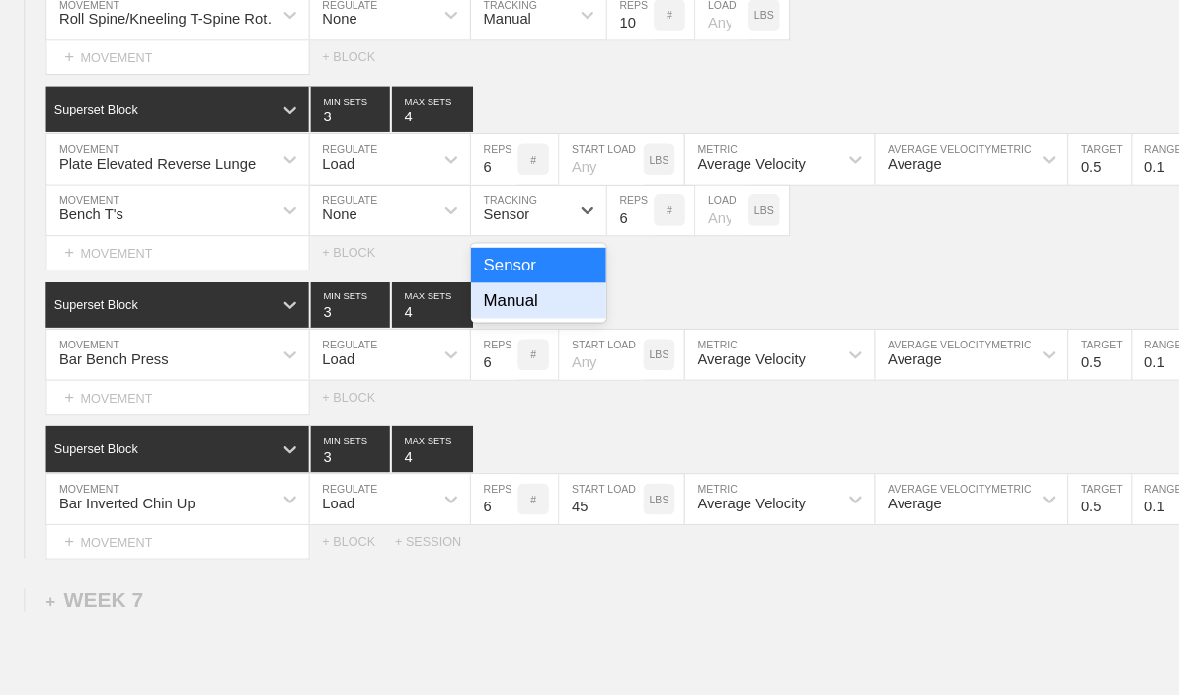
click at [523, 303] on div "Manual" at bounding box center [511, 287] width 128 height 34
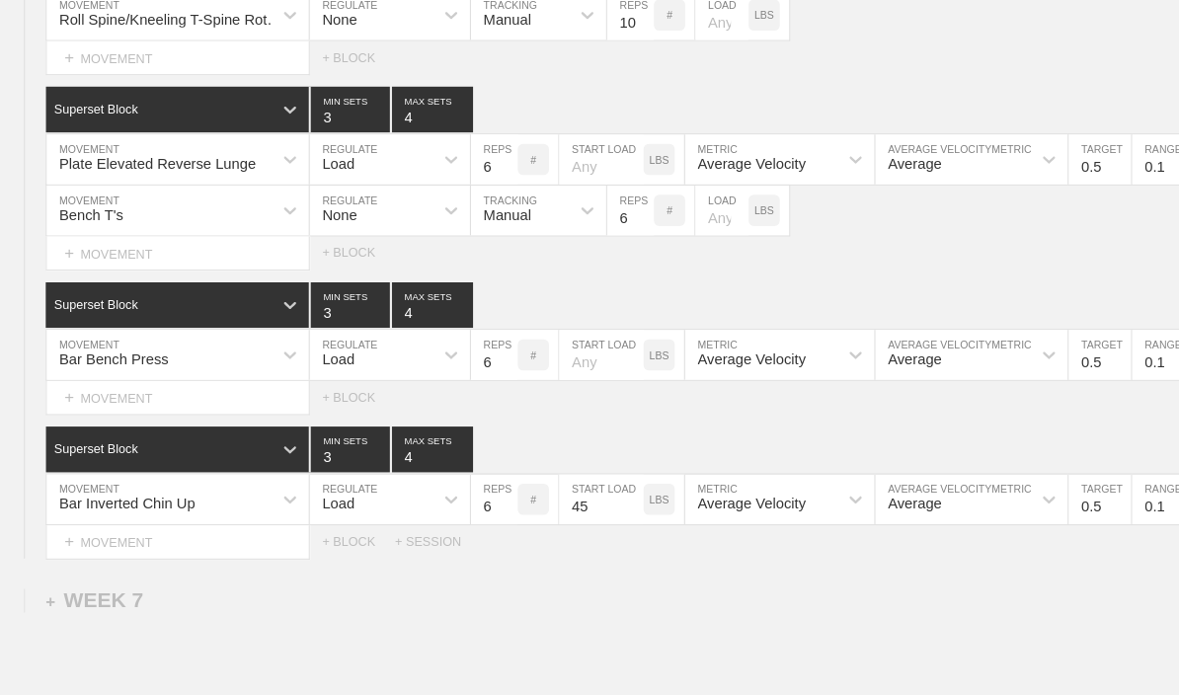
click at [583, 224] on input "6" at bounding box center [599, 200] width 44 height 47
type input "10"
click at [687, 224] on input "number" at bounding box center [686, 200] width 50 height 47
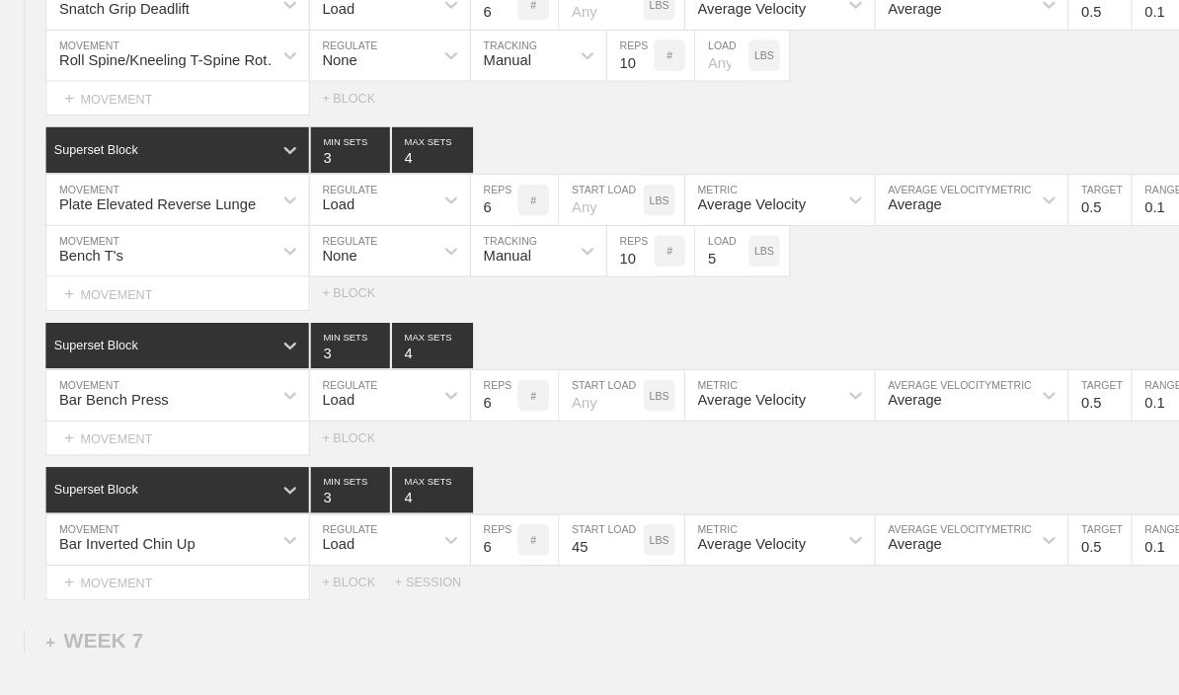
scroll to position [8117, 0]
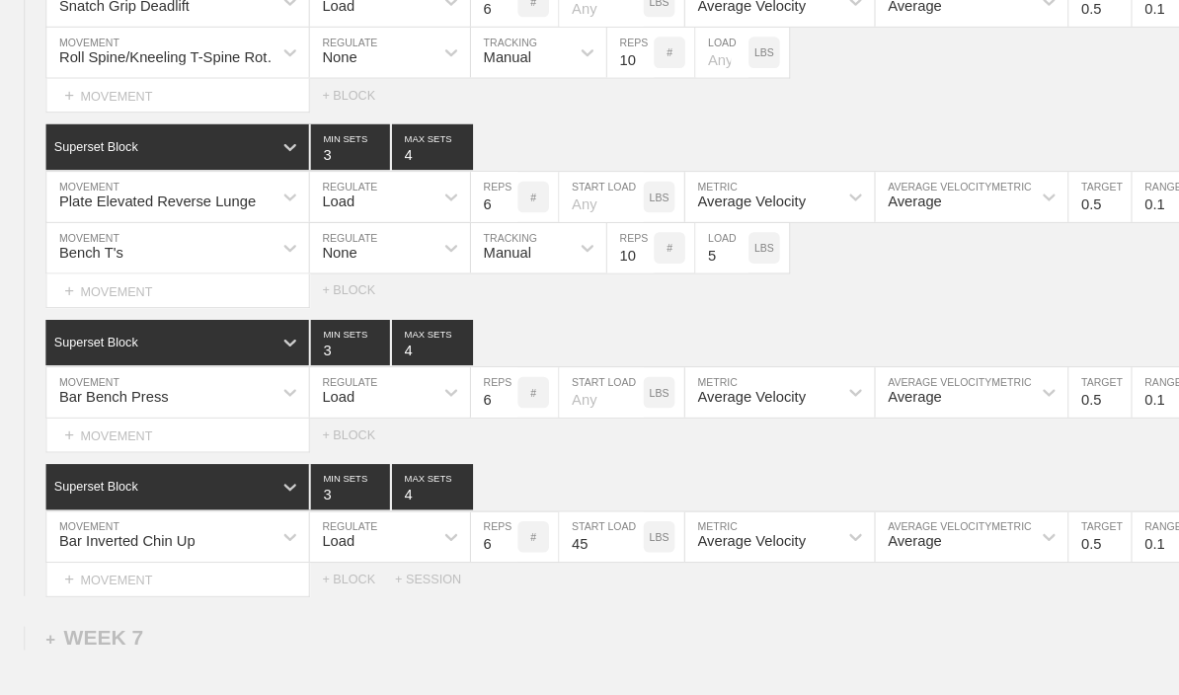
type input "5"
click at [427, 522] on div at bounding box center [429, 511] width 36 height 36
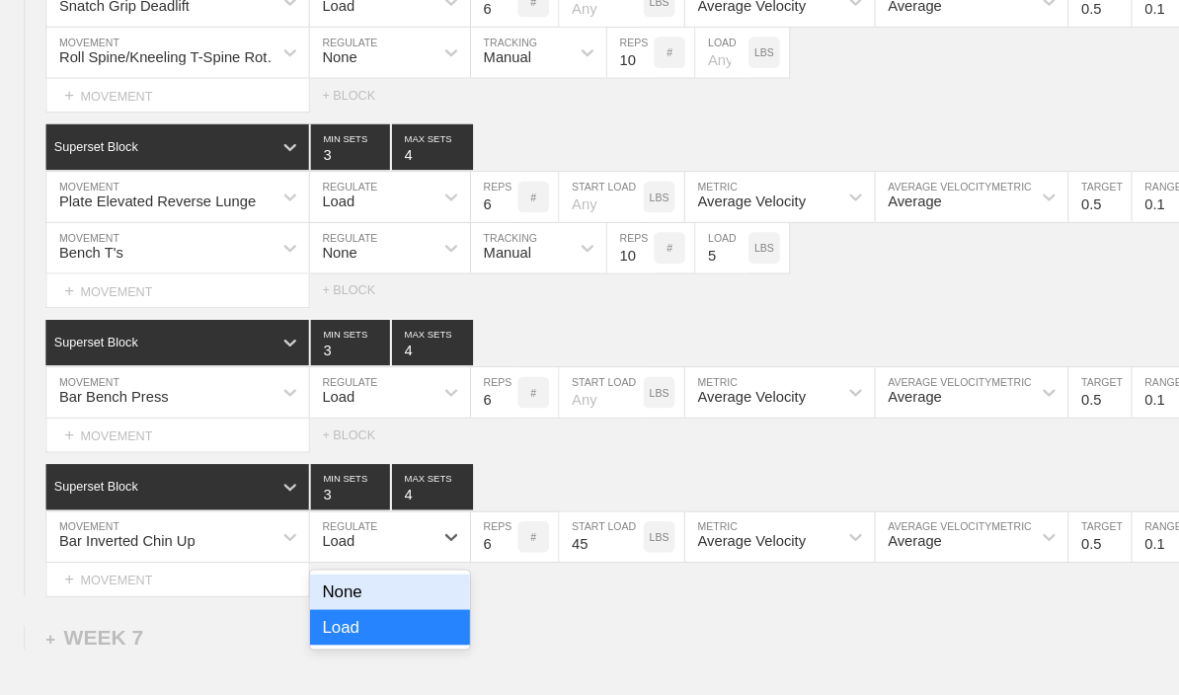
scroll to position [8134, 0]
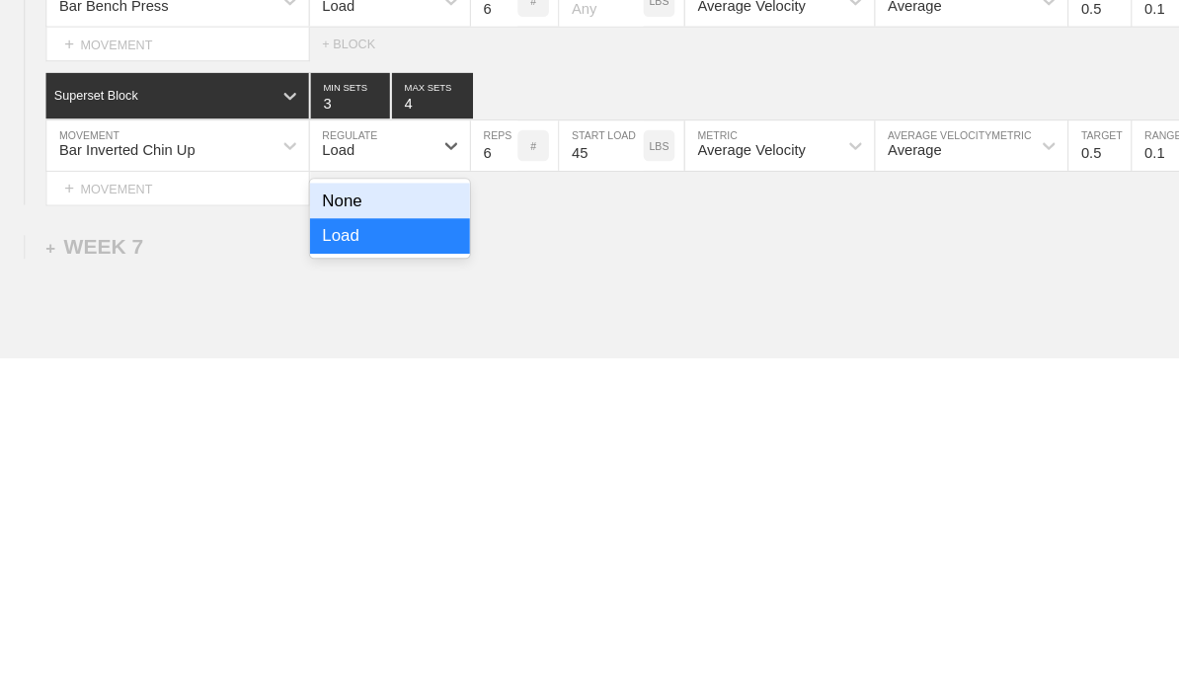
click at [364, 529] on div "None" at bounding box center [370, 546] width 152 height 34
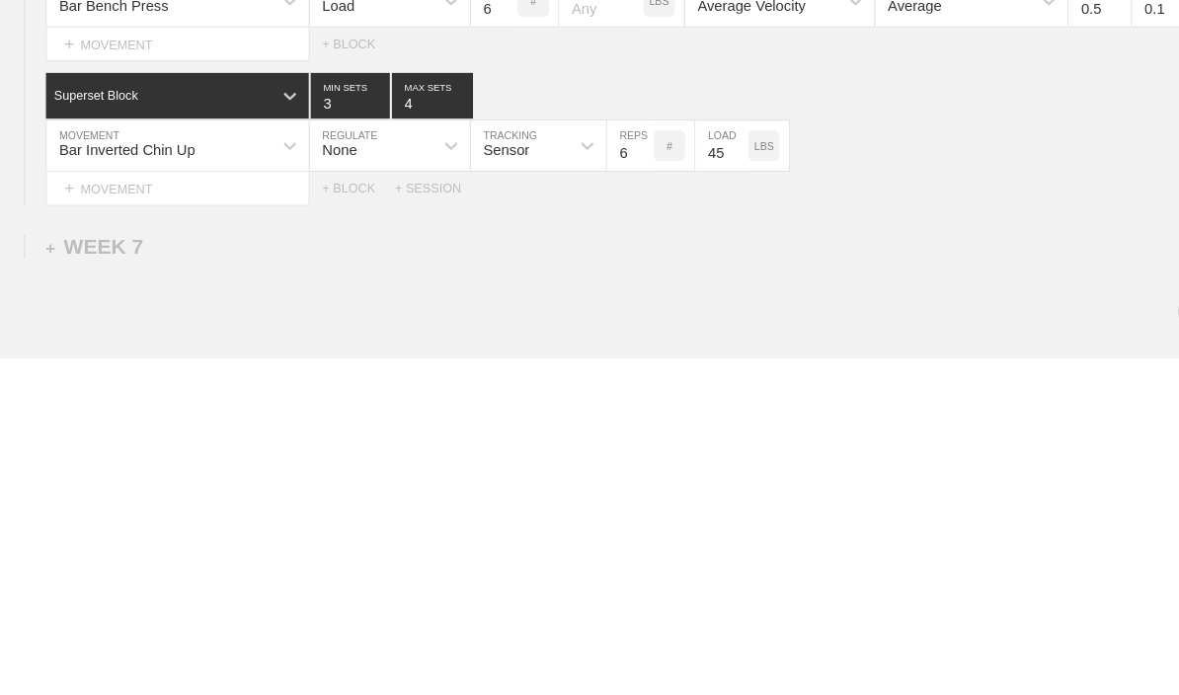
scroll to position [8316, 0]
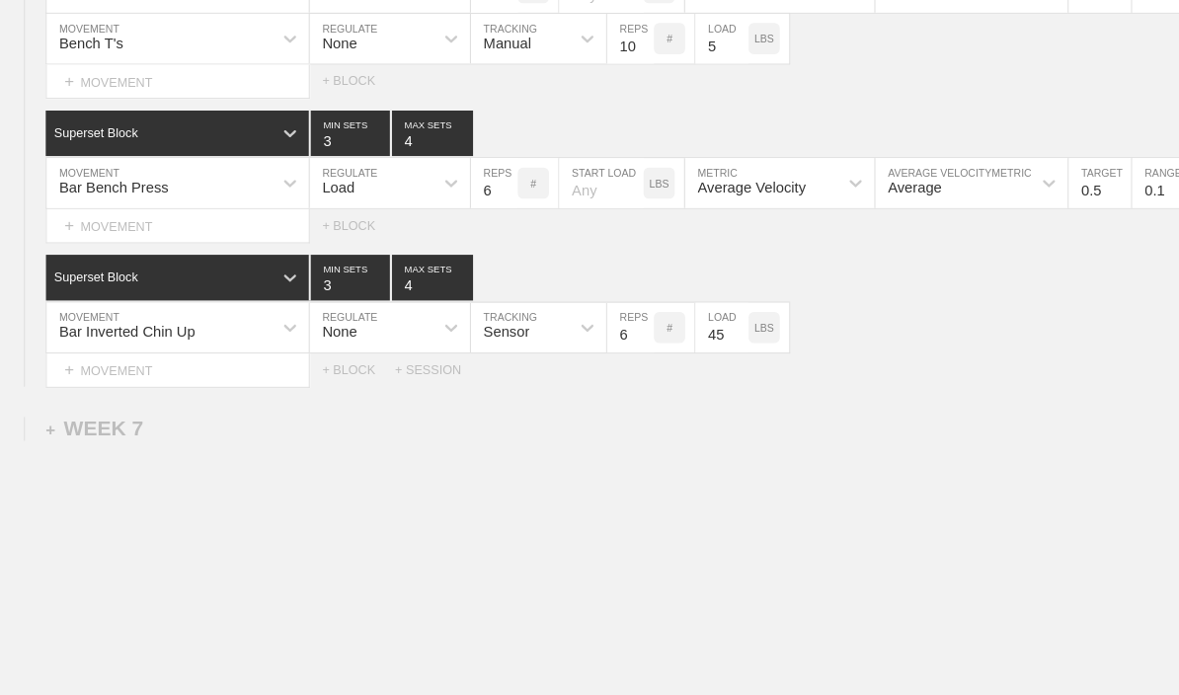
click at [314, 286] on input "3" at bounding box center [332, 264] width 75 height 43
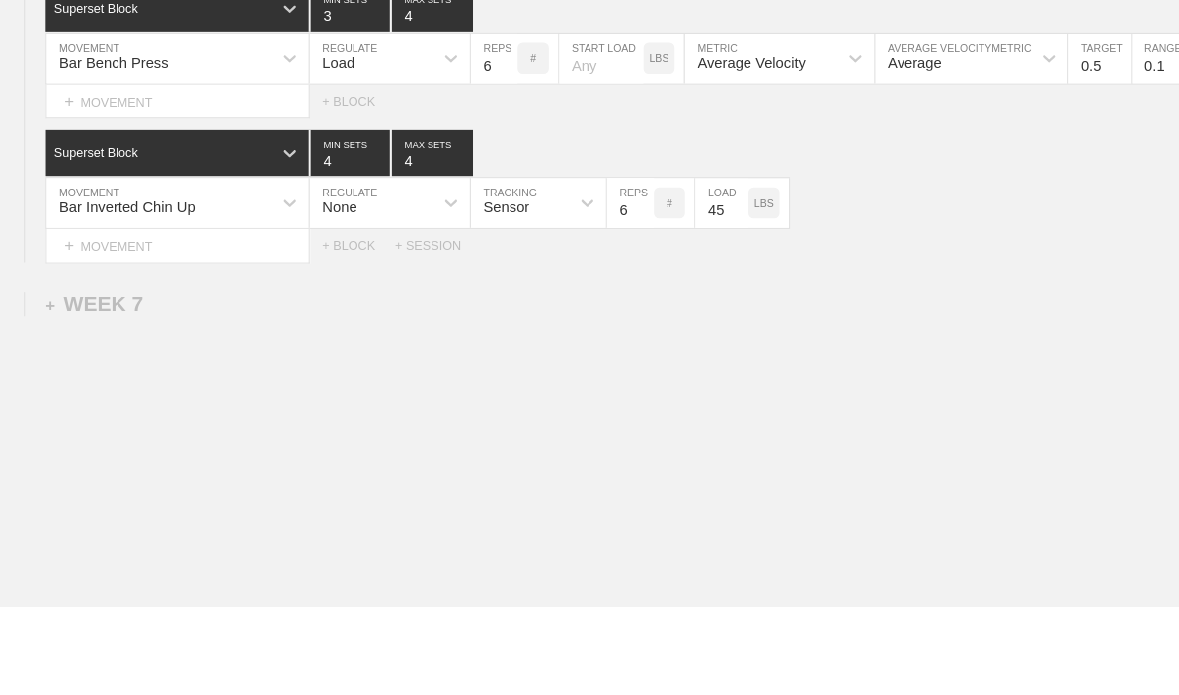
type input "4"
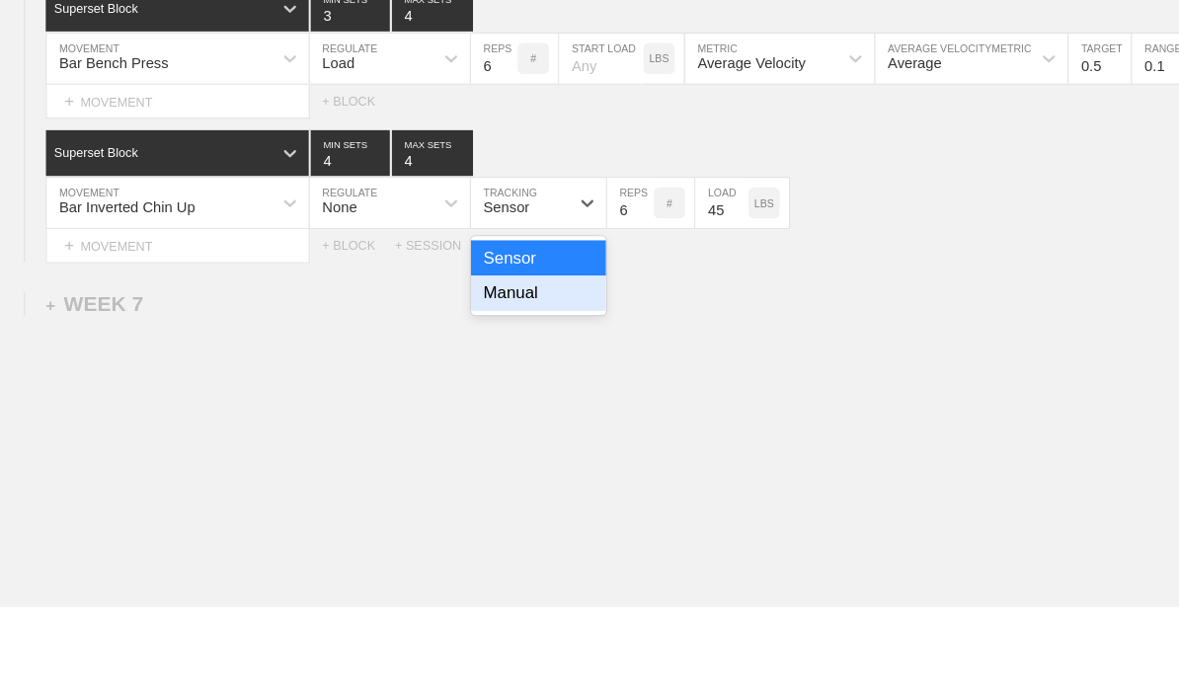
click at [540, 381] on div "Manual" at bounding box center [511, 398] width 128 height 34
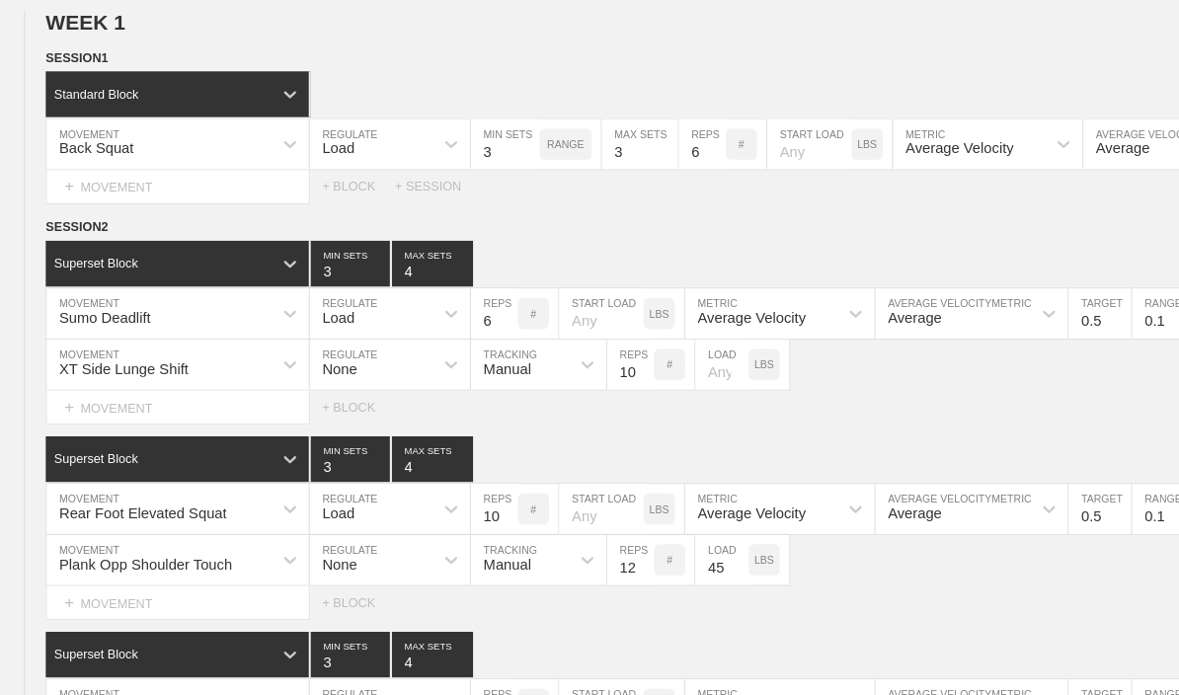
scroll to position [0, 0]
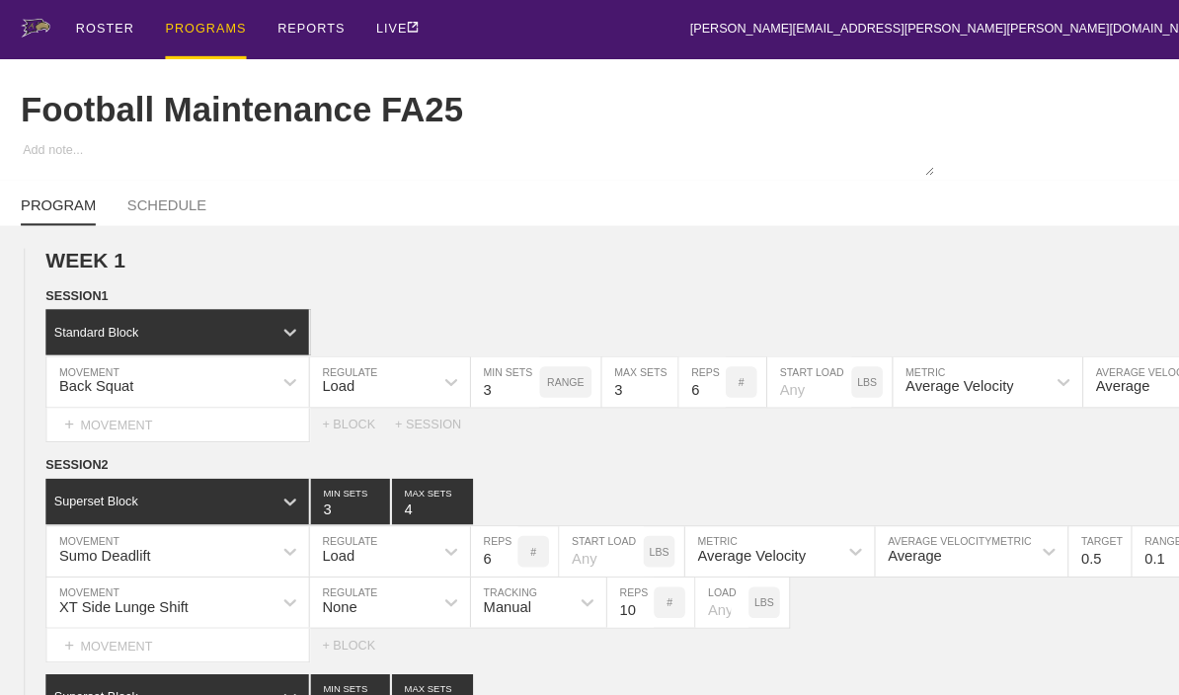
click at [176, 35] on div "PROGRAMS" at bounding box center [195, 28] width 77 height 56
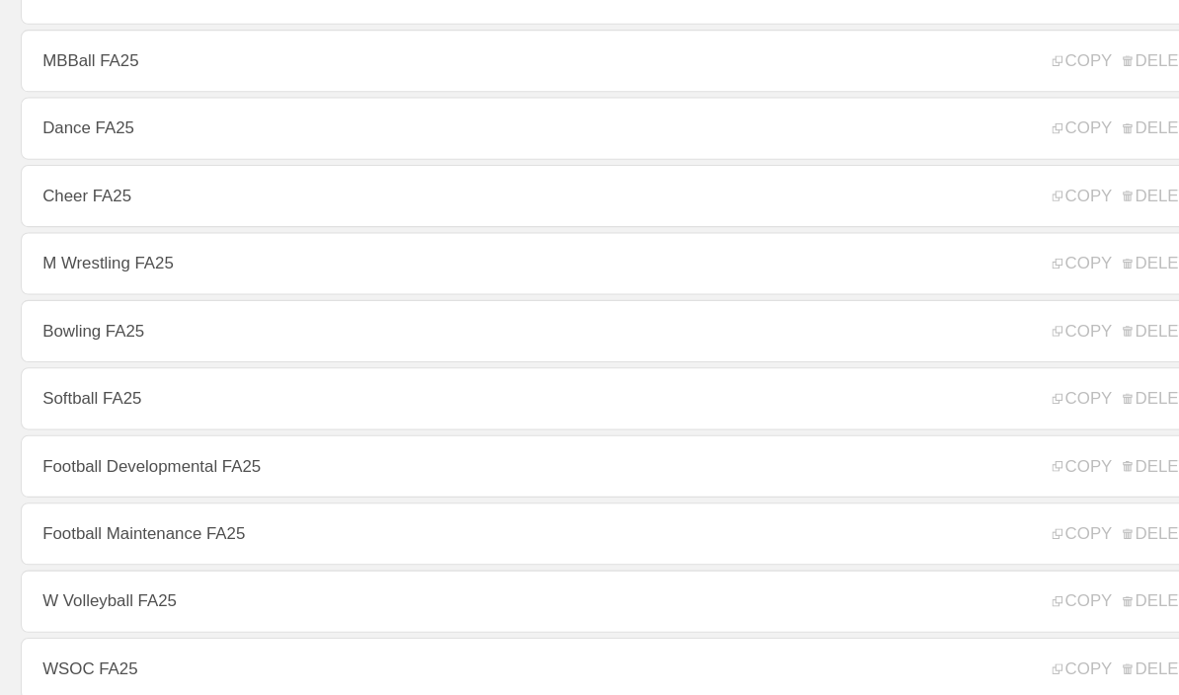
scroll to position [357, 0]
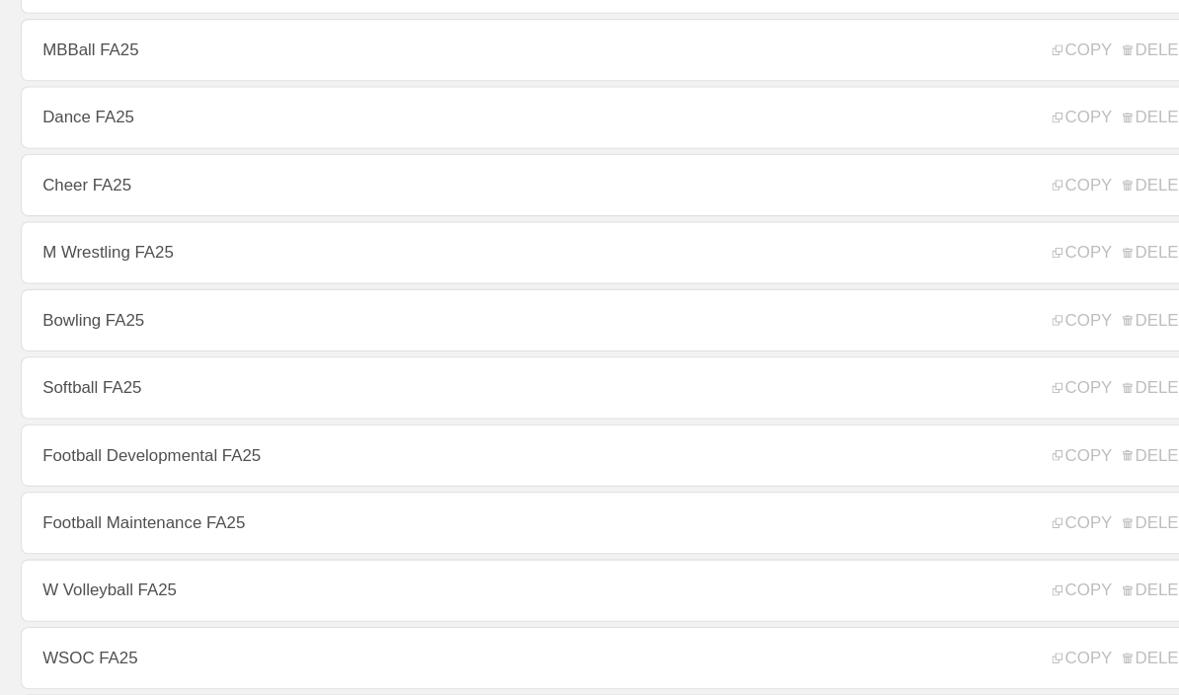
click at [77, 451] on link "Football Developmental FA25" at bounding box center [590, 432] width 1140 height 59
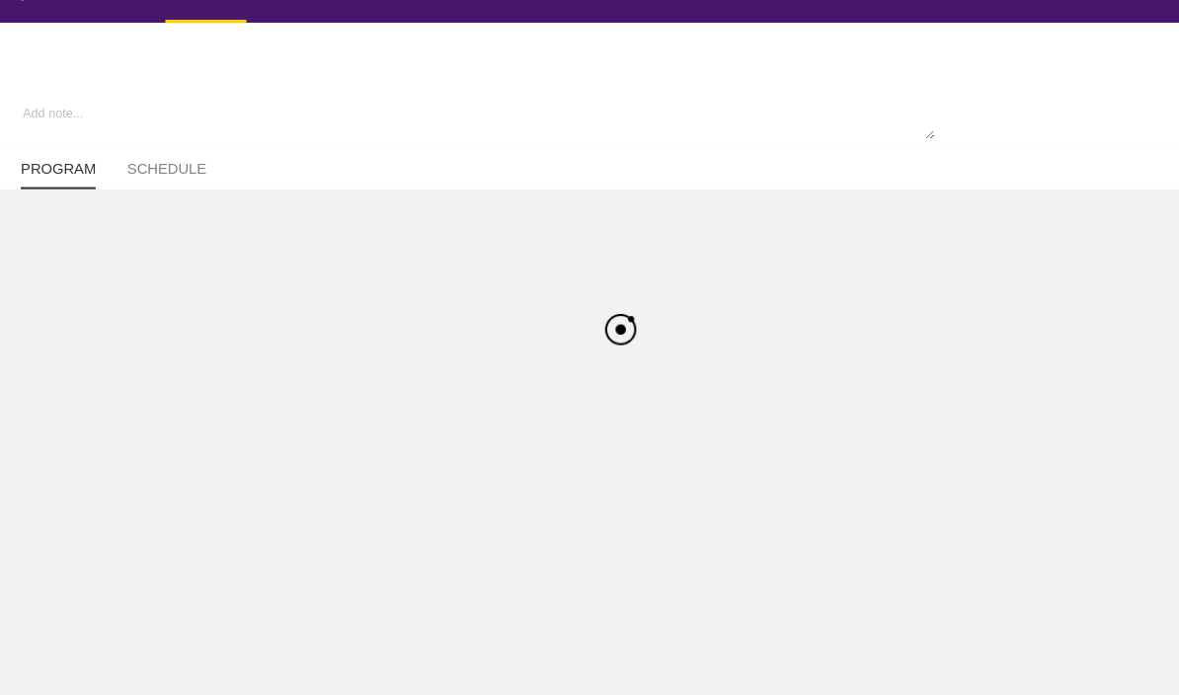
type textarea "x"
type input "Football Developmental FA25"
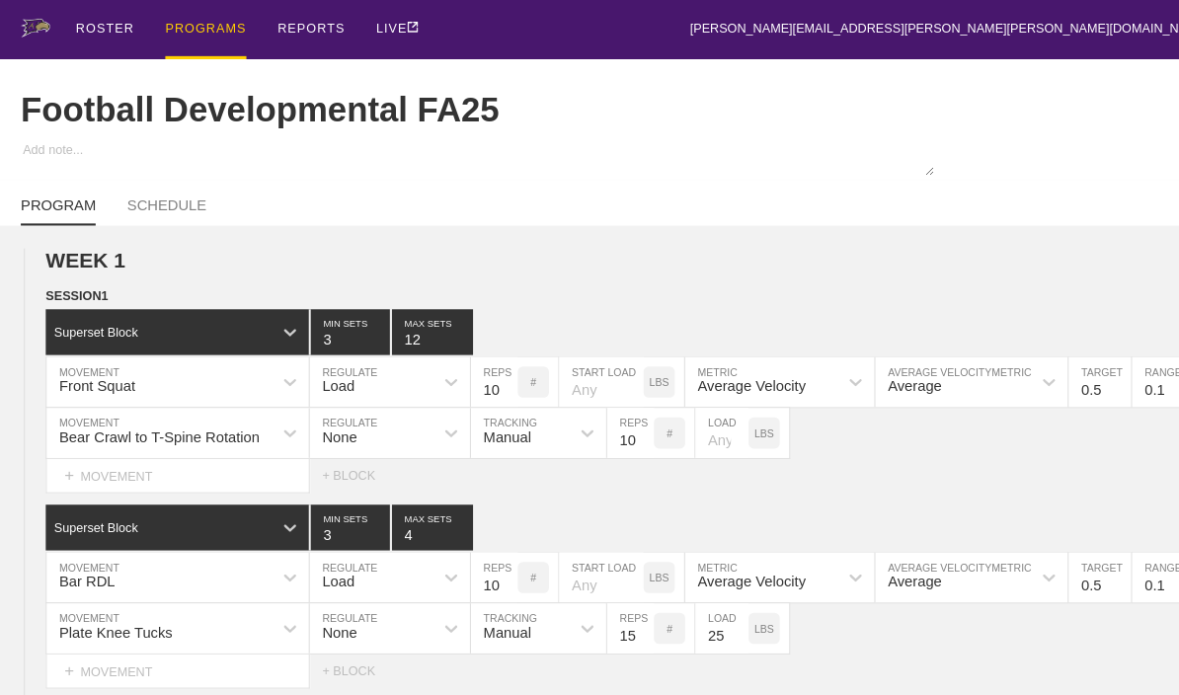
click at [174, 28] on div "PROGRAMS" at bounding box center [195, 28] width 77 height 56
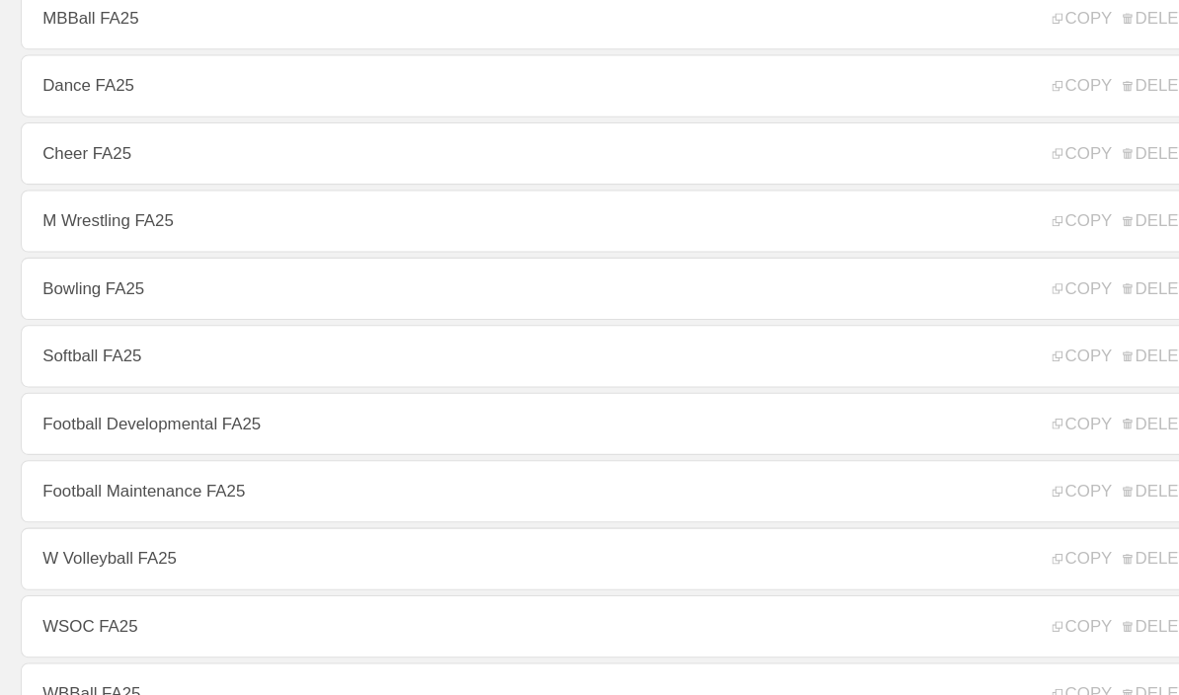
scroll to position [408, 0]
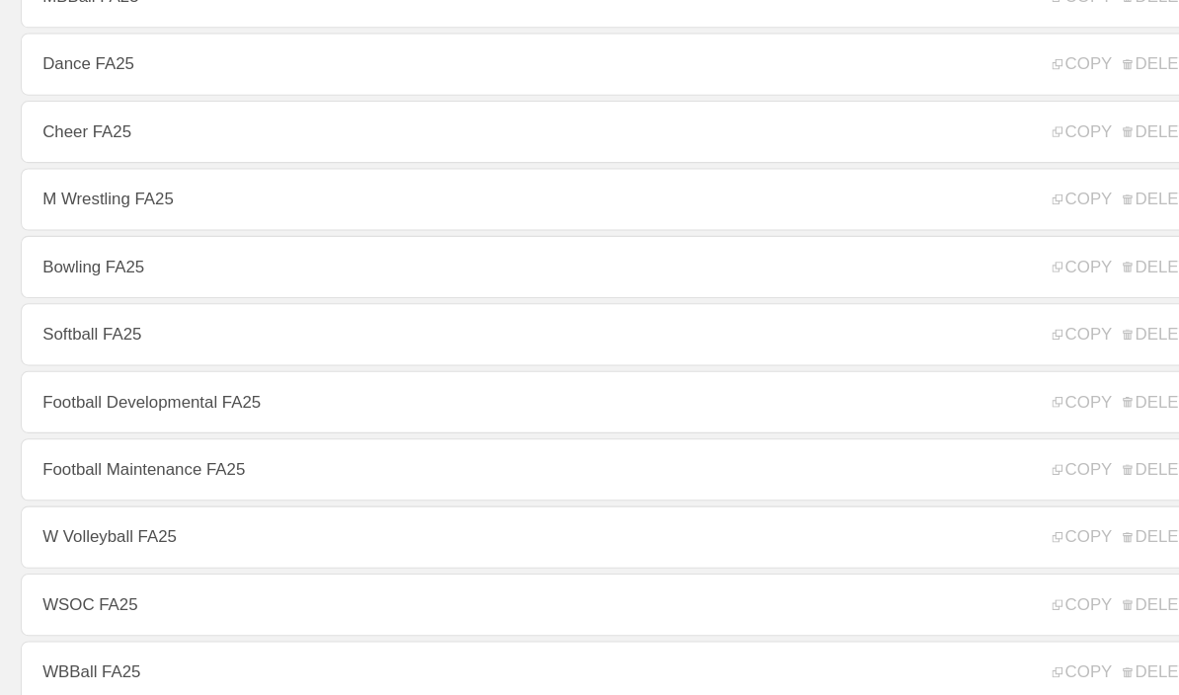
click at [77, 460] on link "Football Maintenance FA25" at bounding box center [590, 446] width 1140 height 59
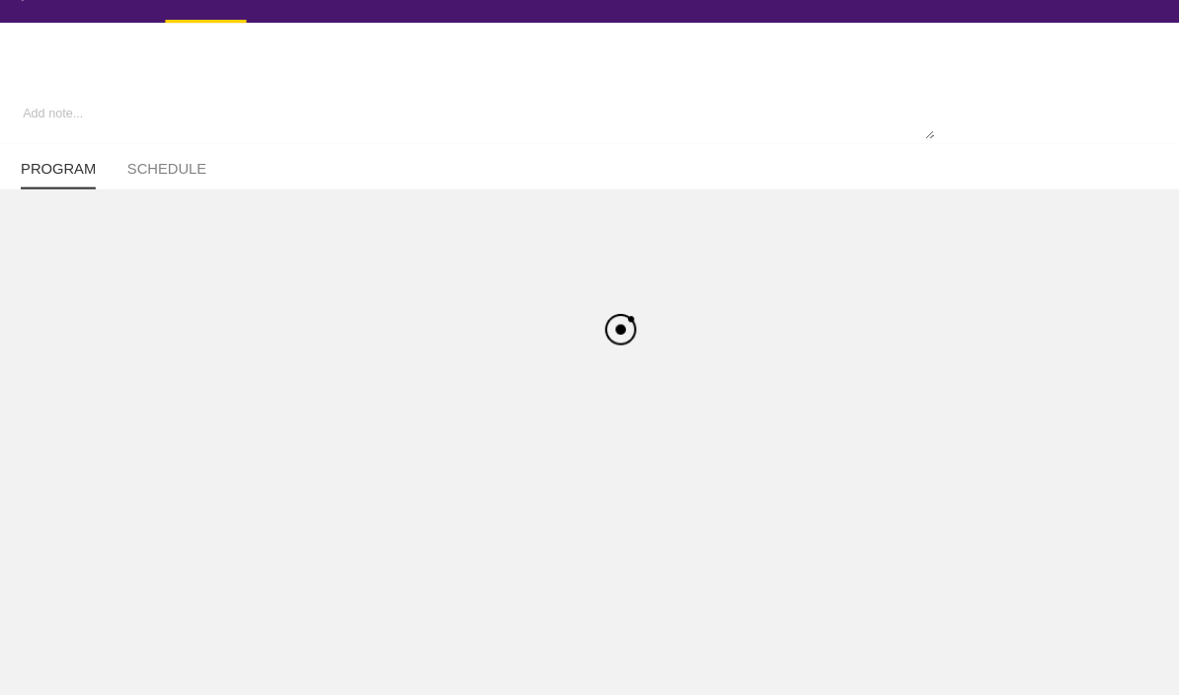
type textarea "x"
type input "Football Maintenance FA25"
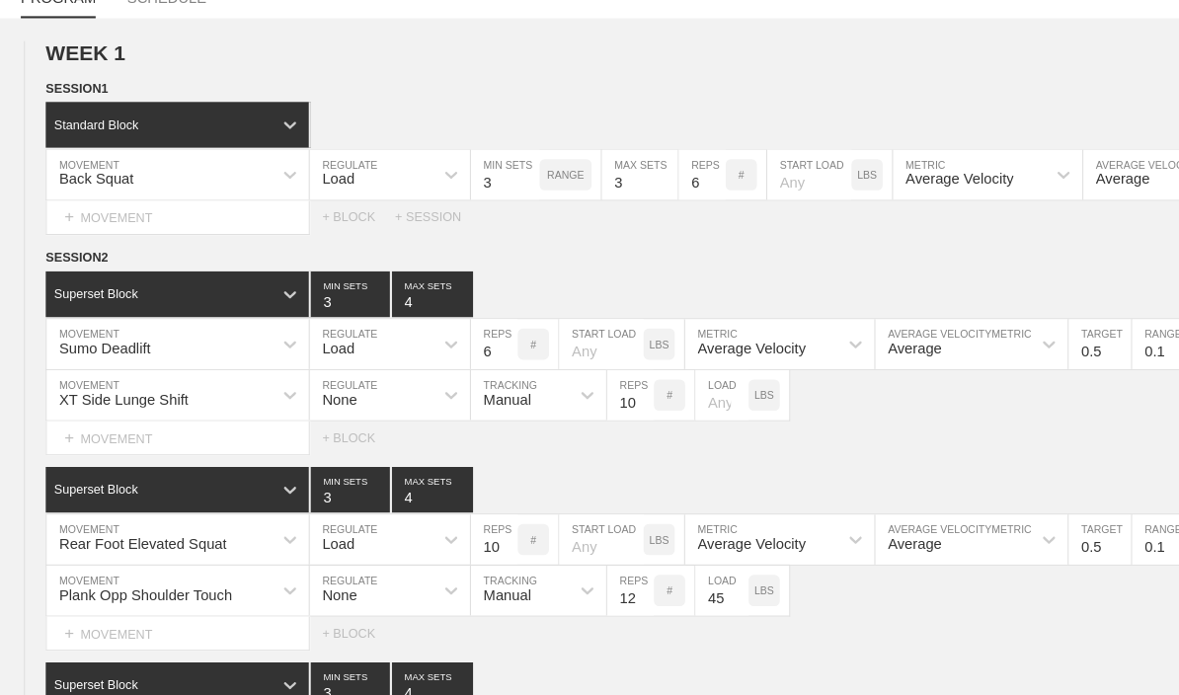
type textarea "x"
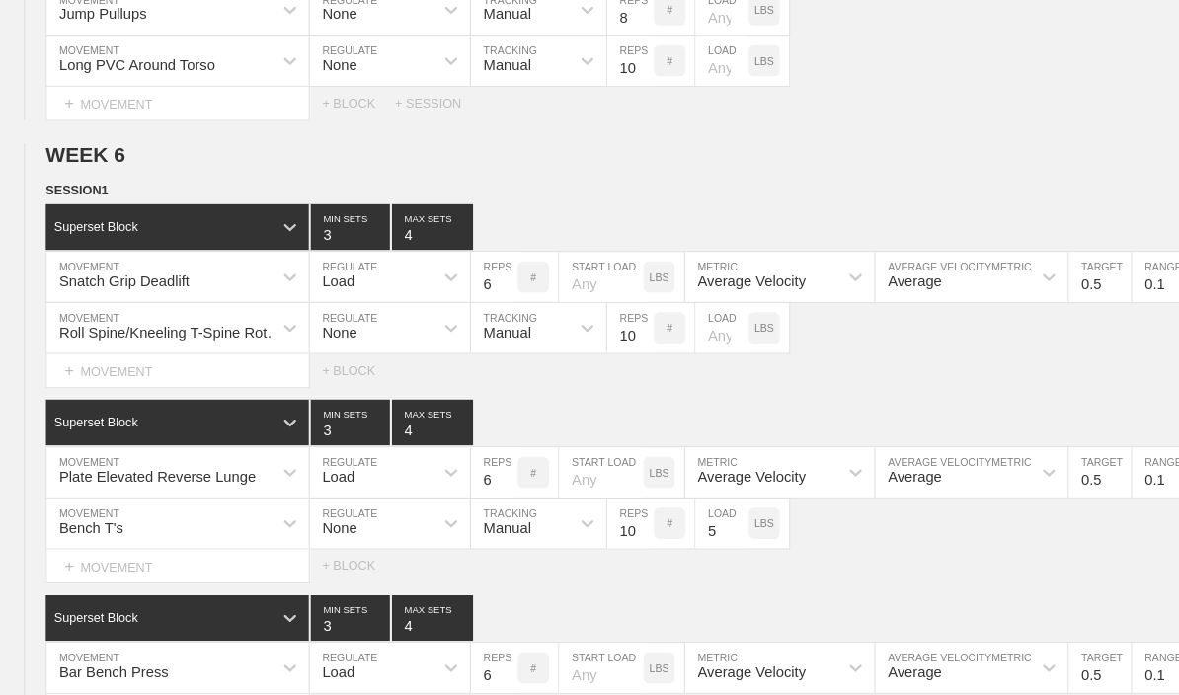
scroll to position [8316, 0]
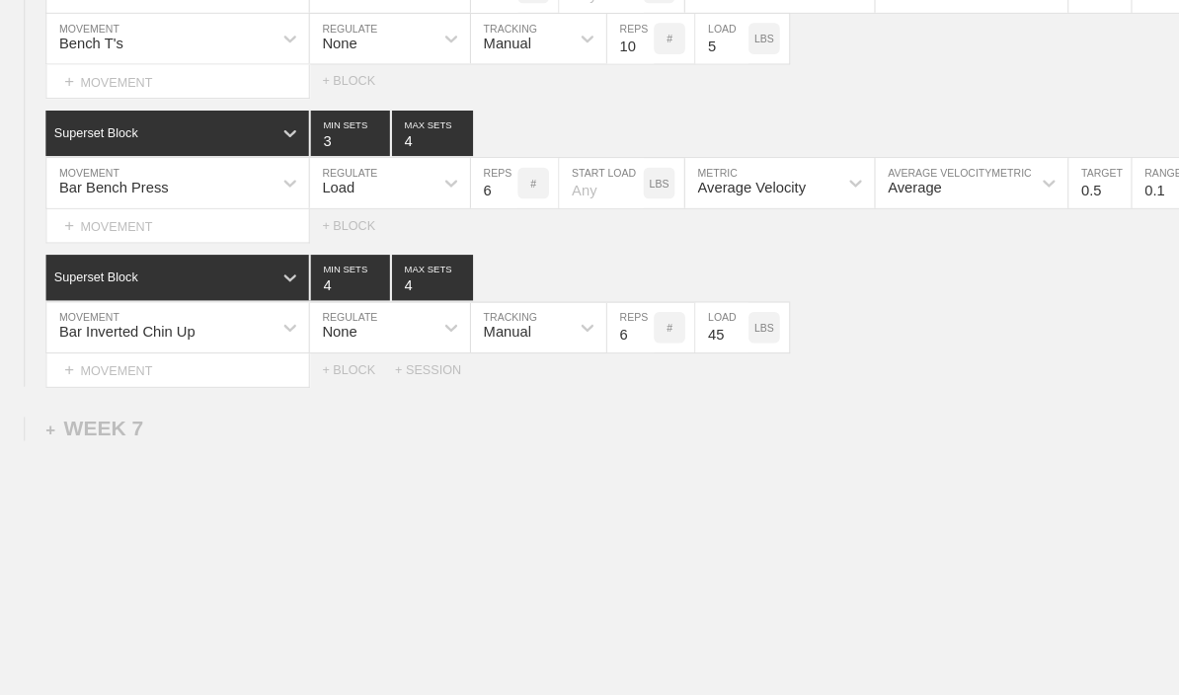
click at [96, 369] on div "+ MOVEMENT" at bounding box center [168, 353] width 251 height 33
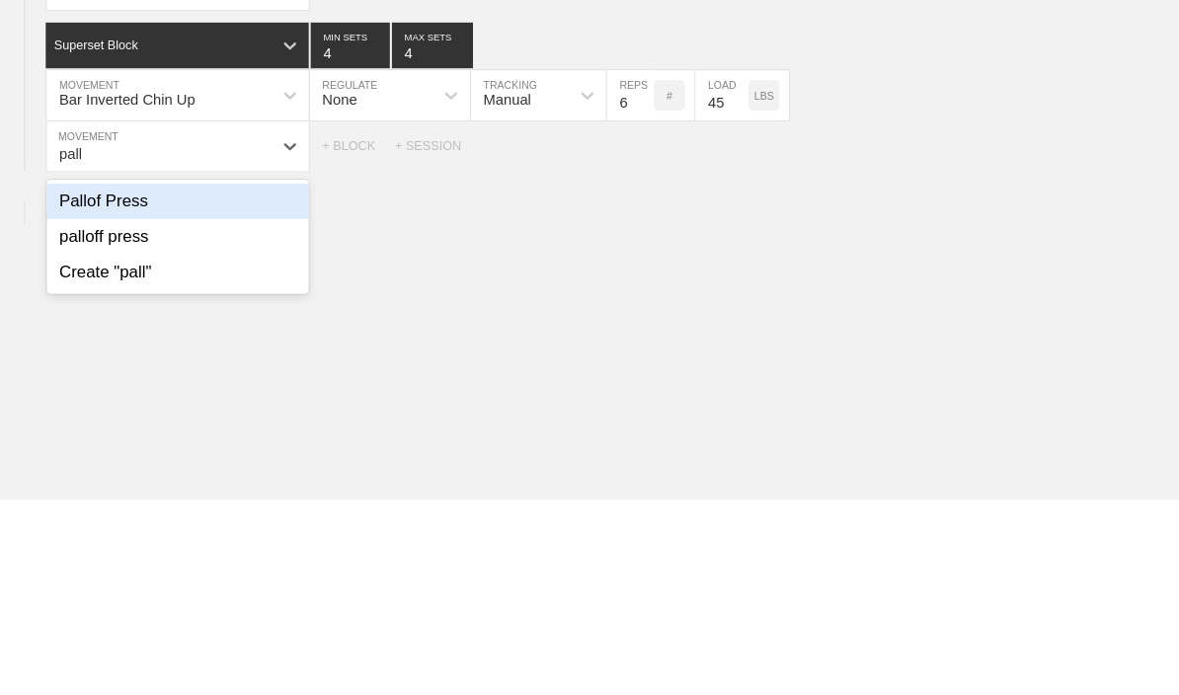
click at [62, 396] on div "Pallof Press" at bounding box center [168, 413] width 249 height 34
type input "pall"
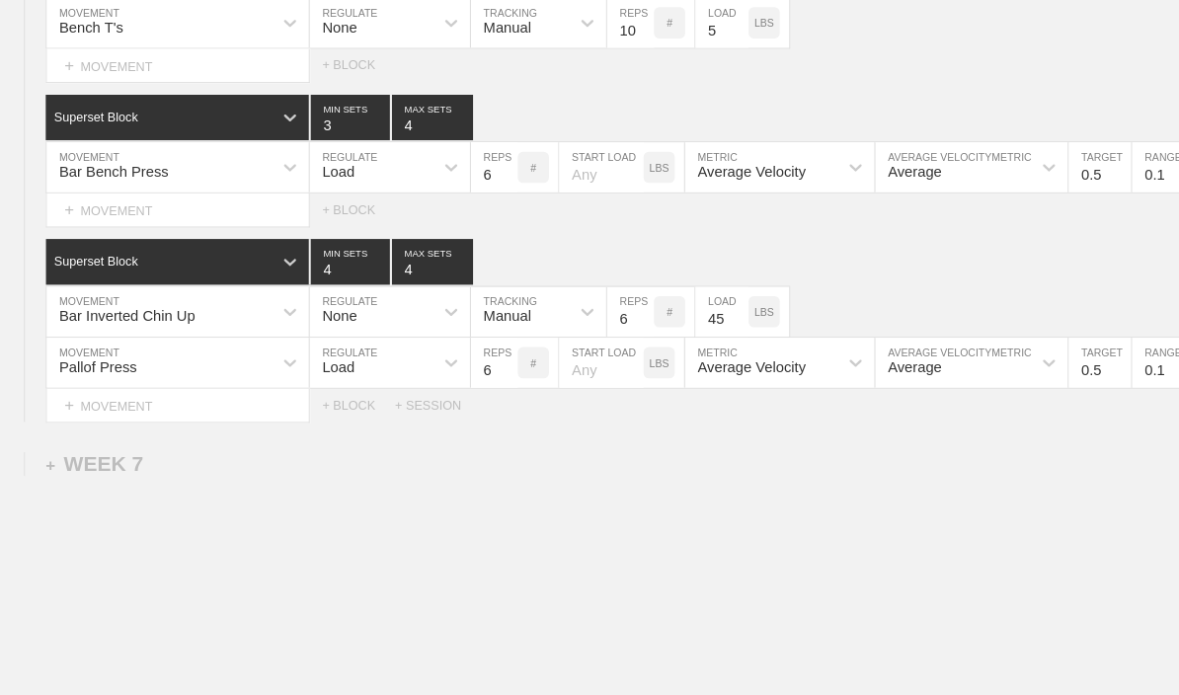
scroll to position [8331, 0]
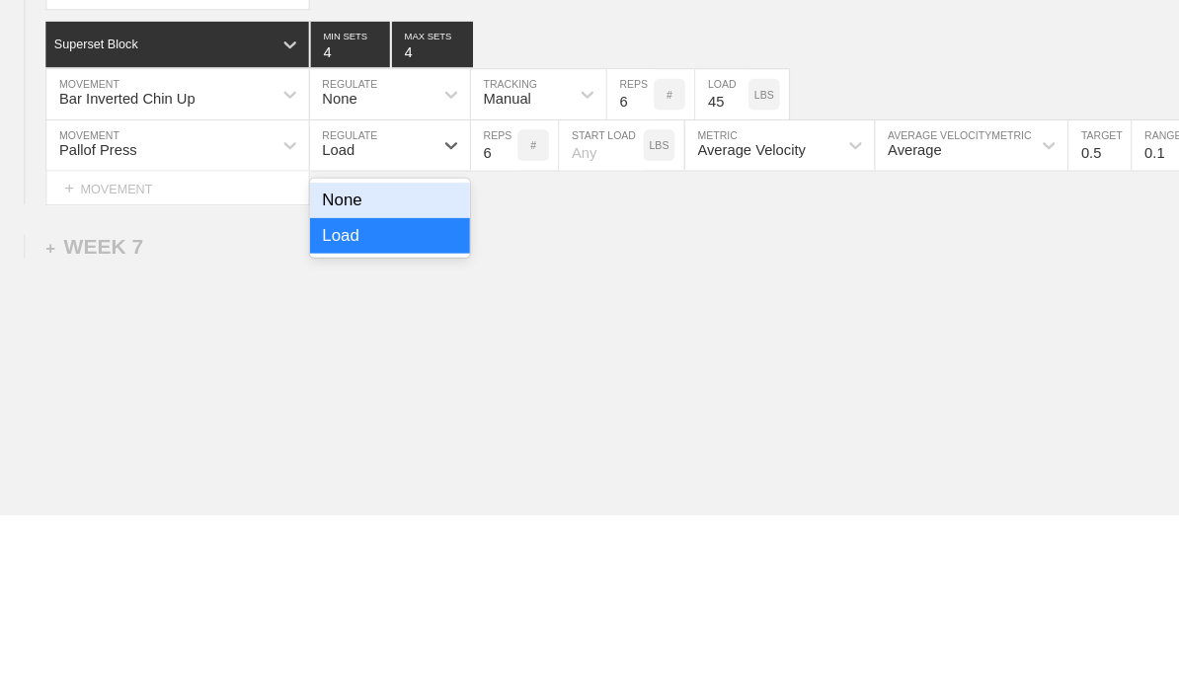
click at [403, 380] on div "None" at bounding box center [370, 397] width 152 height 34
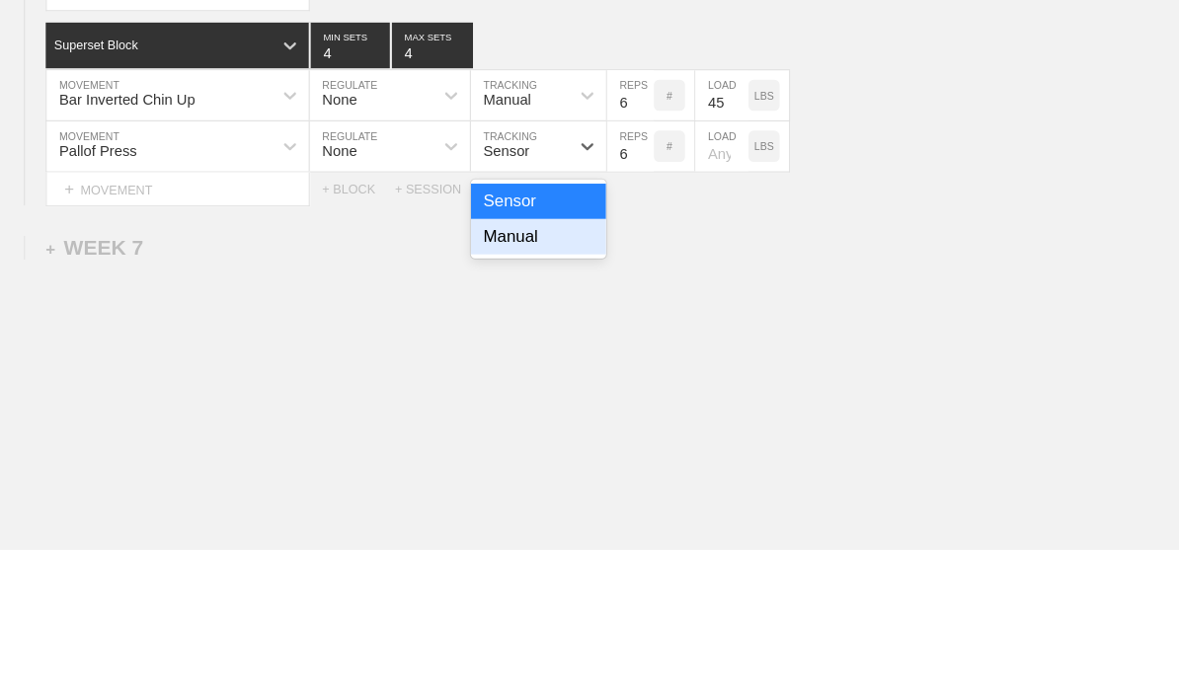
click at [530, 381] on div "Manual" at bounding box center [511, 398] width 128 height 34
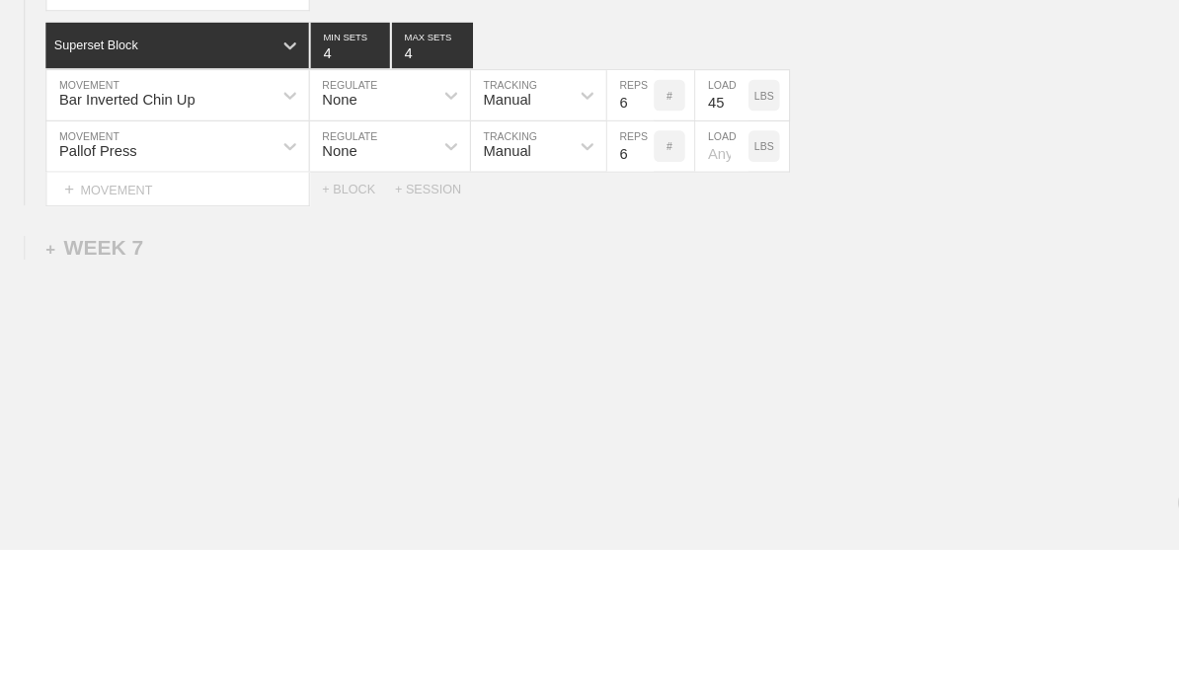
scroll to position [8364, 0]
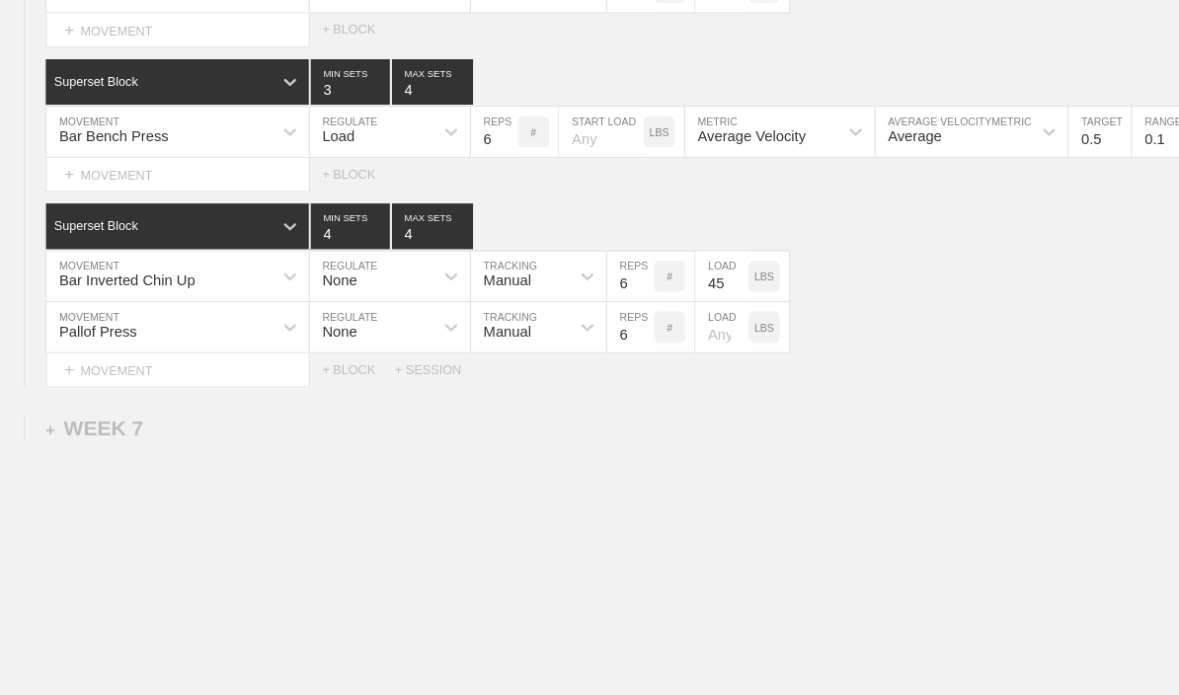
click at [593, 333] on input "6" at bounding box center [599, 311] width 44 height 47
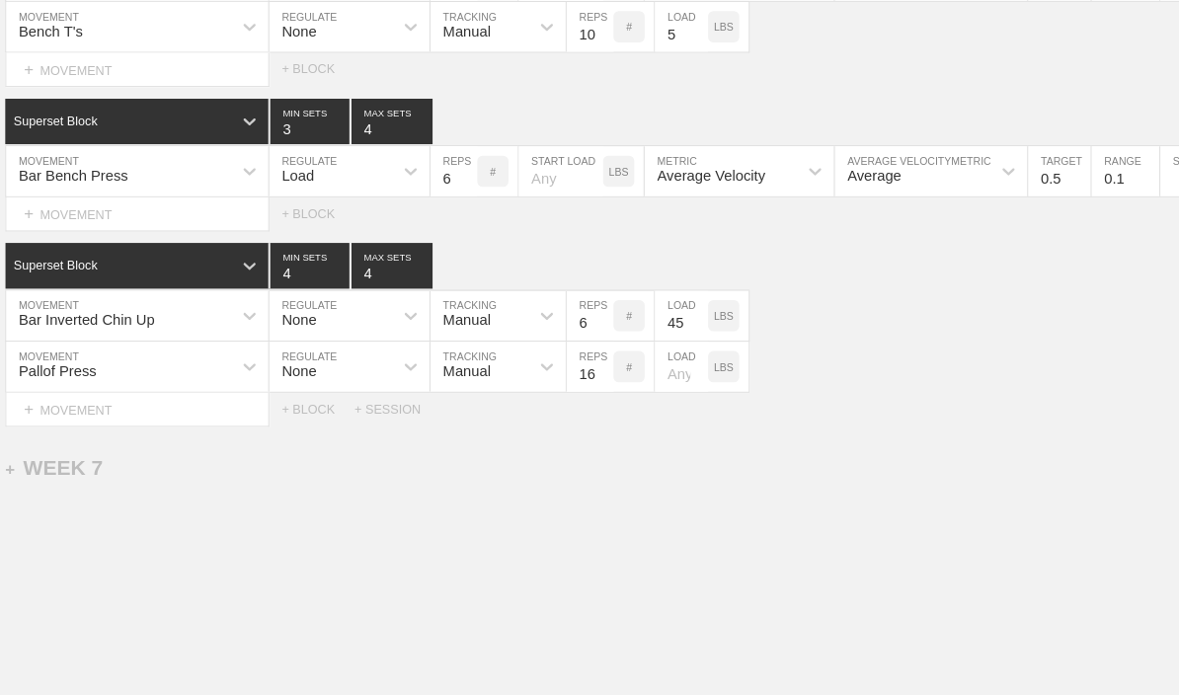
type input "16"
click at [49, 221] on div "+ MOVEMENT" at bounding box center [168, 205] width 251 height 33
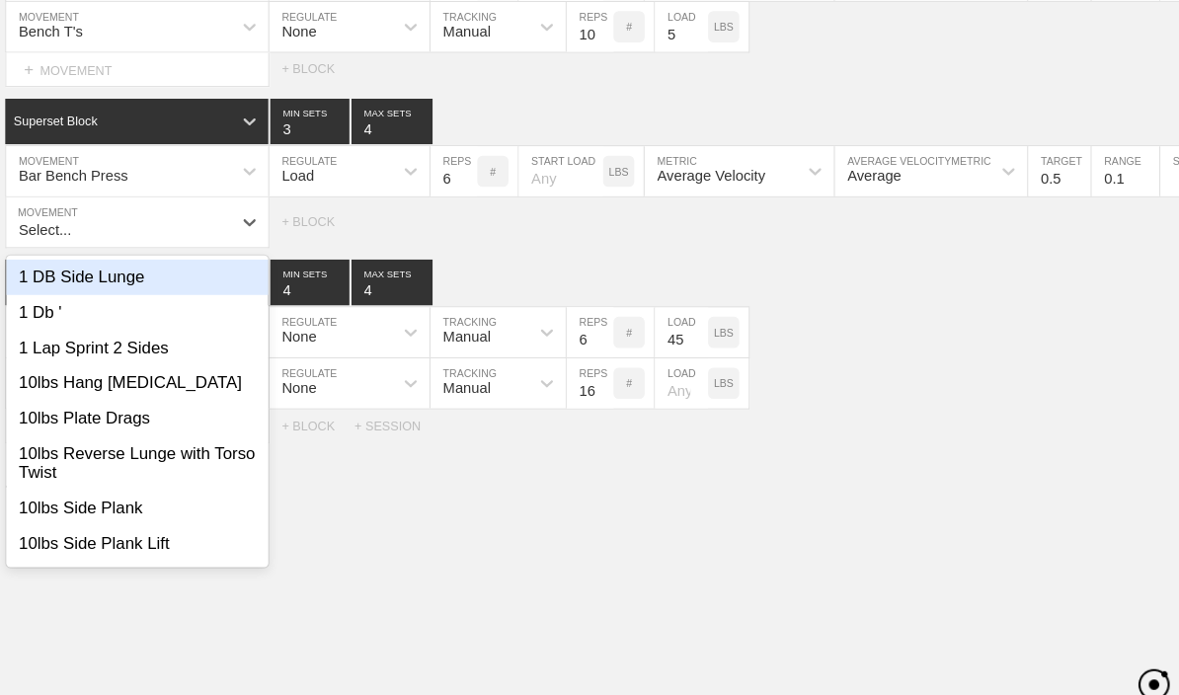
scroll to position [8326, 0]
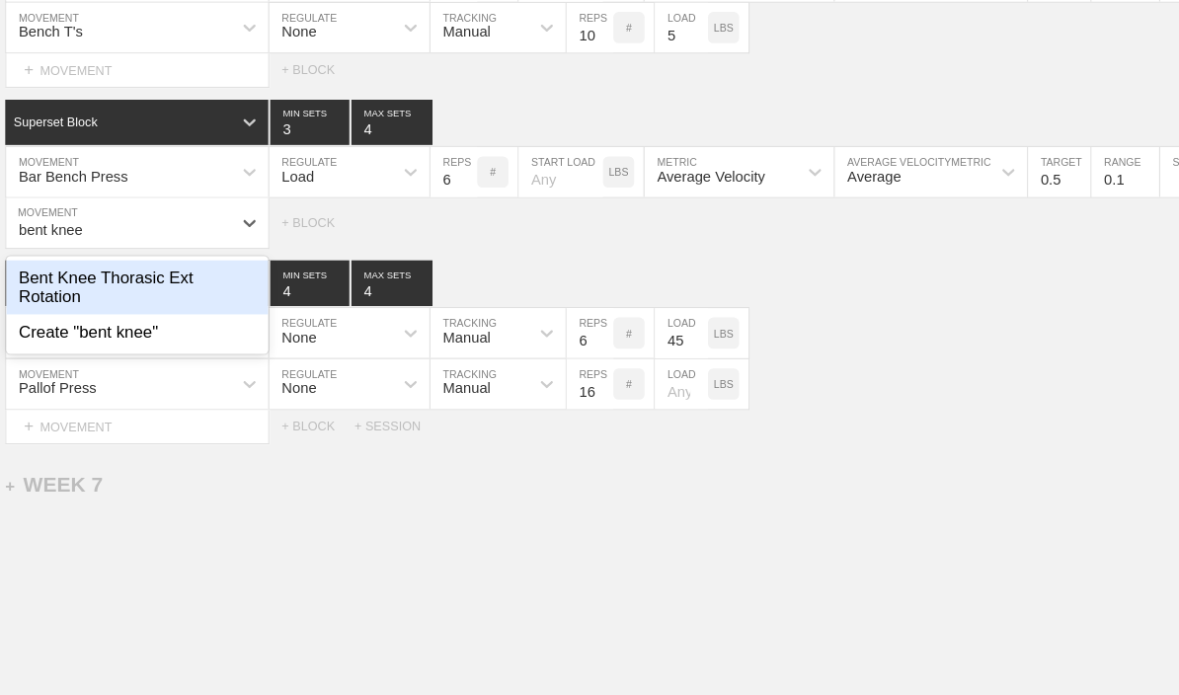
click at [57, 291] on div "Bent Knee Thorasic Ext Rotation" at bounding box center [168, 273] width 249 height 51
type input "bent knee"
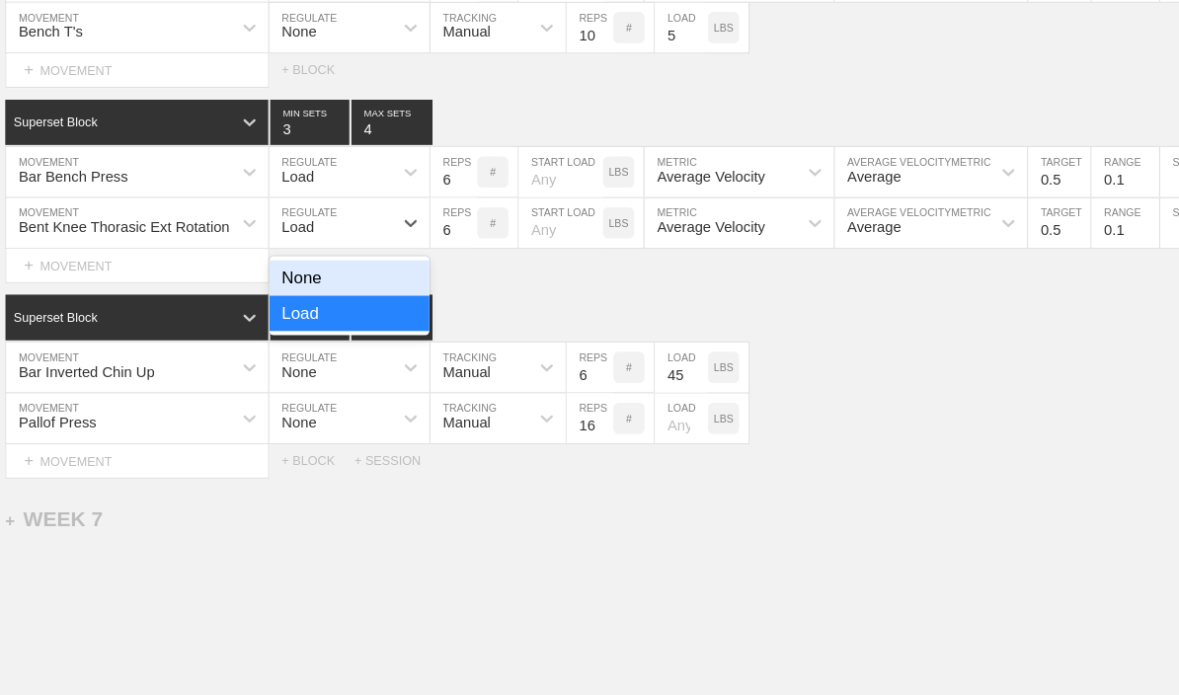
click at [362, 281] on div "None" at bounding box center [370, 265] width 152 height 34
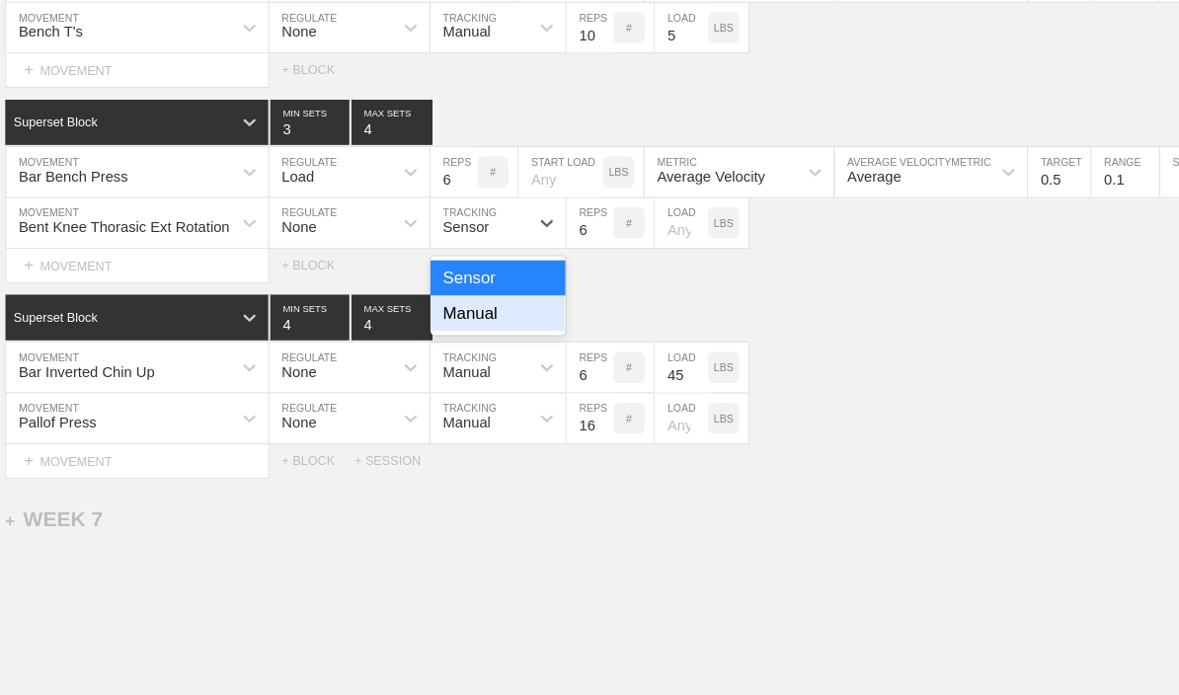
click at [490, 315] on div "Manual" at bounding box center [511, 298] width 128 height 34
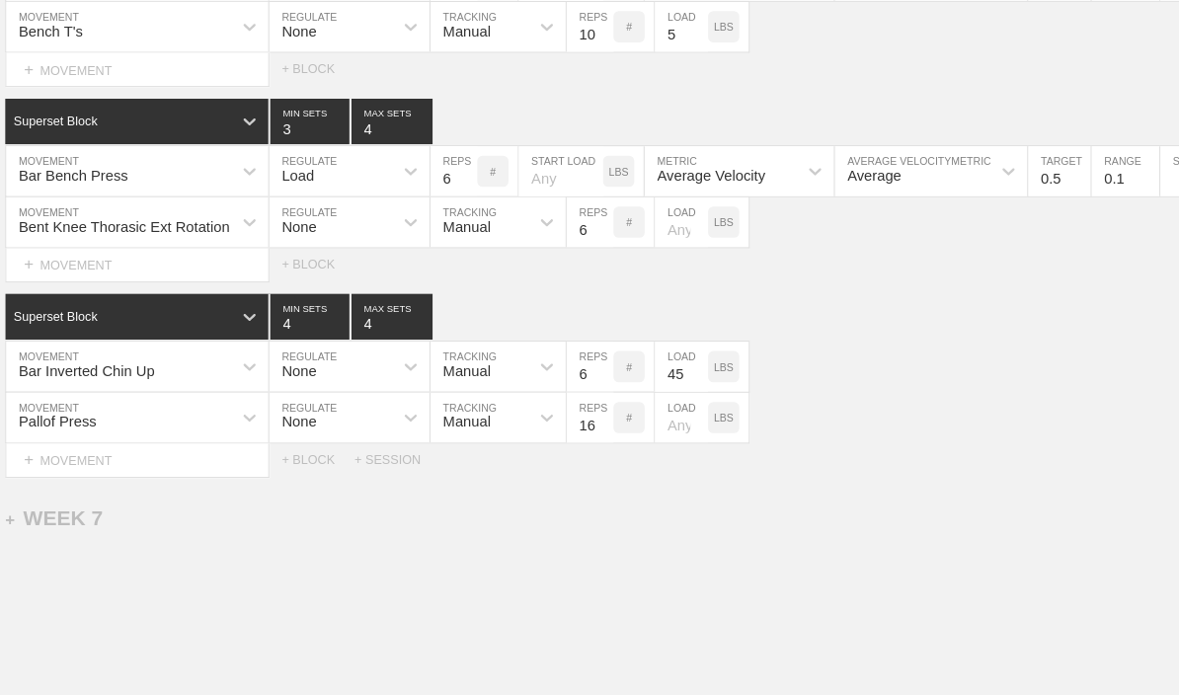
click at [577, 236] on input "6" at bounding box center [599, 212] width 44 height 47
type input "10"
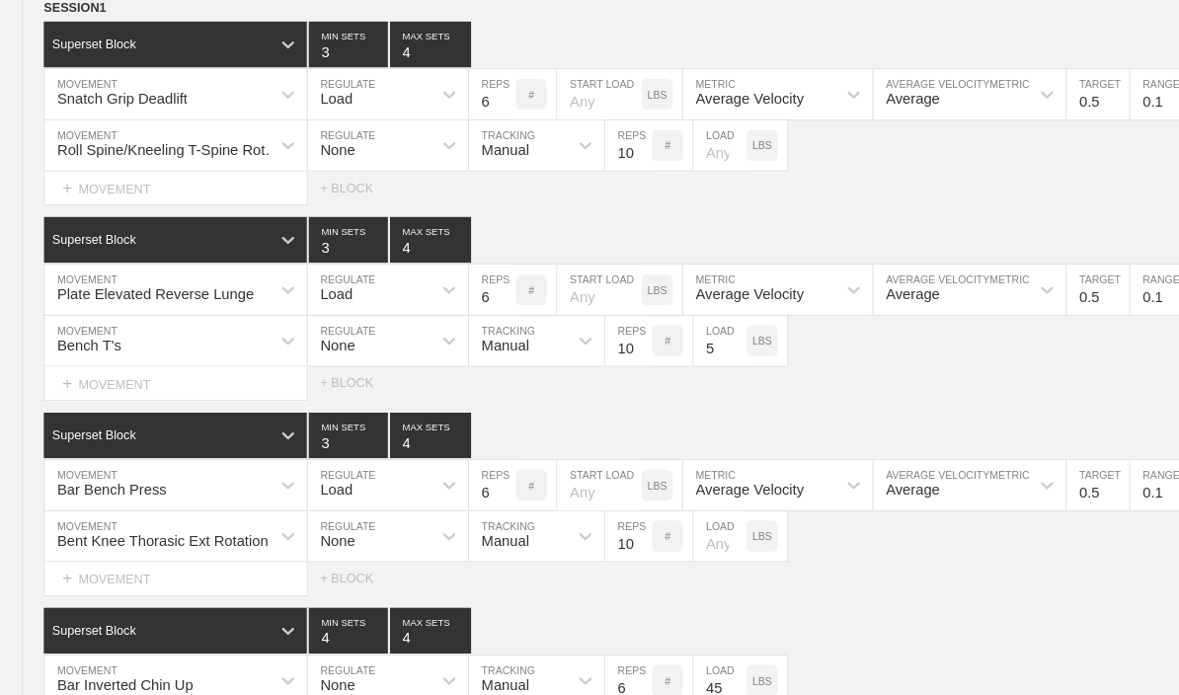
scroll to position [8028, 0]
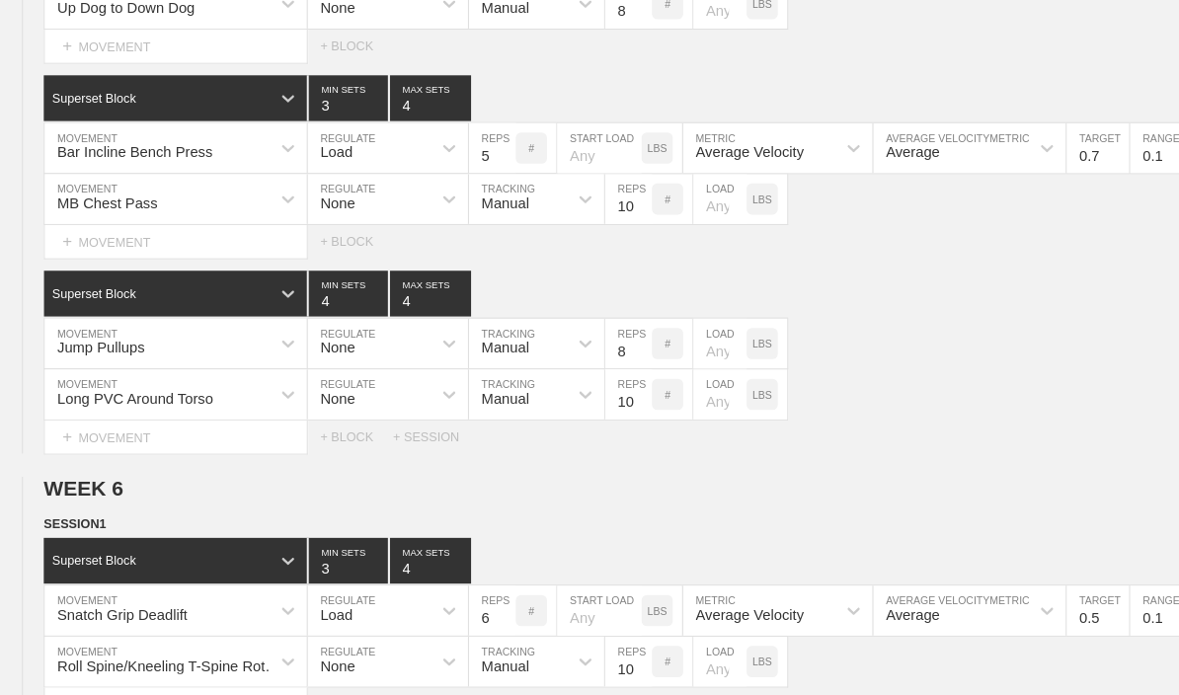
type textarea "x"
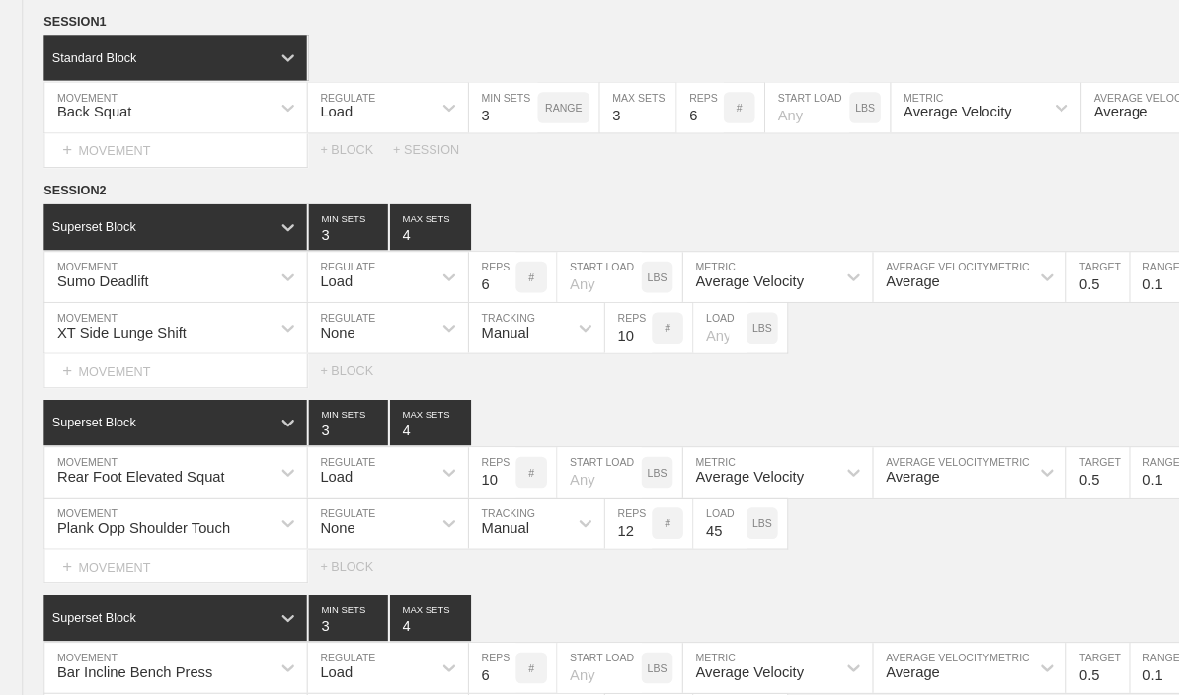
scroll to position [0, 0]
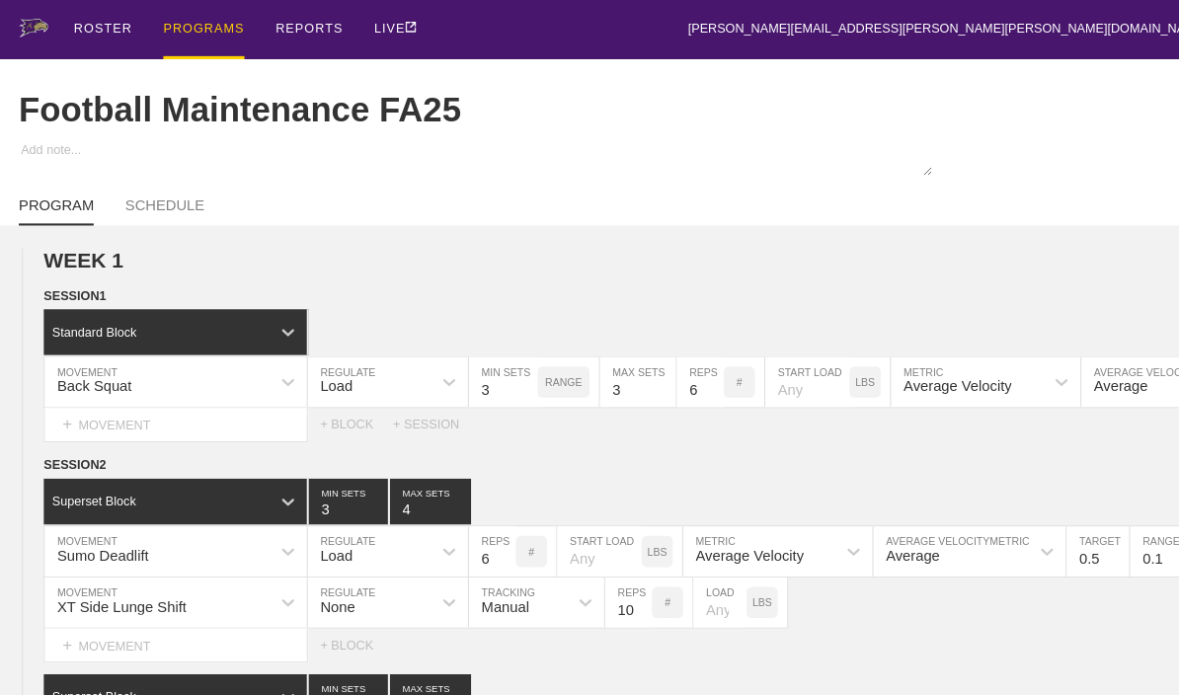
type input "10"
click at [173, 26] on div "PROGRAMS" at bounding box center [195, 28] width 77 height 56
click at [174, 32] on div "PROGRAMS" at bounding box center [195, 28] width 77 height 56
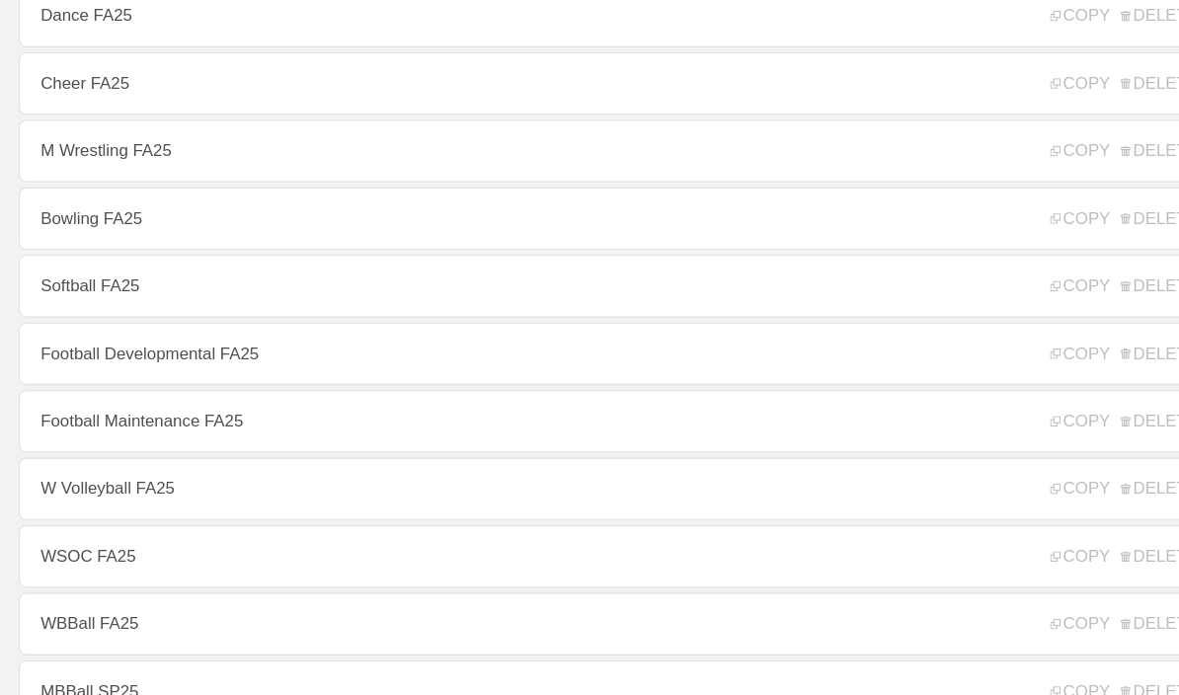
scroll to position [477, 0]
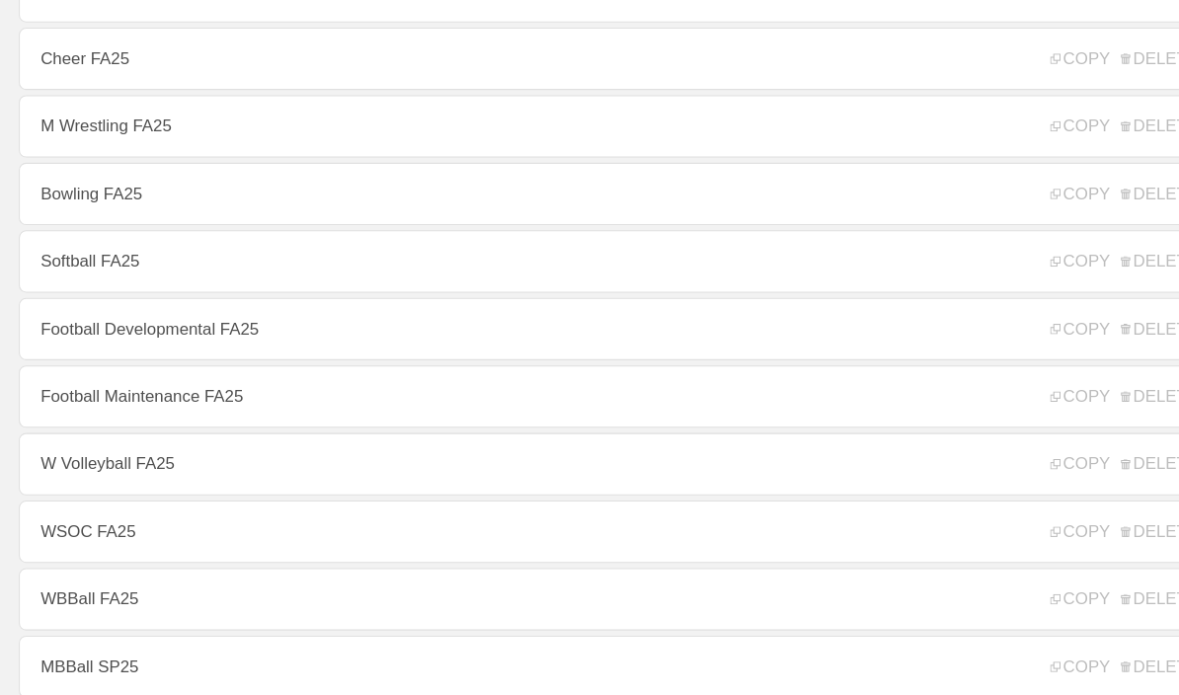
click at [89, 322] on link "Football Developmental FA25" at bounding box center [590, 312] width 1140 height 59
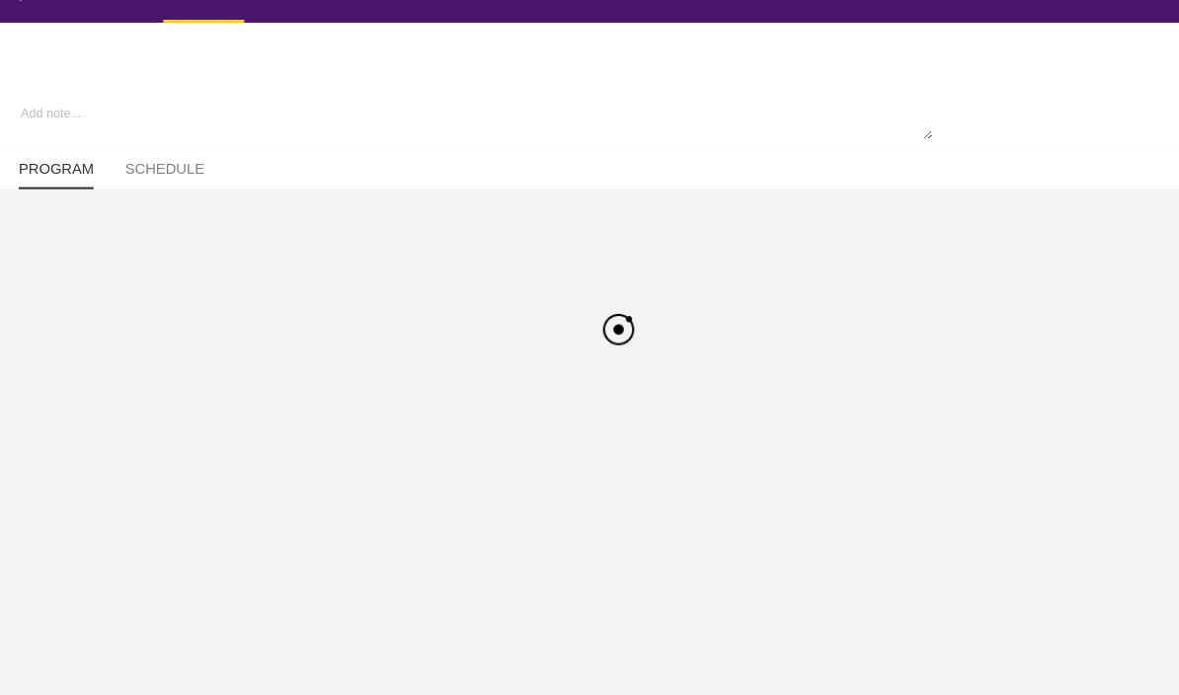
type textarea "x"
type input "Football Developmental FA25"
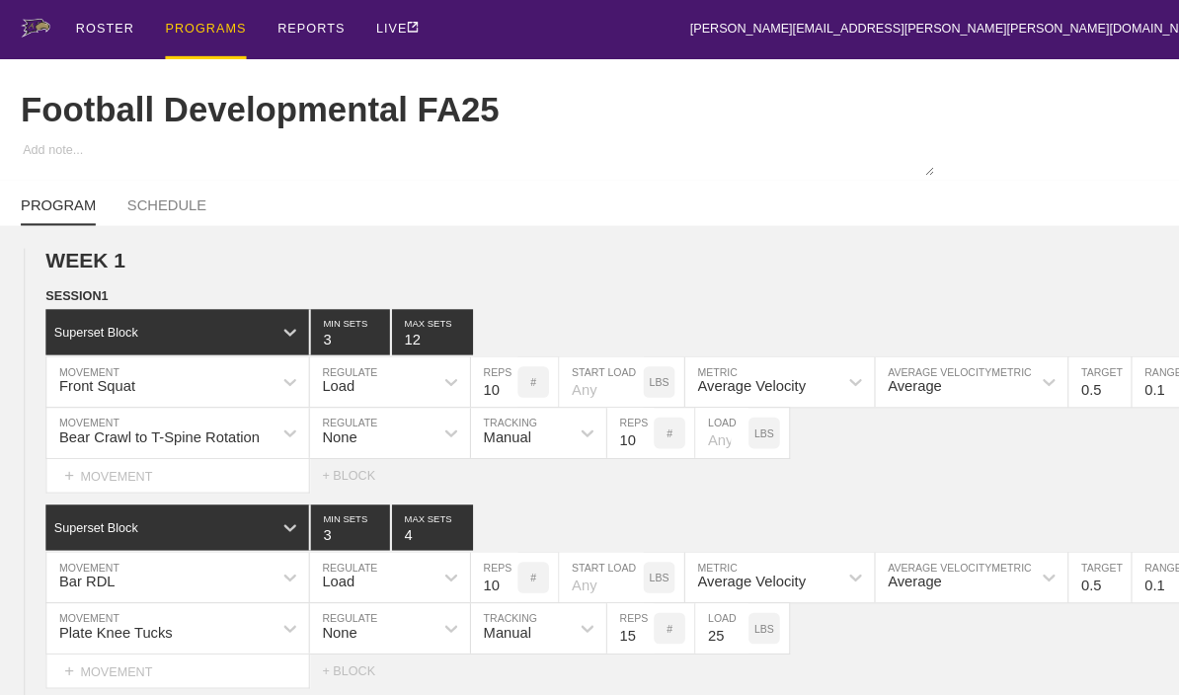
click at [175, 33] on div "PROGRAMS" at bounding box center [195, 28] width 77 height 56
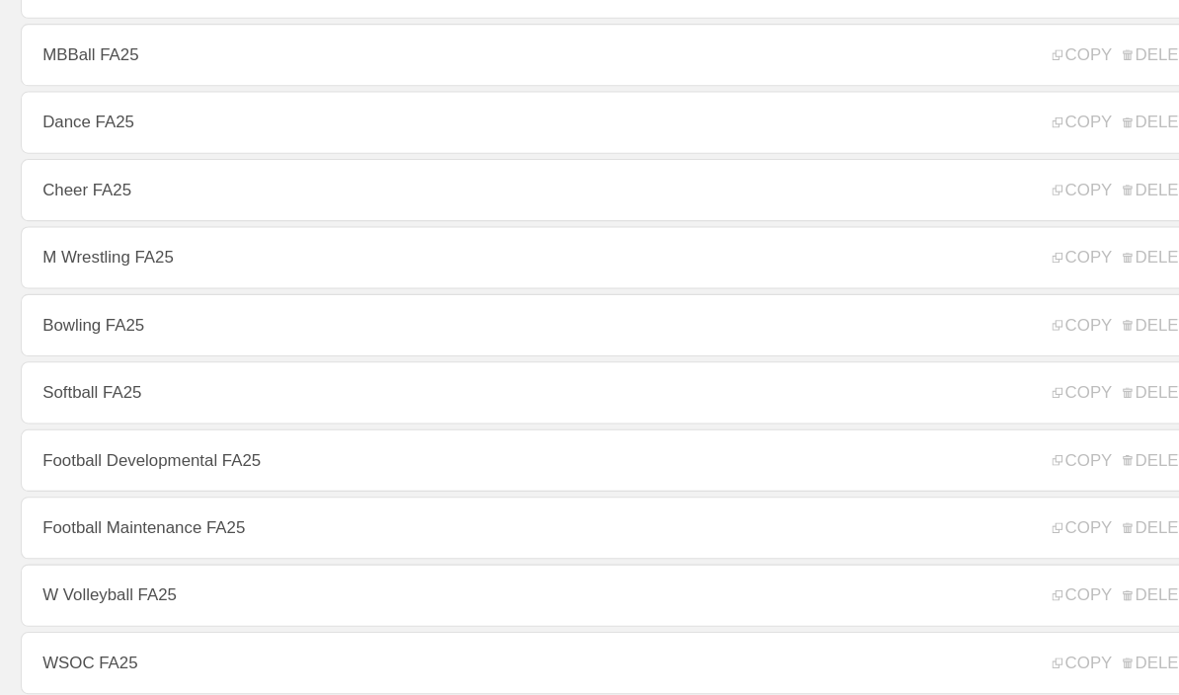
scroll to position [377, 0]
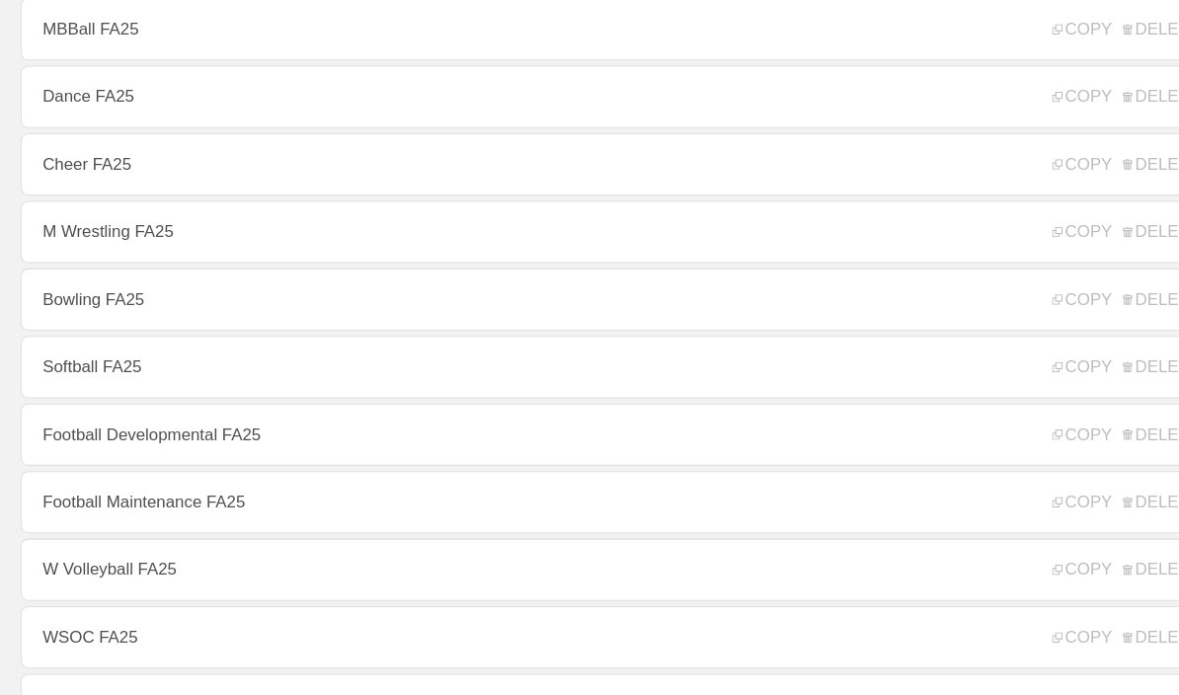
click at [85, 492] on link "Football Maintenance FA25" at bounding box center [590, 476] width 1140 height 59
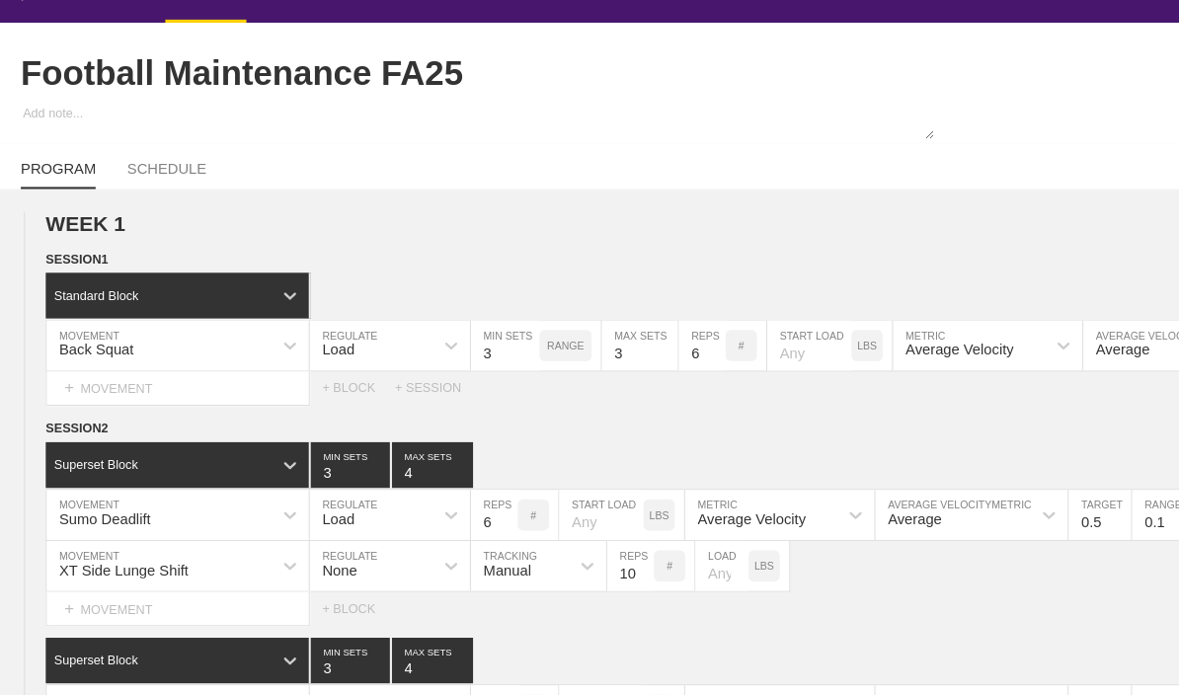
type textarea "x"
type input "Football Maintenance FA25"
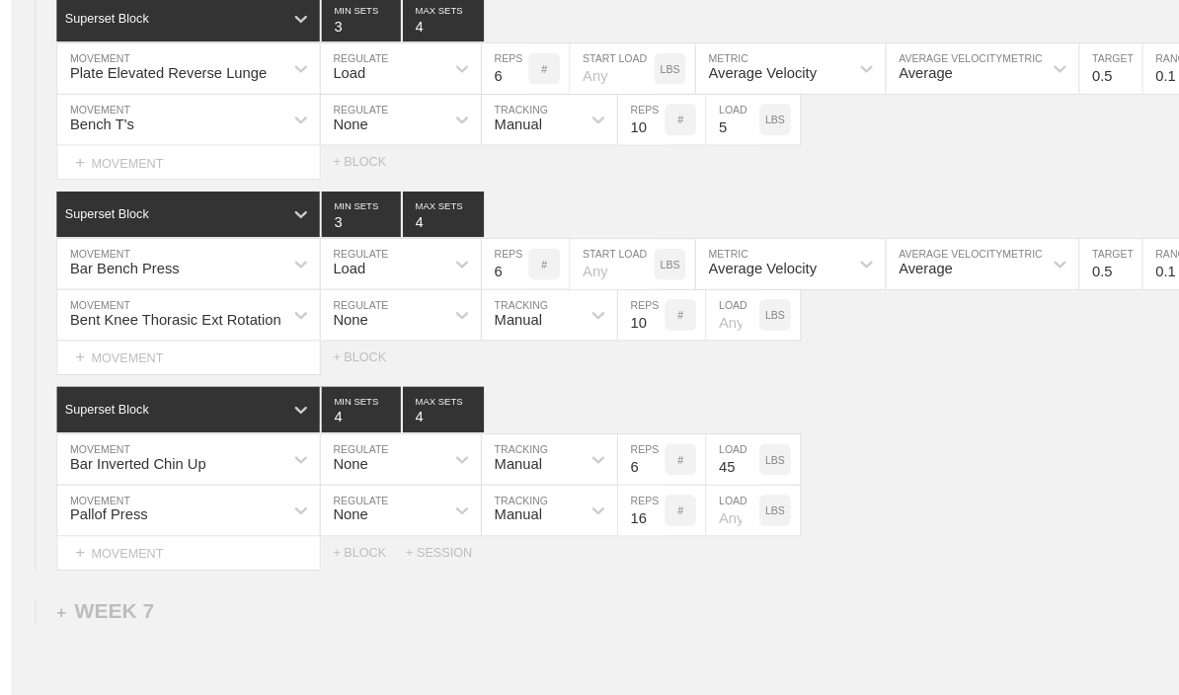
type textarea "x"
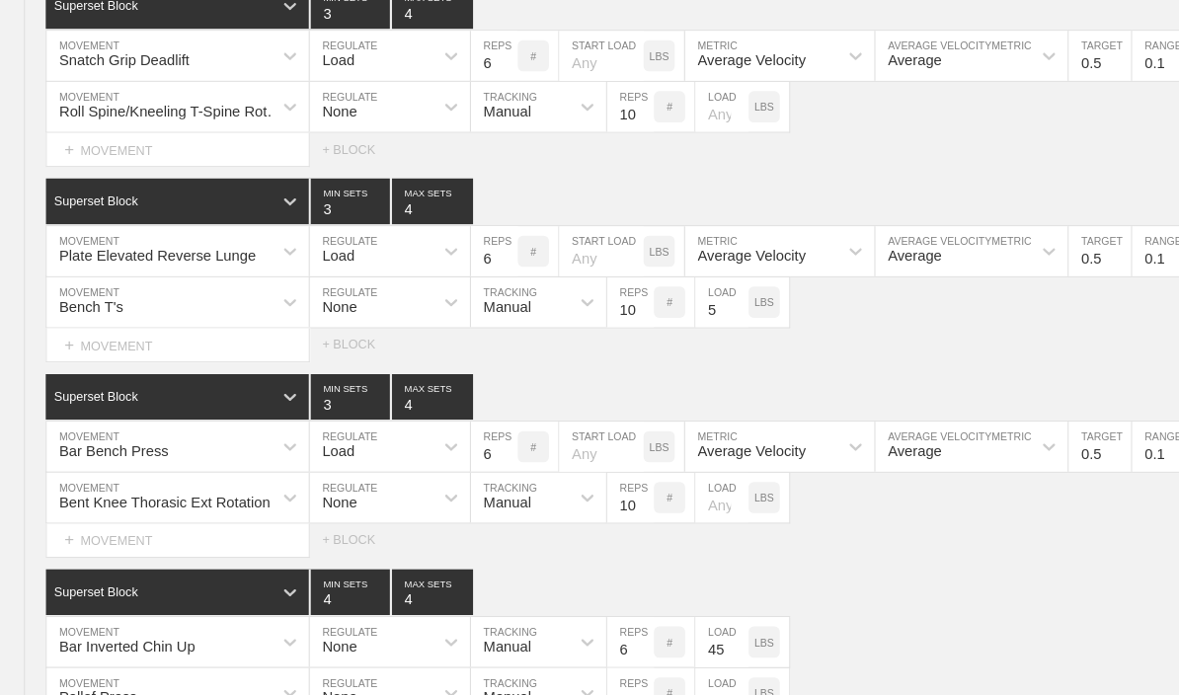
click at [457, 263] on input "6" at bounding box center [469, 238] width 44 height 47
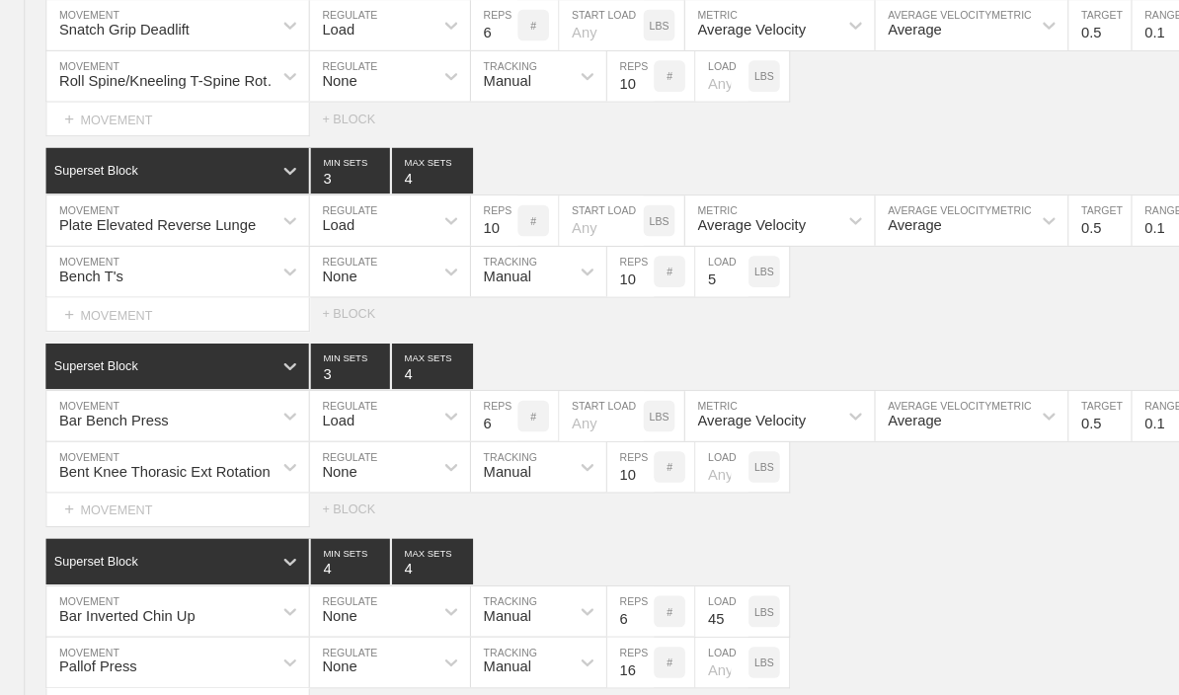
scroll to position [8095, 0]
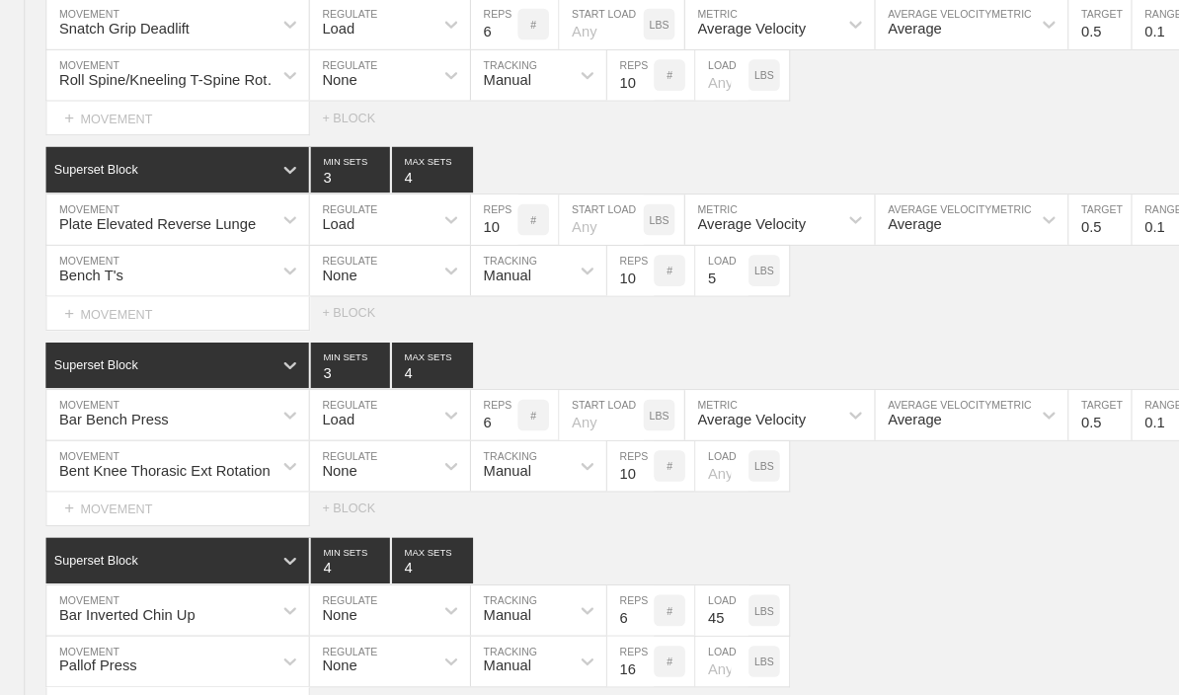
type input "10"
click at [948, 154] on div "SESSION 1 Superset Block 3 MIN SETS 4 MAX SETS DUPLICATE INSERT MOVEMENT AFTER …" at bounding box center [589, 308] width 1179 height 753
